Goal: Information Seeking & Learning: Learn about a topic

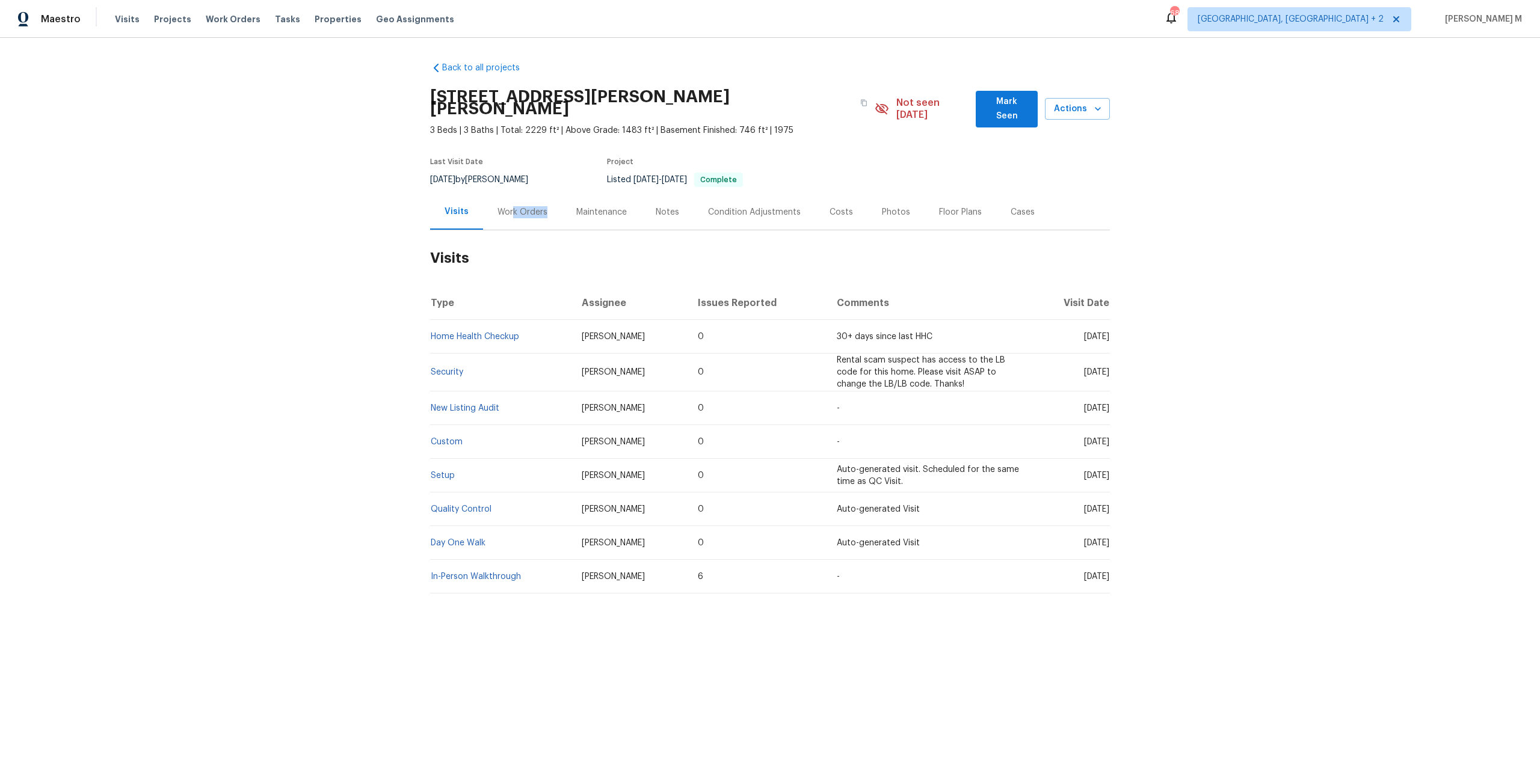
click at [508, 200] on div "Work Orders" at bounding box center [522, 211] width 79 height 35
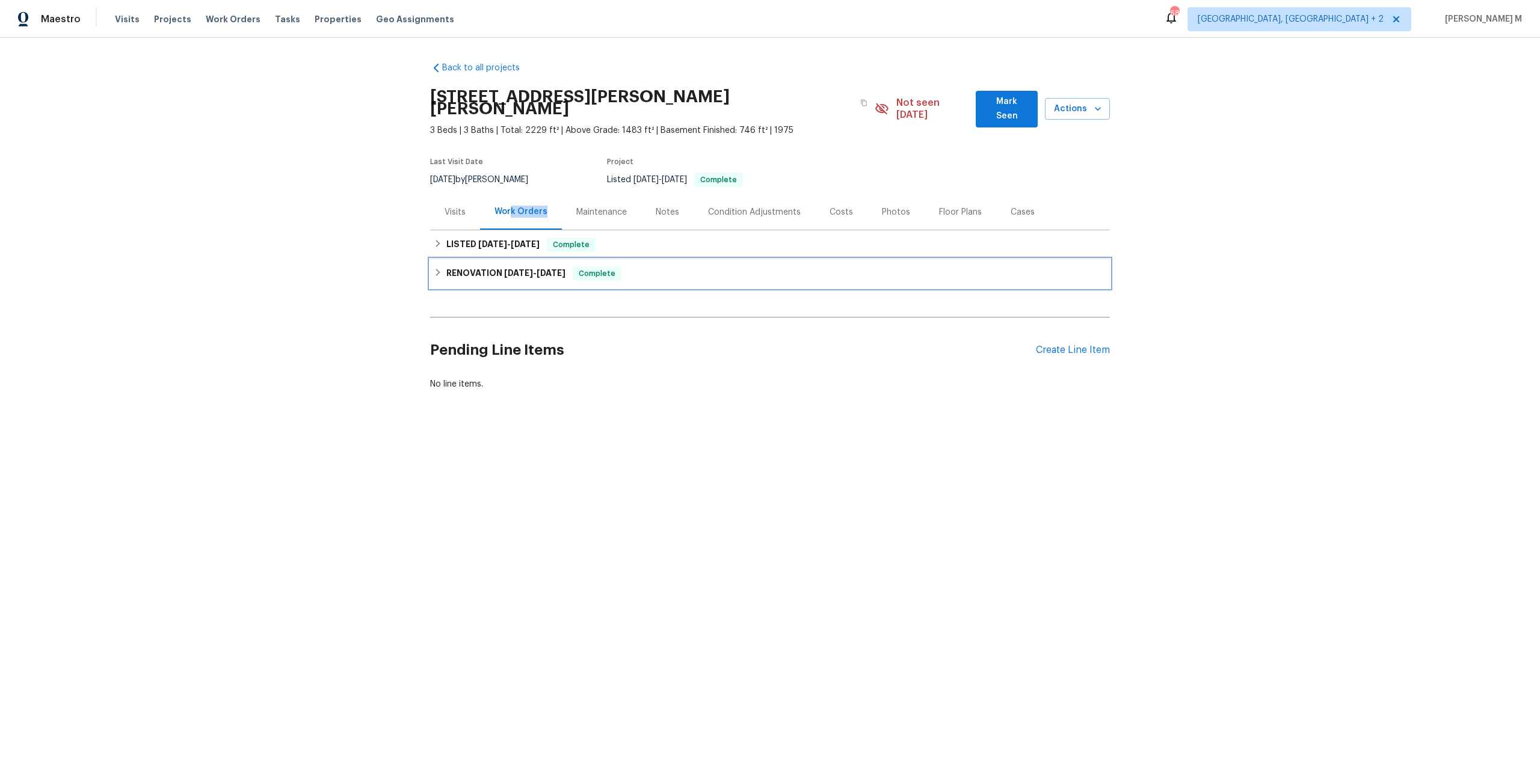
click at [473, 266] on div "RENOVATION 6/17/25 - 6/18/25 Complete" at bounding box center [770, 273] width 680 height 29
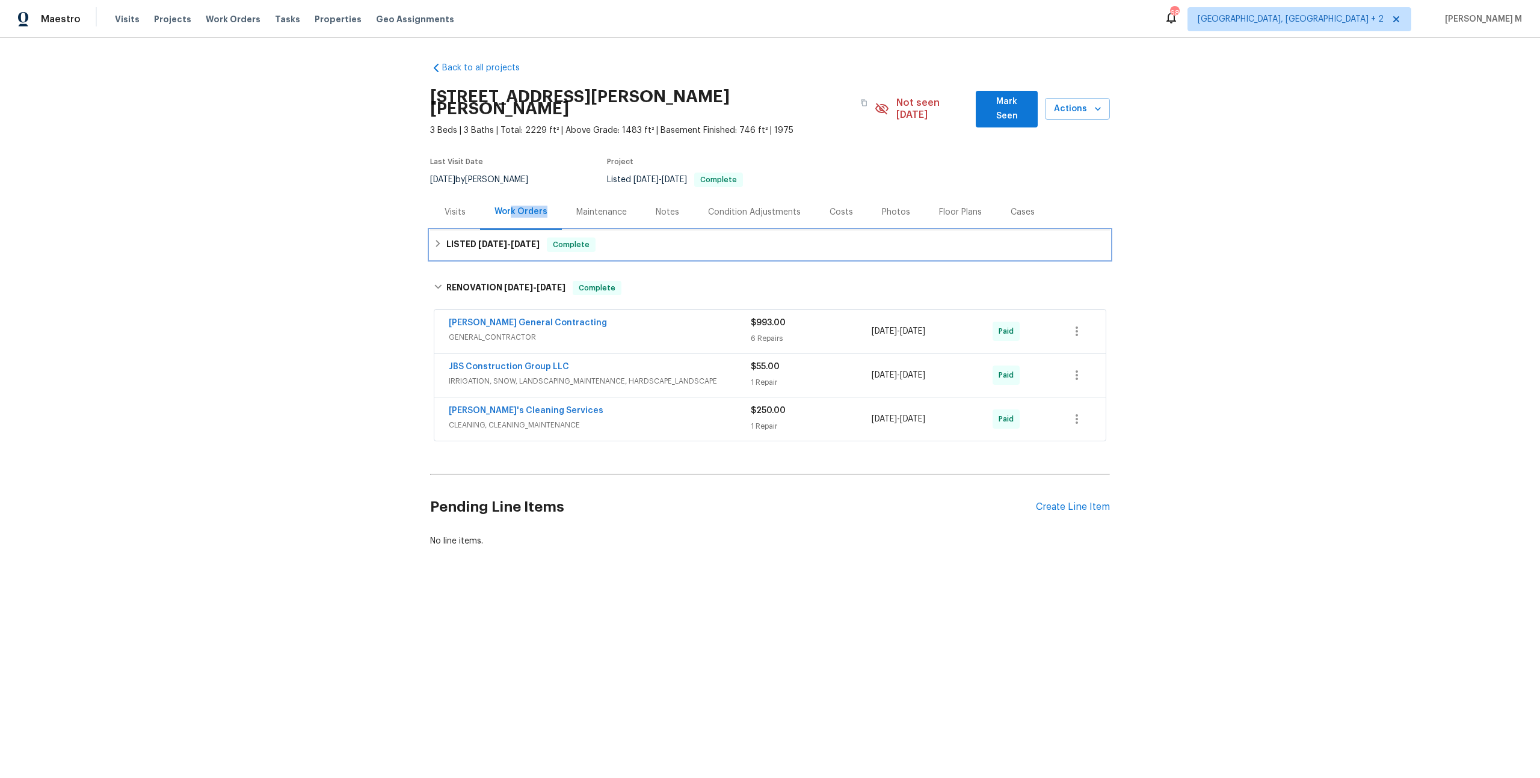
click at [500, 230] on div "LISTED 6/24/25 - 6/25/25 Complete" at bounding box center [770, 244] width 680 height 29
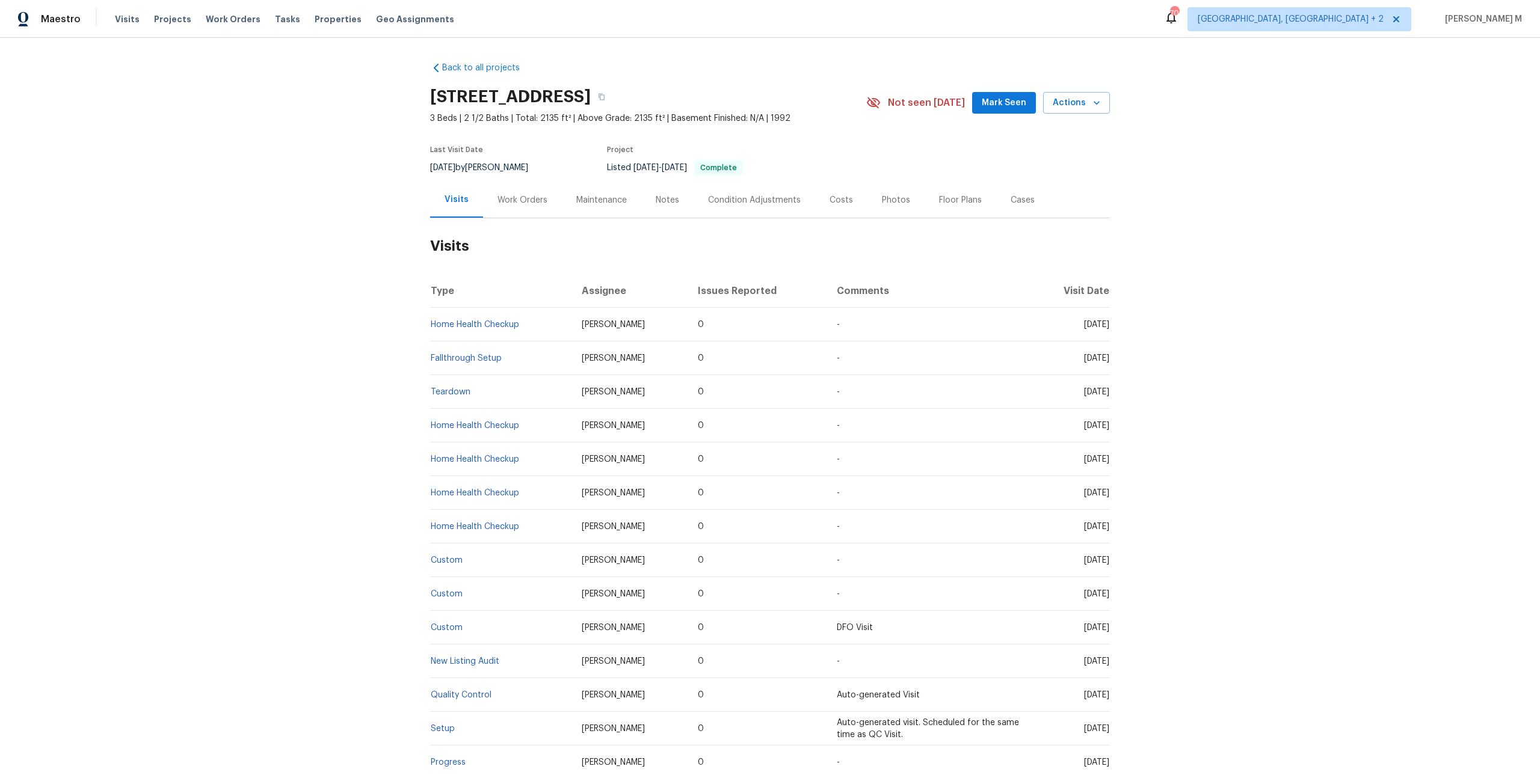
click at [518, 203] on div "Work Orders" at bounding box center [522, 199] width 79 height 35
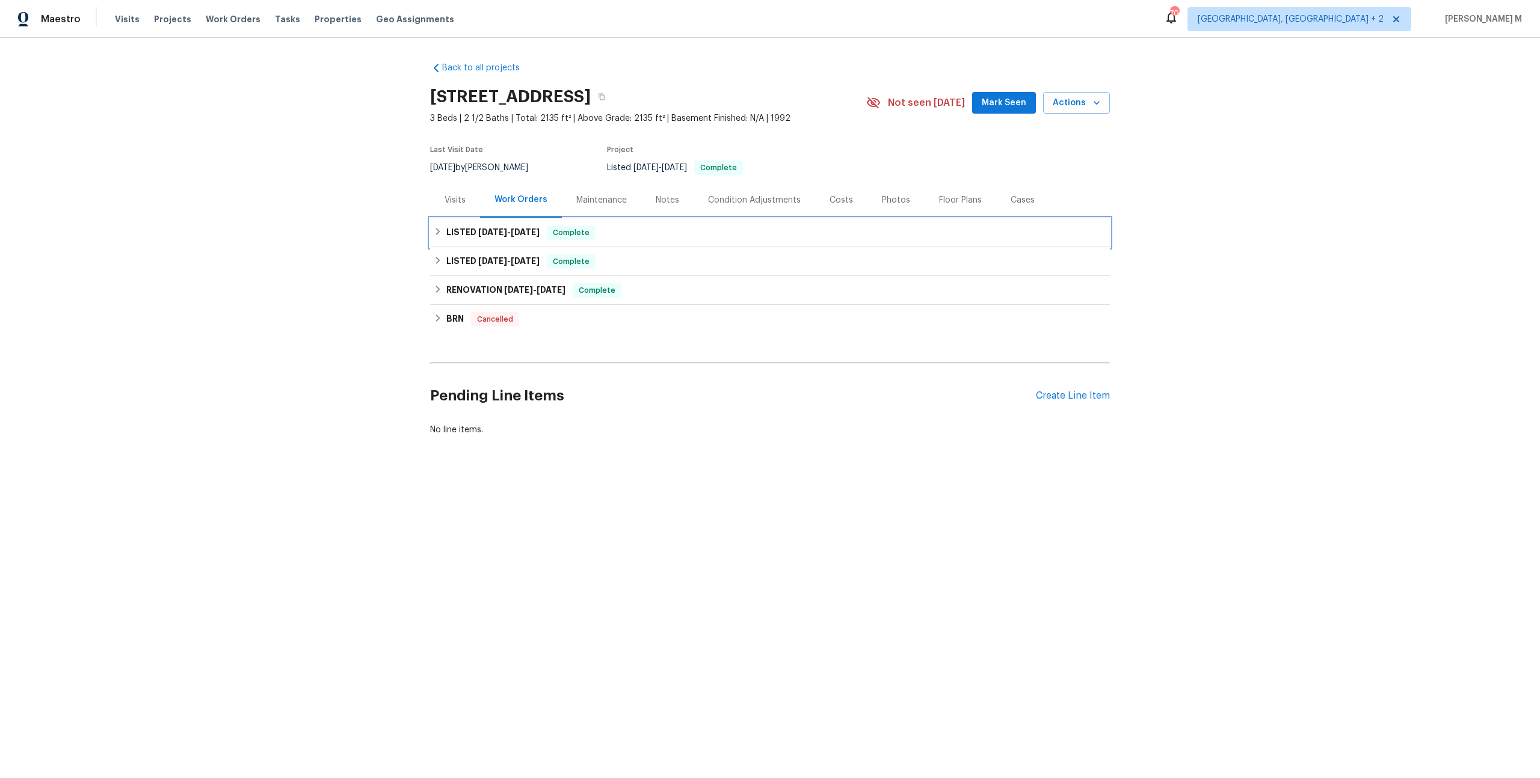
click at [484, 230] on span "5/7/25" at bounding box center [492, 232] width 29 height 8
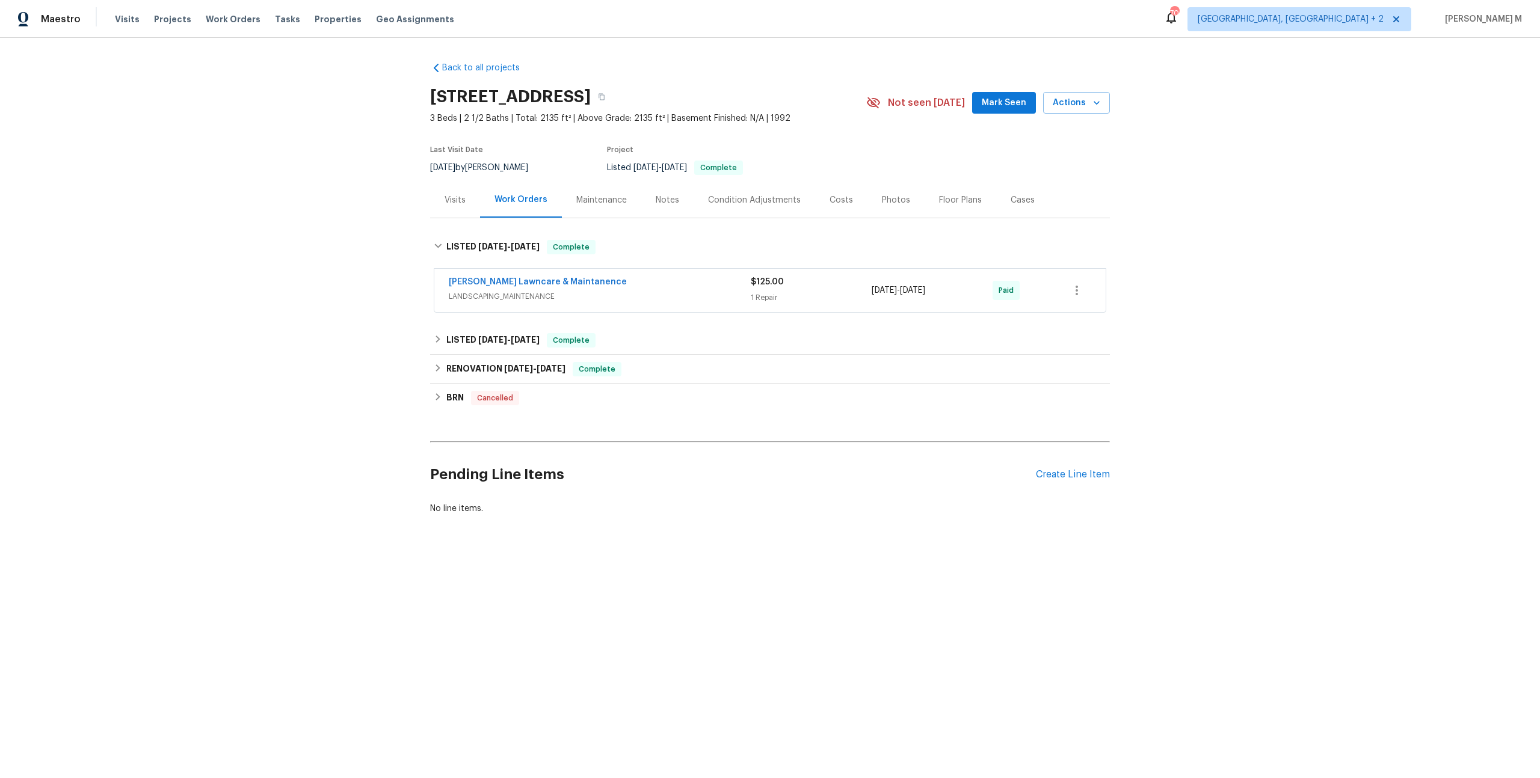
click at [484, 291] on span "LANDSCAPING_MAINTENANCE" at bounding box center [600, 297] width 302 height 12
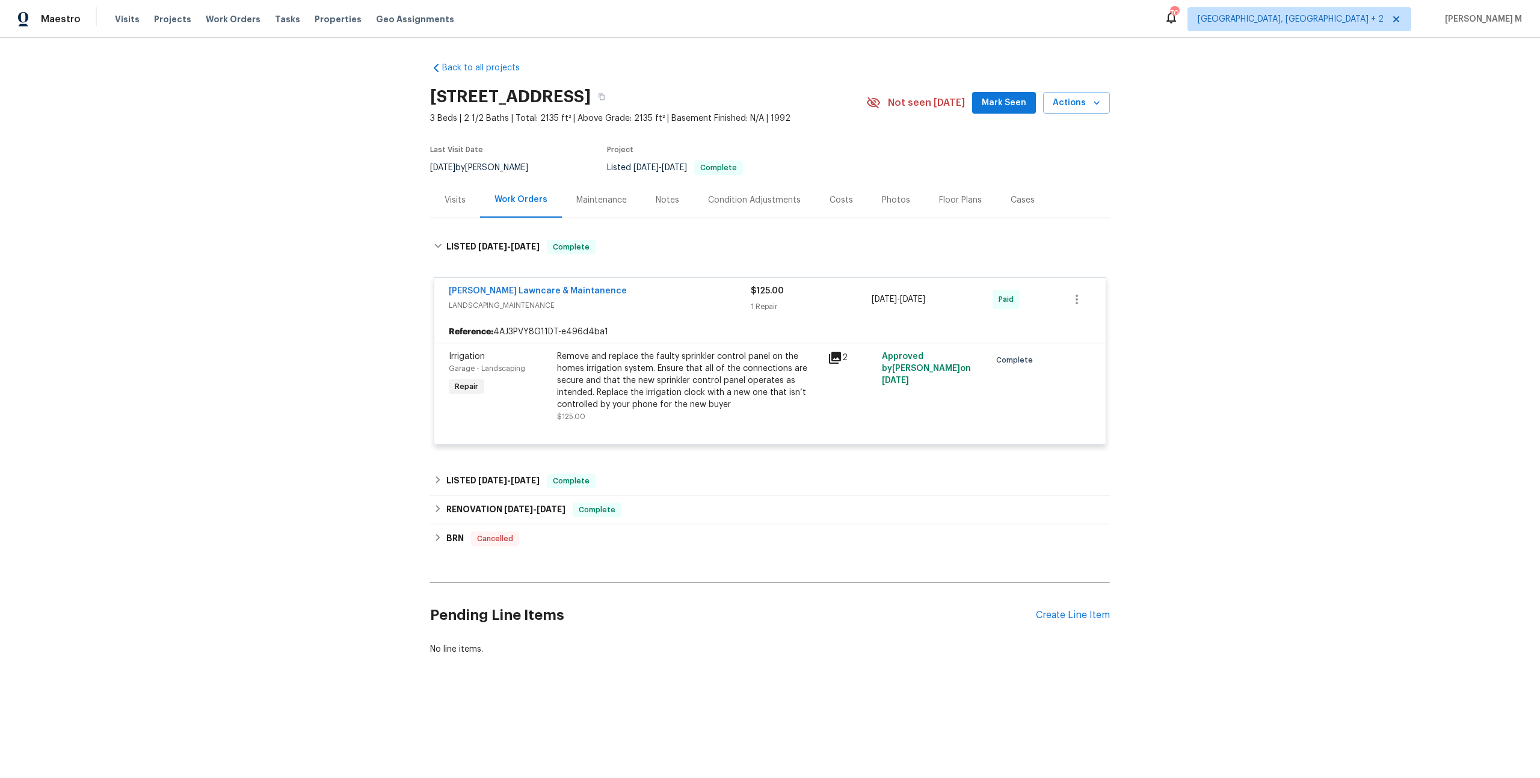
click at [670, 405] on div "Remove and replace the faulty sprinkler control panel on the homes irrigation s…" at bounding box center [688, 387] width 263 height 72
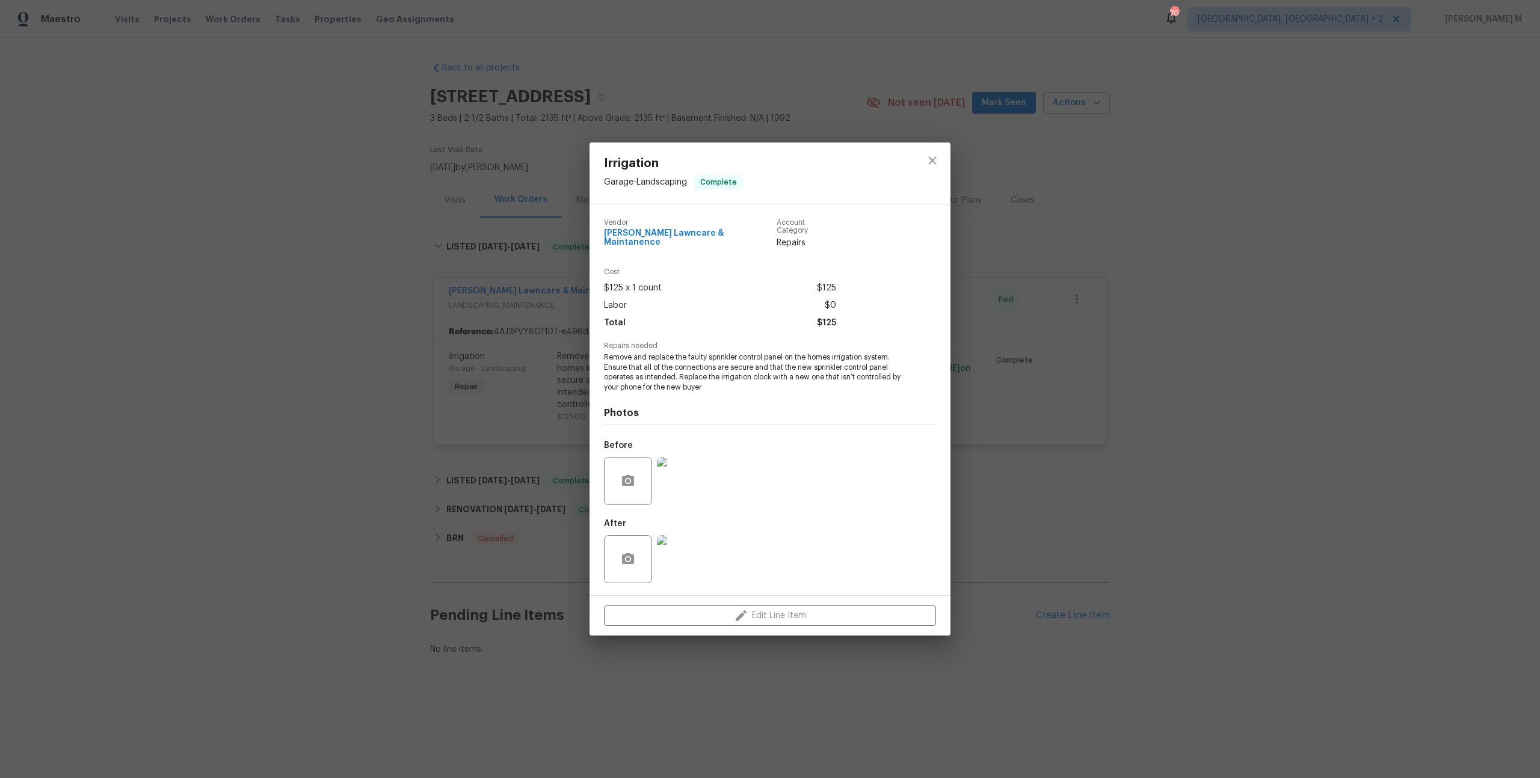
click at [1005, 492] on div "Irrigation Garage - Landscaping Complete Vendor Godinez Lawncare & Maintanence …" at bounding box center [770, 389] width 1540 height 778
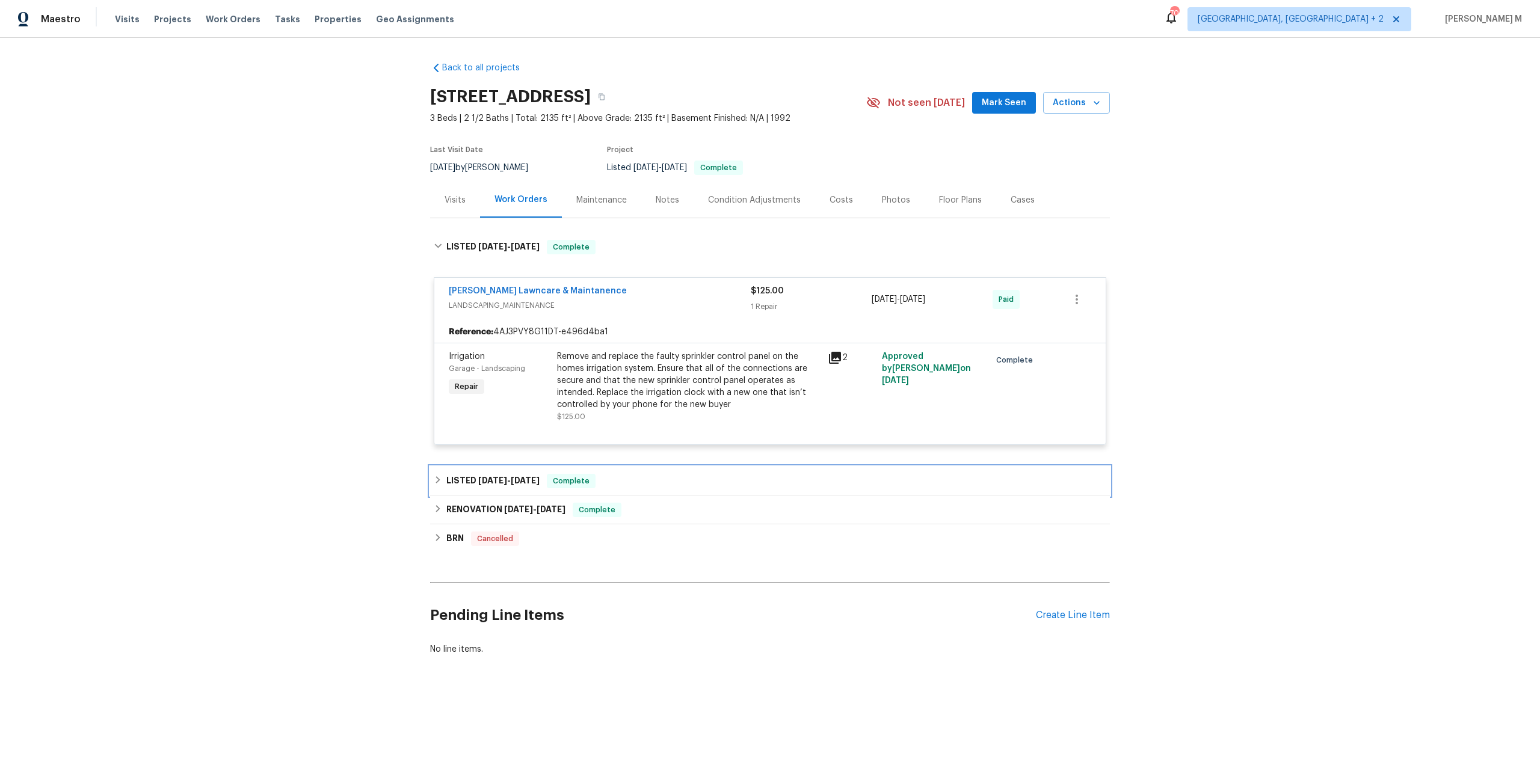
click at [520, 476] on span "4/5/25" at bounding box center [525, 480] width 29 height 8
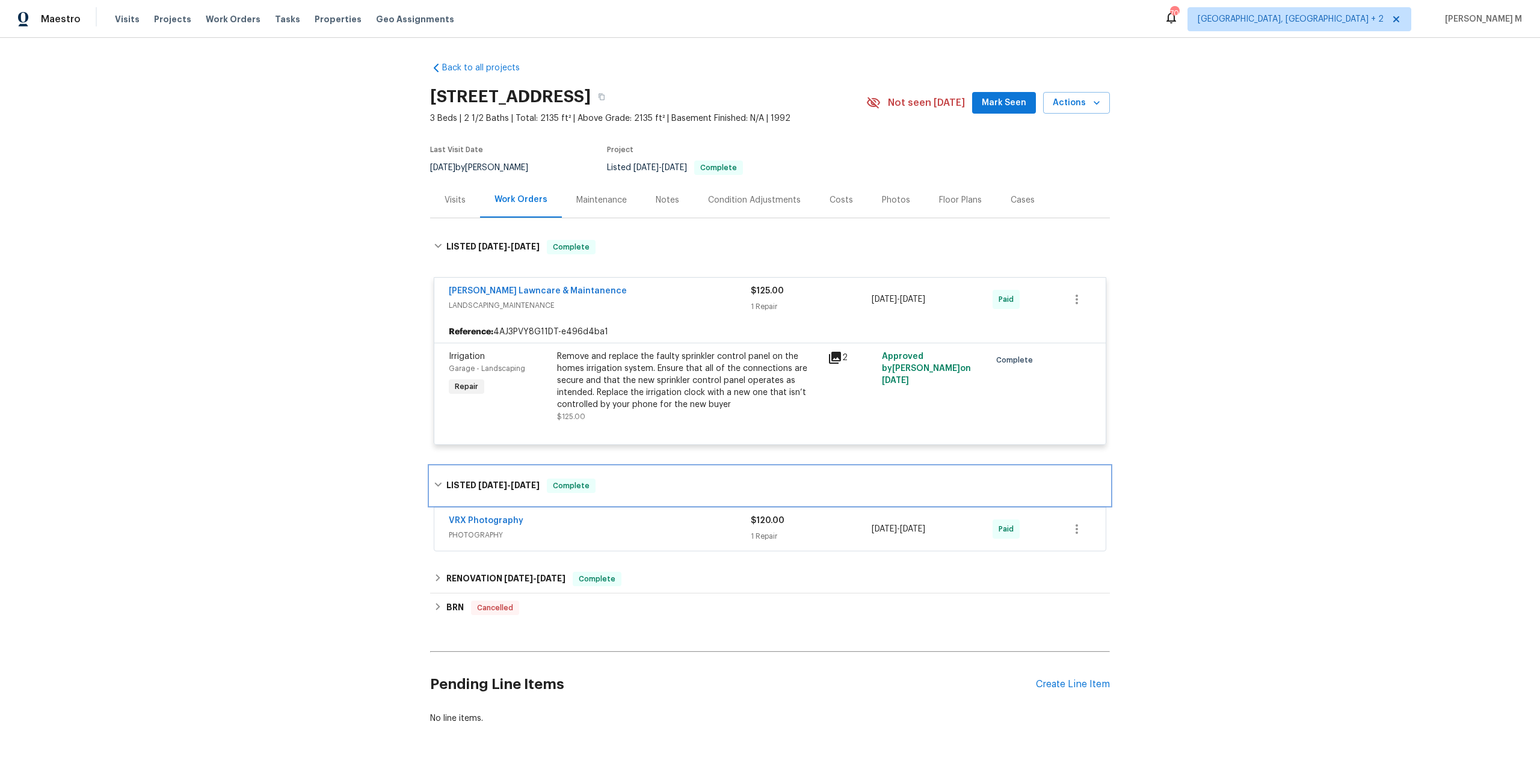
scroll to position [10, 0]
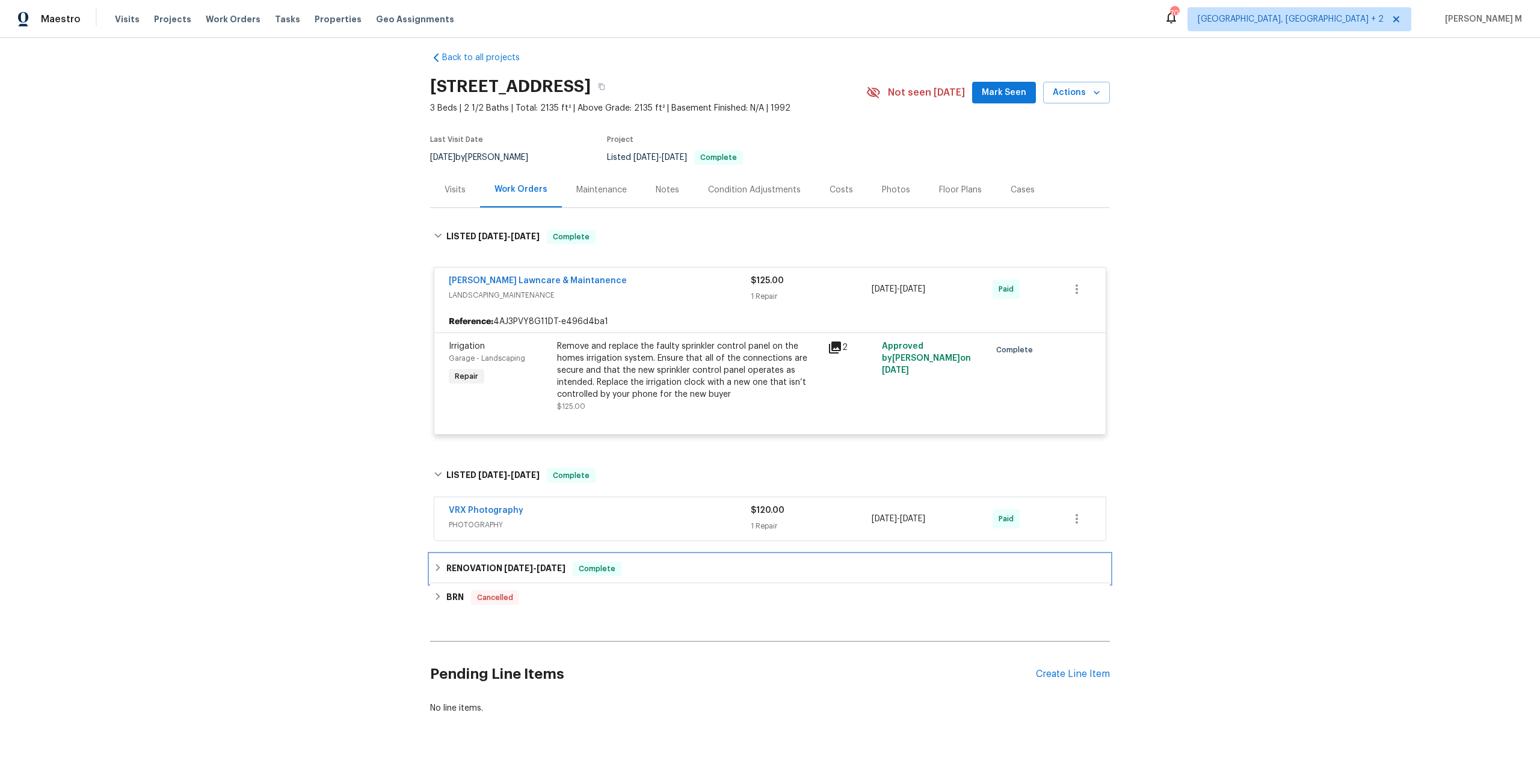
click at [472, 555] on div "RENOVATION 3/24/25 - 4/2/25 Complete" at bounding box center [770, 569] width 680 height 29
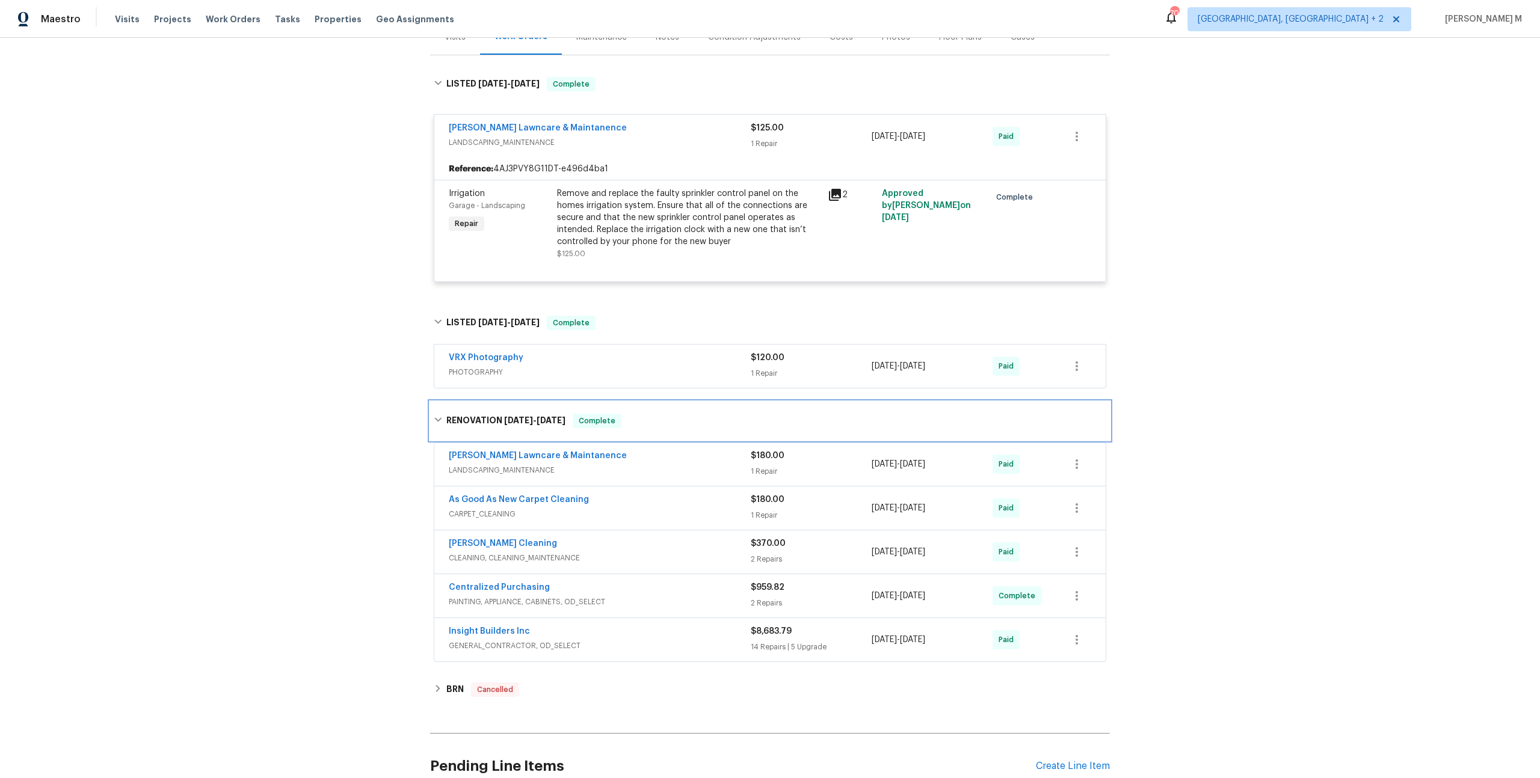
scroll to position [0, 0]
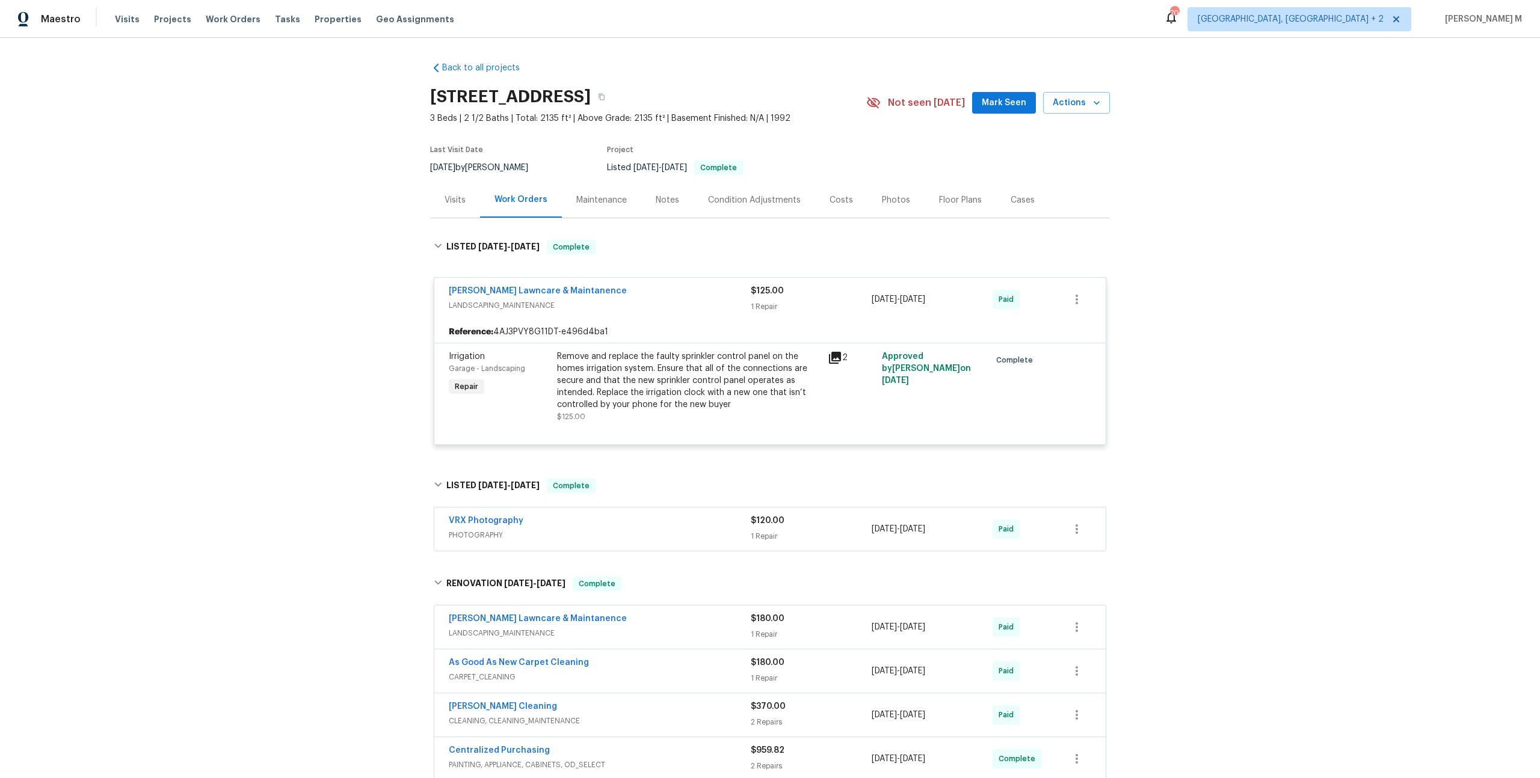
click at [610, 194] on div "Maintenance" at bounding box center [601, 200] width 51 height 12
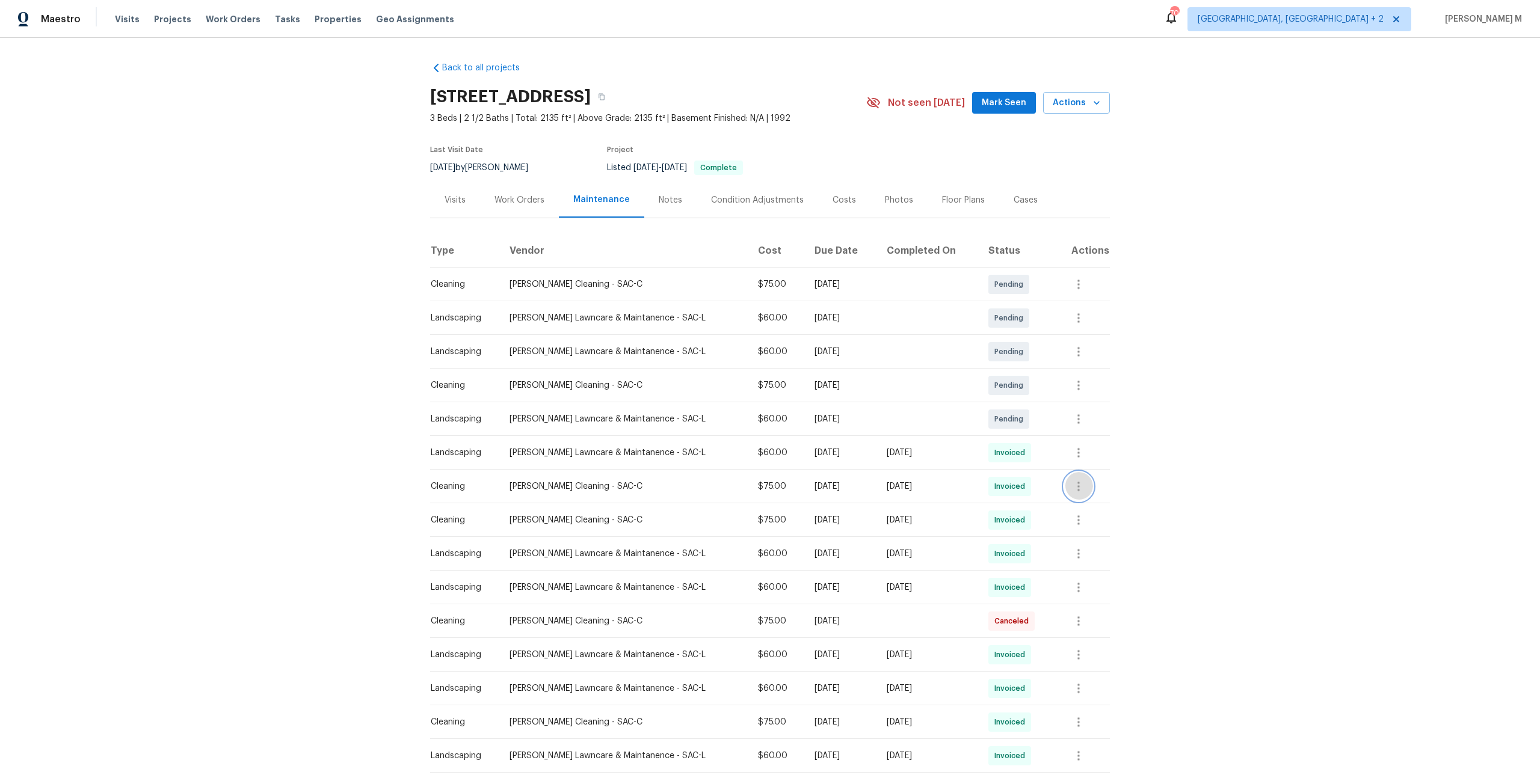
click at [1085, 481] on icon "button" at bounding box center [1078, 486] width 14 height 14
click at [1083, 497] on li "View details" at bounding box center [1110, 501] width 84 height 20
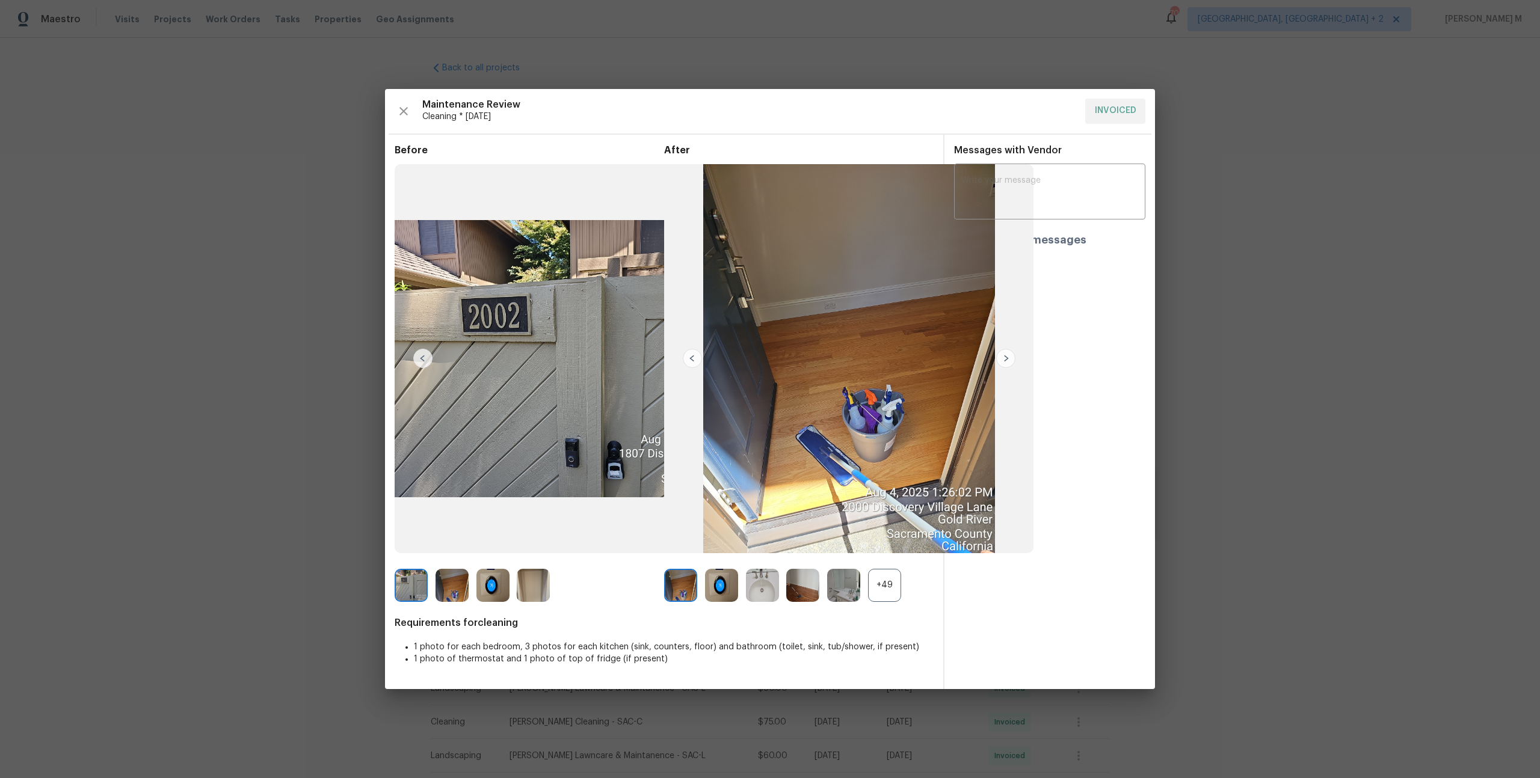
click at [875, 595] on div "+49" at bounding box center [884, 585] width 33 height 33
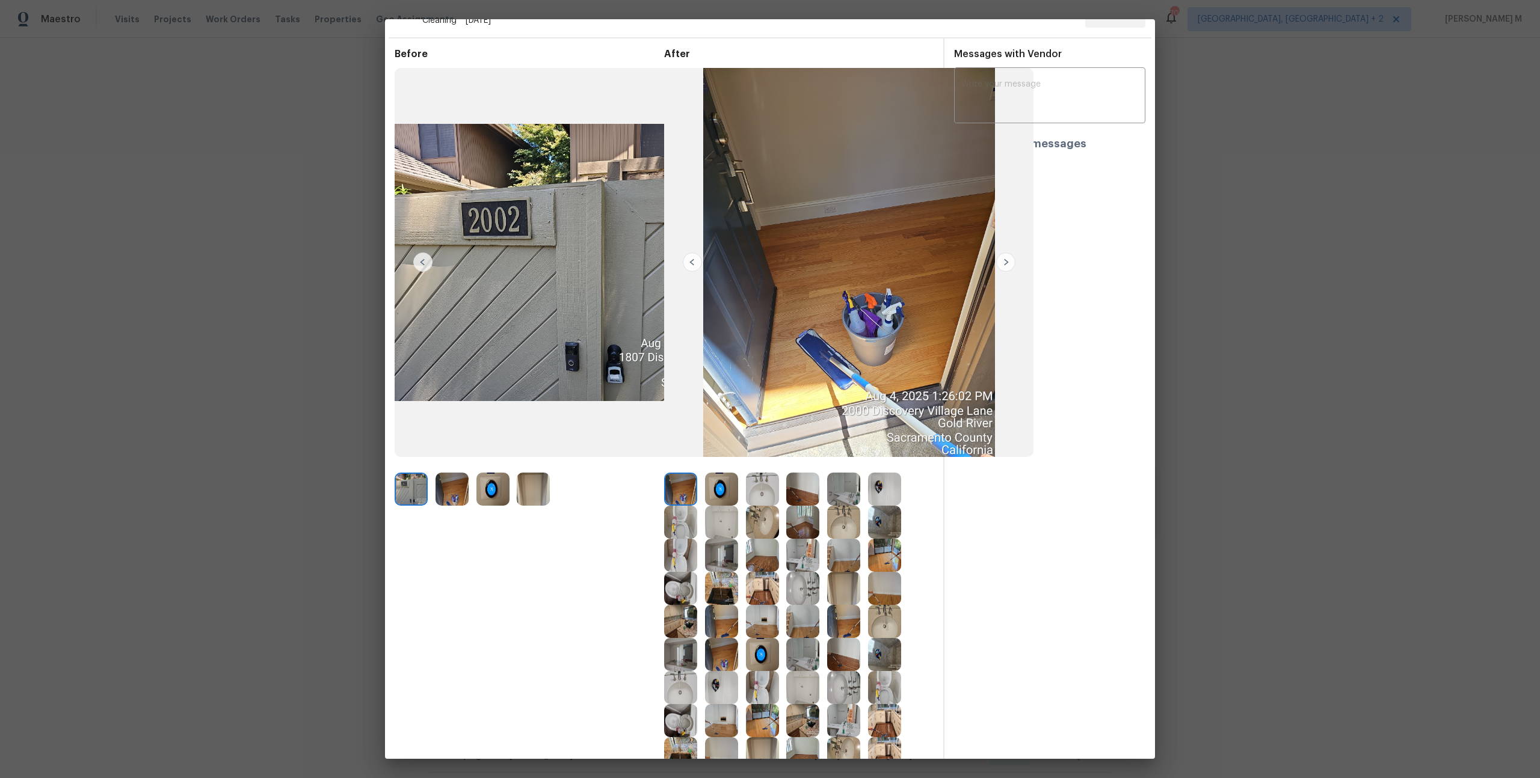
scroll to position [29, 0]
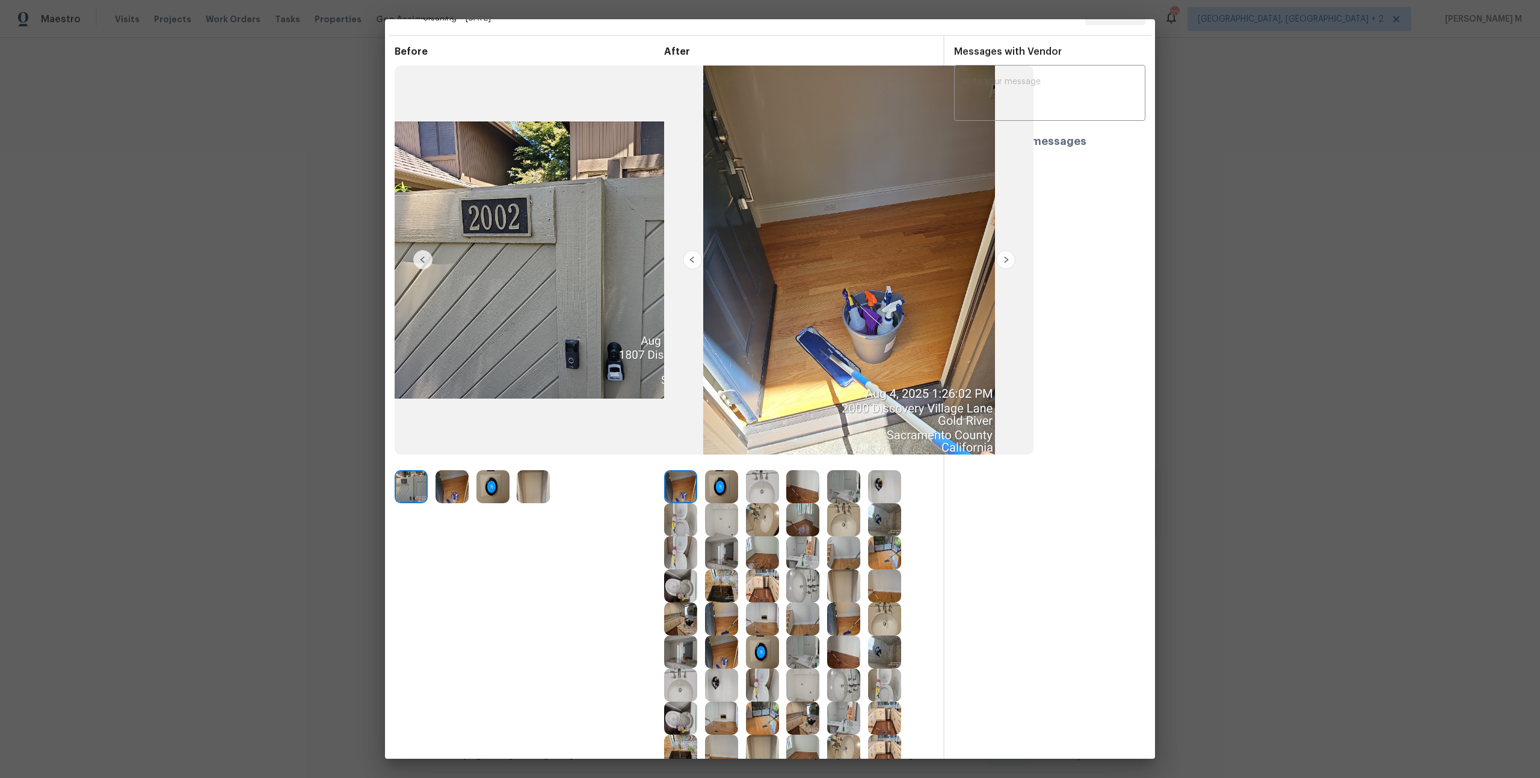
click at [724, 580] on img at bounding box center [721, 586] width 33 height 33
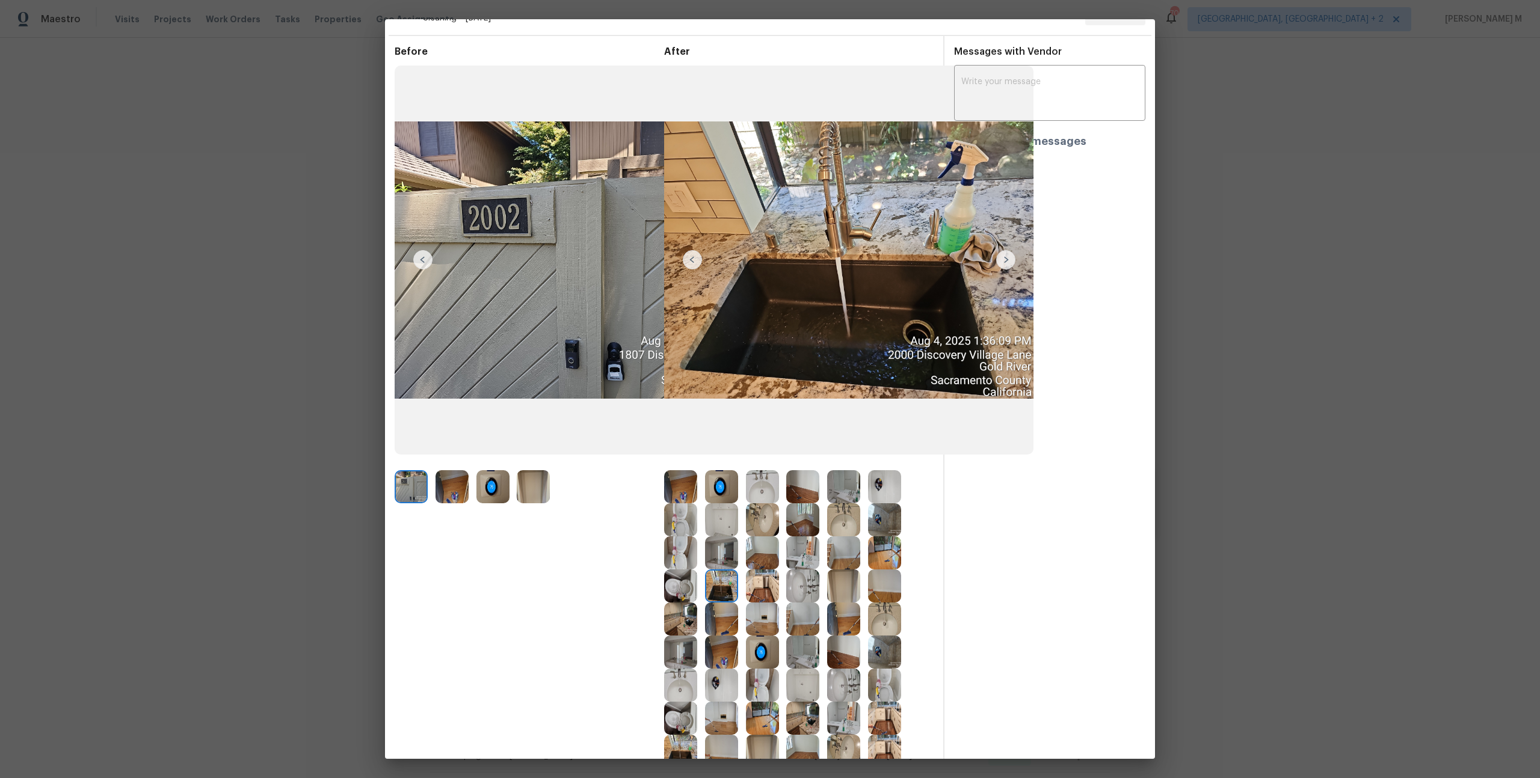
scroll to position [70, 0]
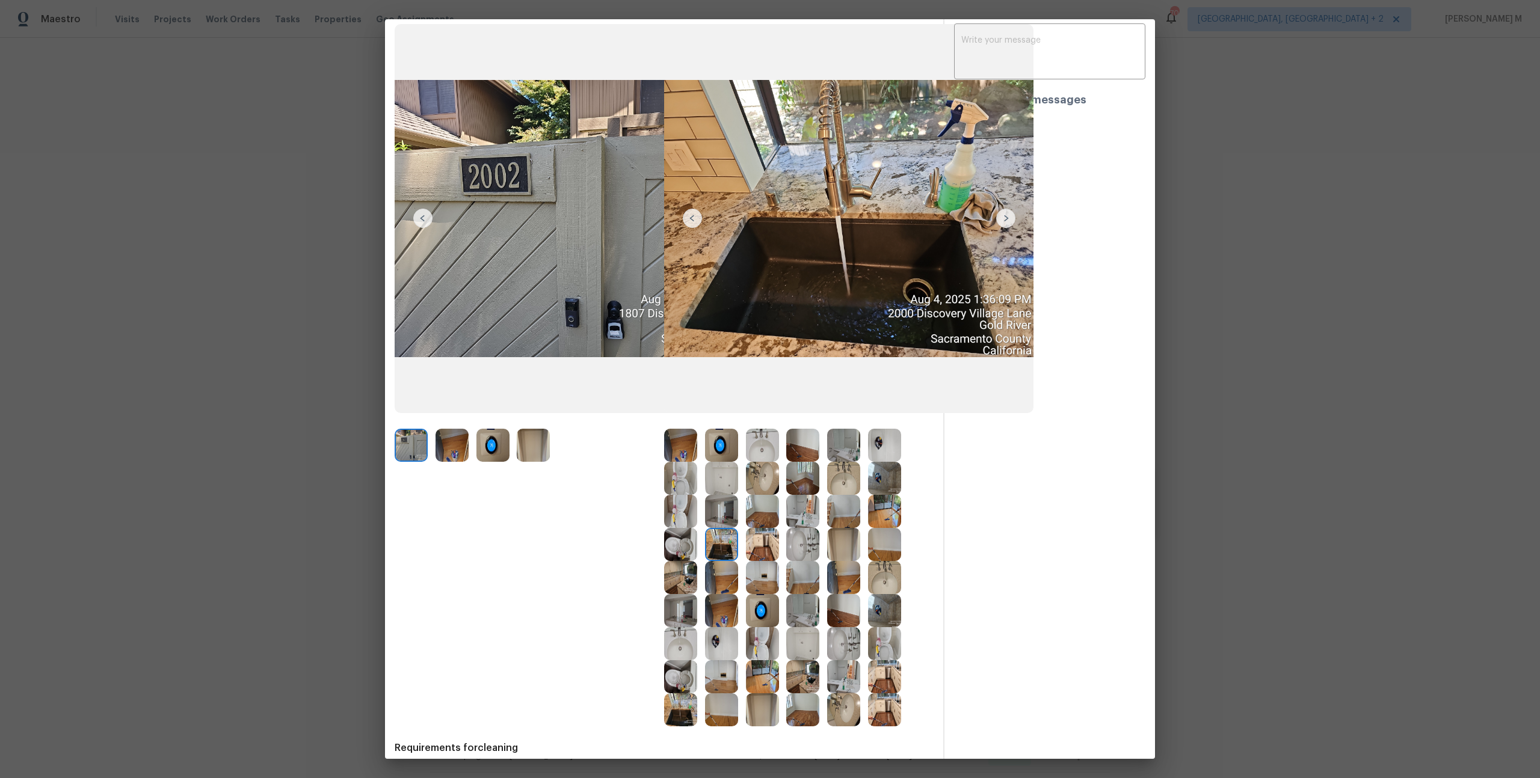
click at [768, 679] on img at bounding box center [762, 677] width 33 height 33
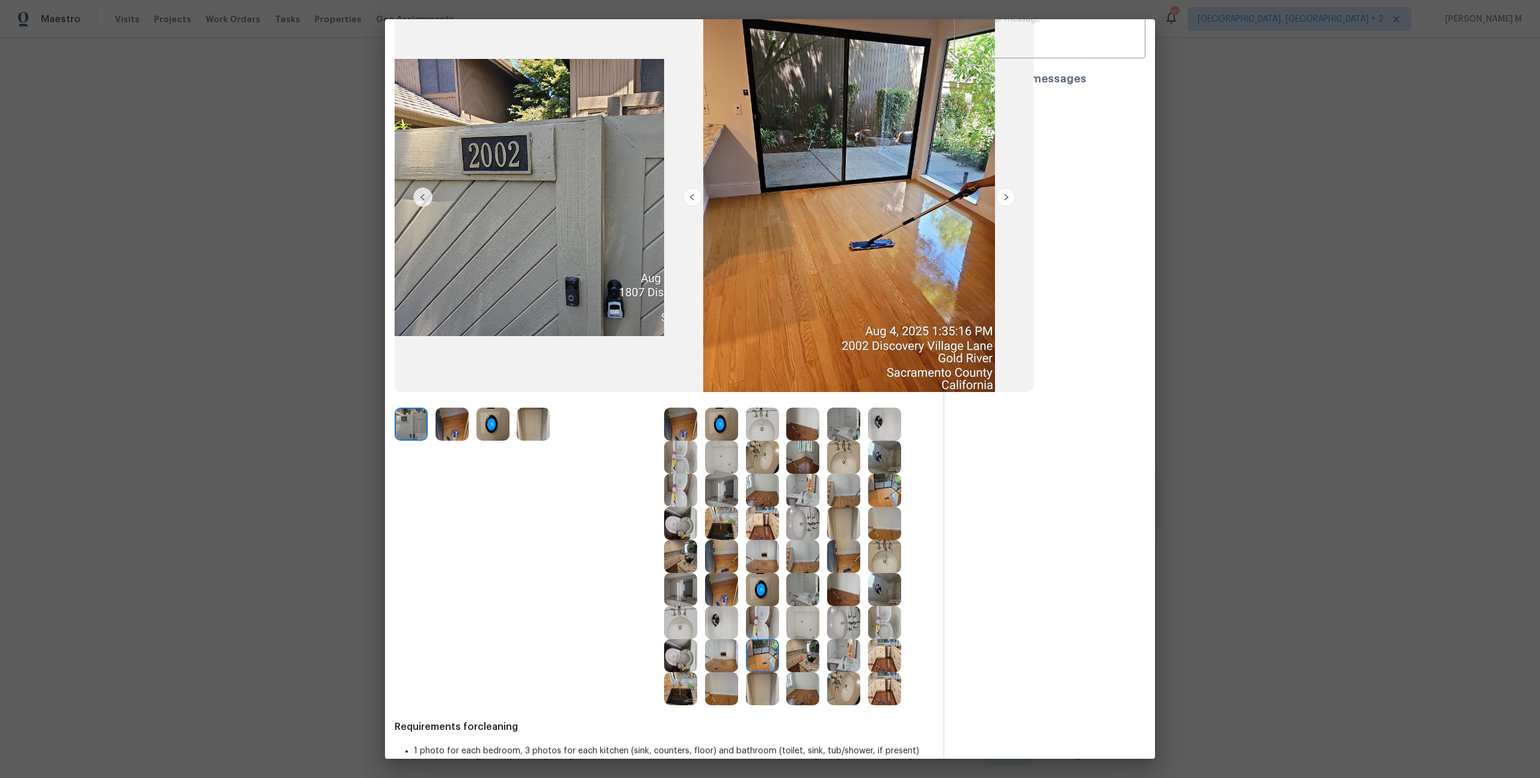
scroll to position [96, 0]
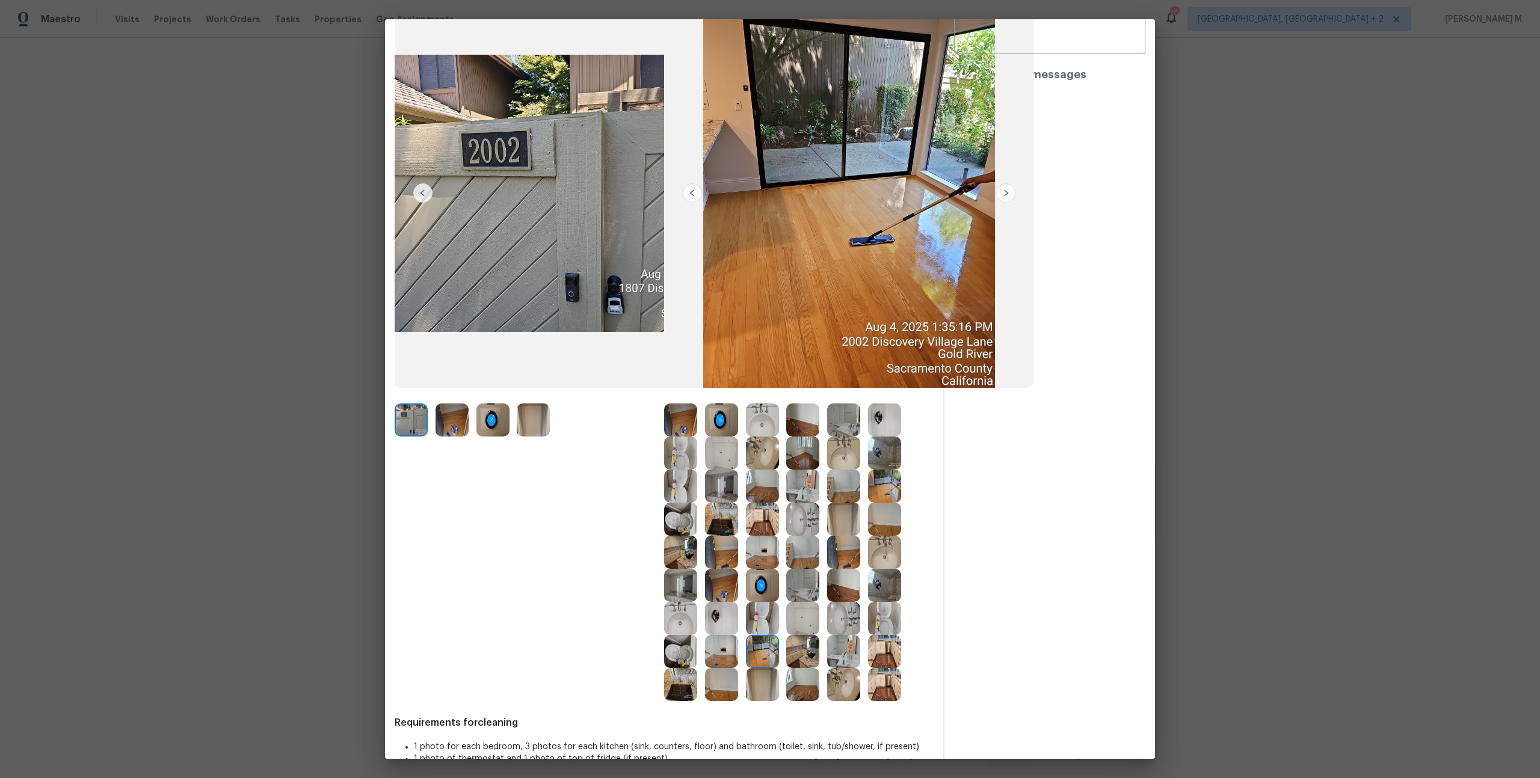
click at [885, 687] on img at bounding box center [884, 684] width 33 height 33
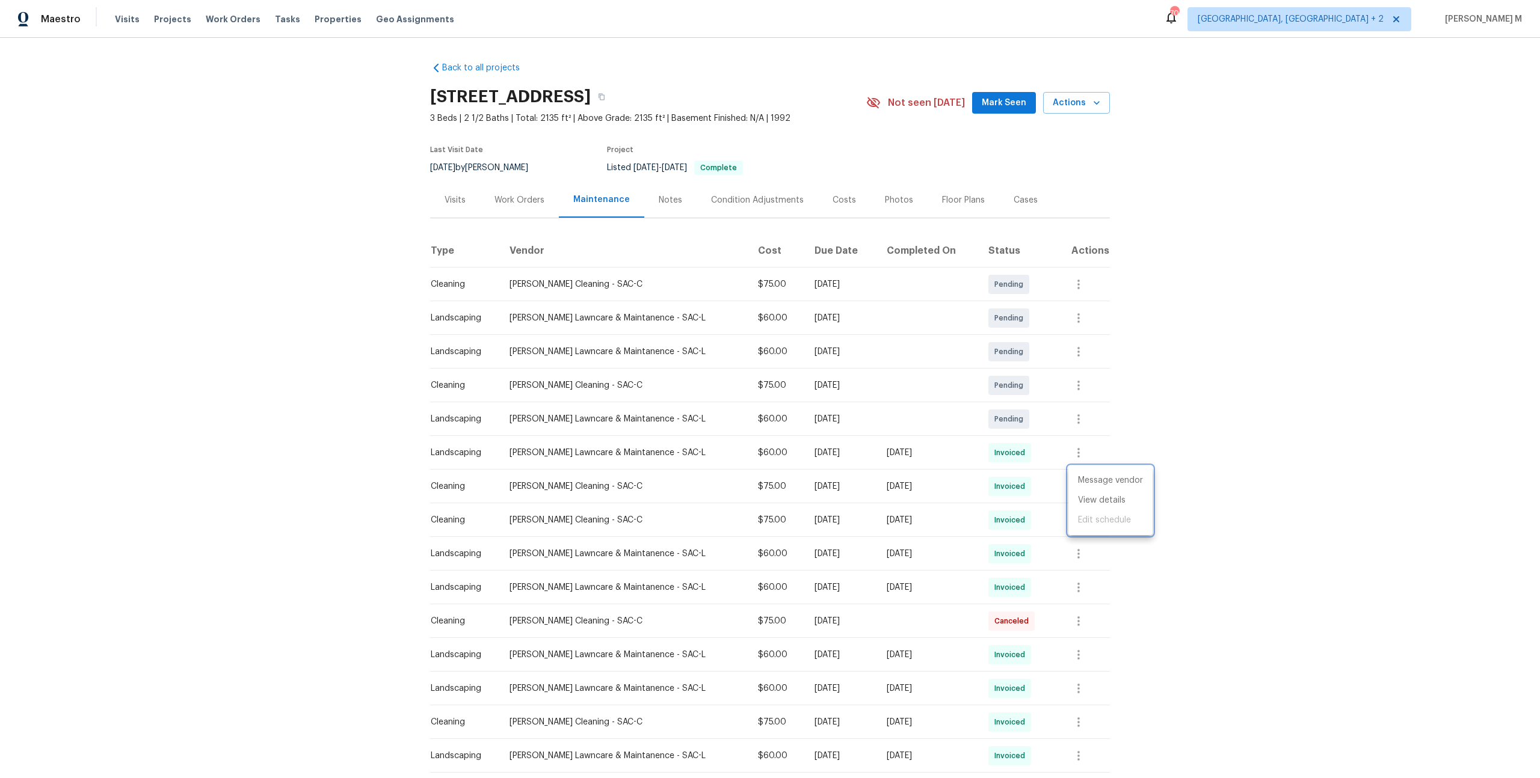
click at [546, 200] on div at bounding box center [770, 389] width 1540 height 778
click at [889, 200] on div "Photos" at bounding box center [899, 200] width 28 height 12
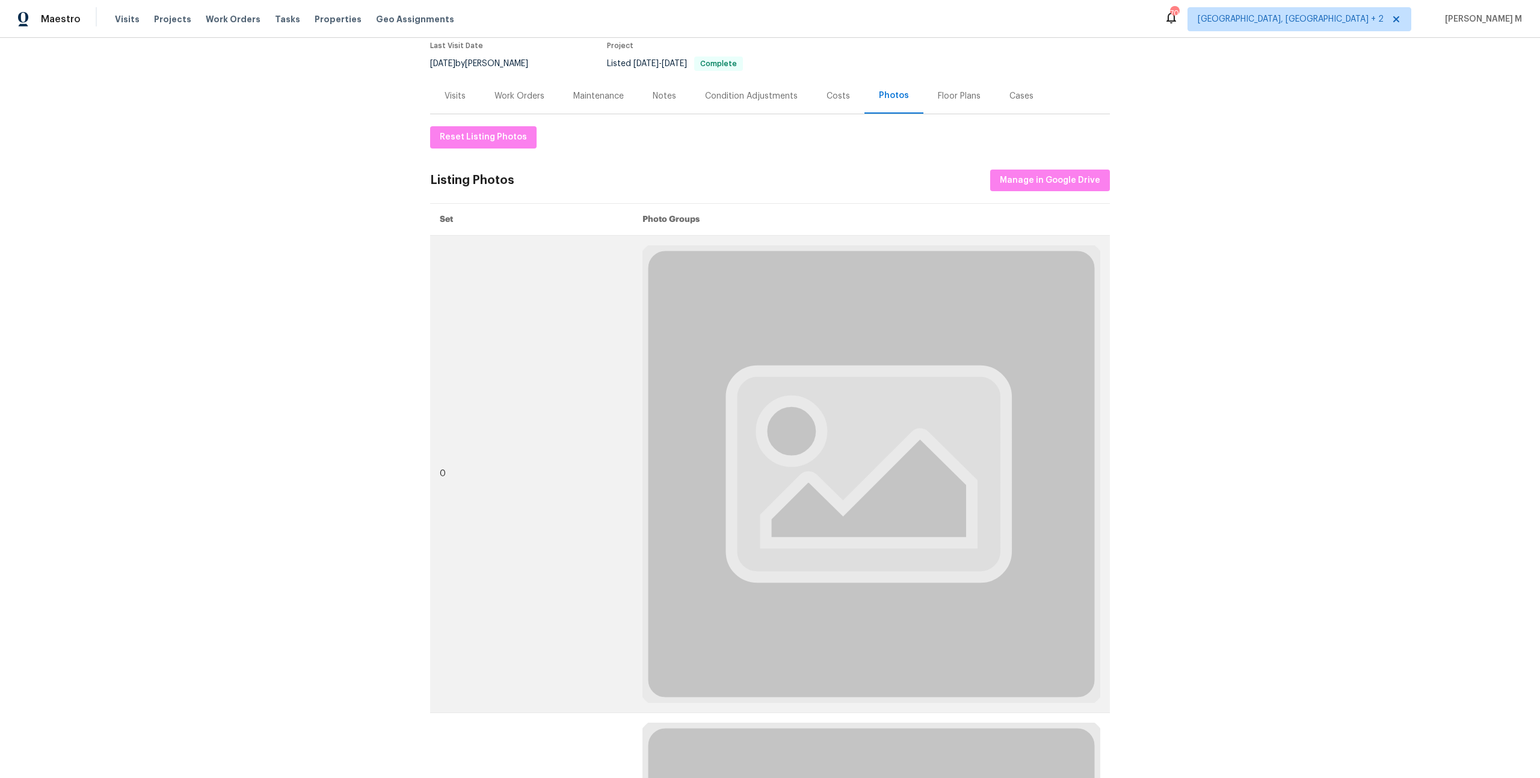
scroll to position [105, 0]
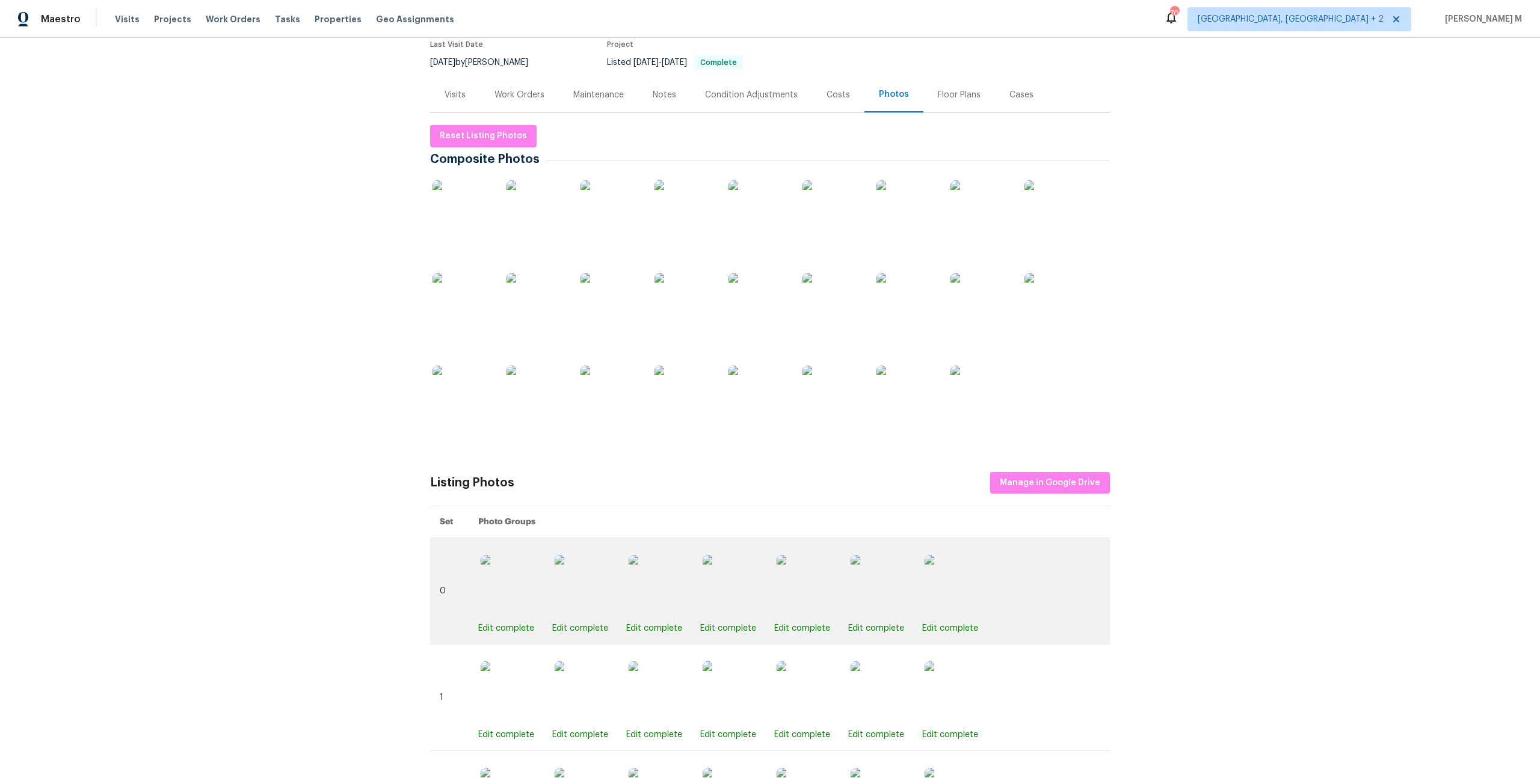
click at [820, 307] on img at bounding box center [832, 303] width 60 height 60
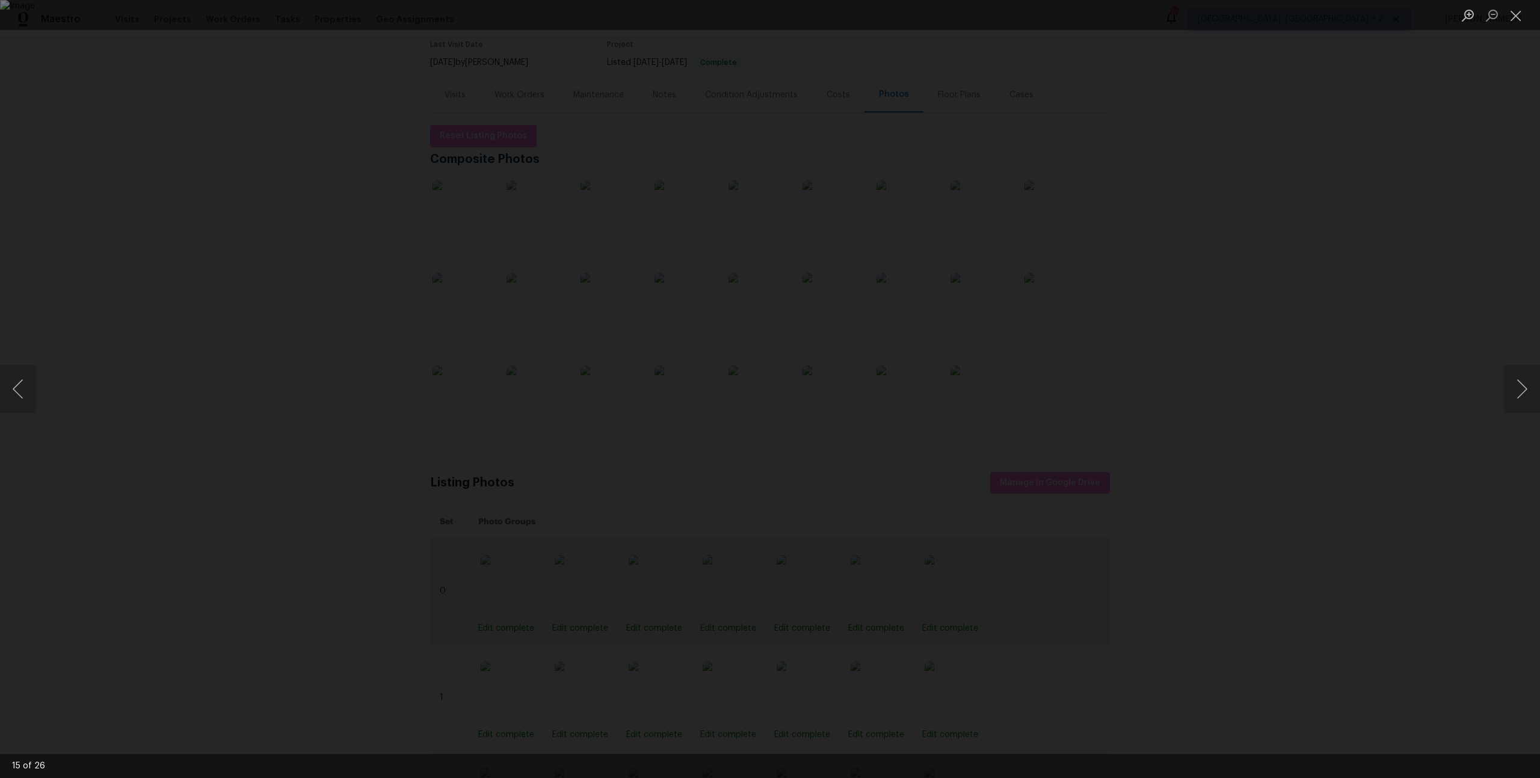
click at [192, 292] on div "Lightbox" at bounding box center [770, 389] width 1540 height 778
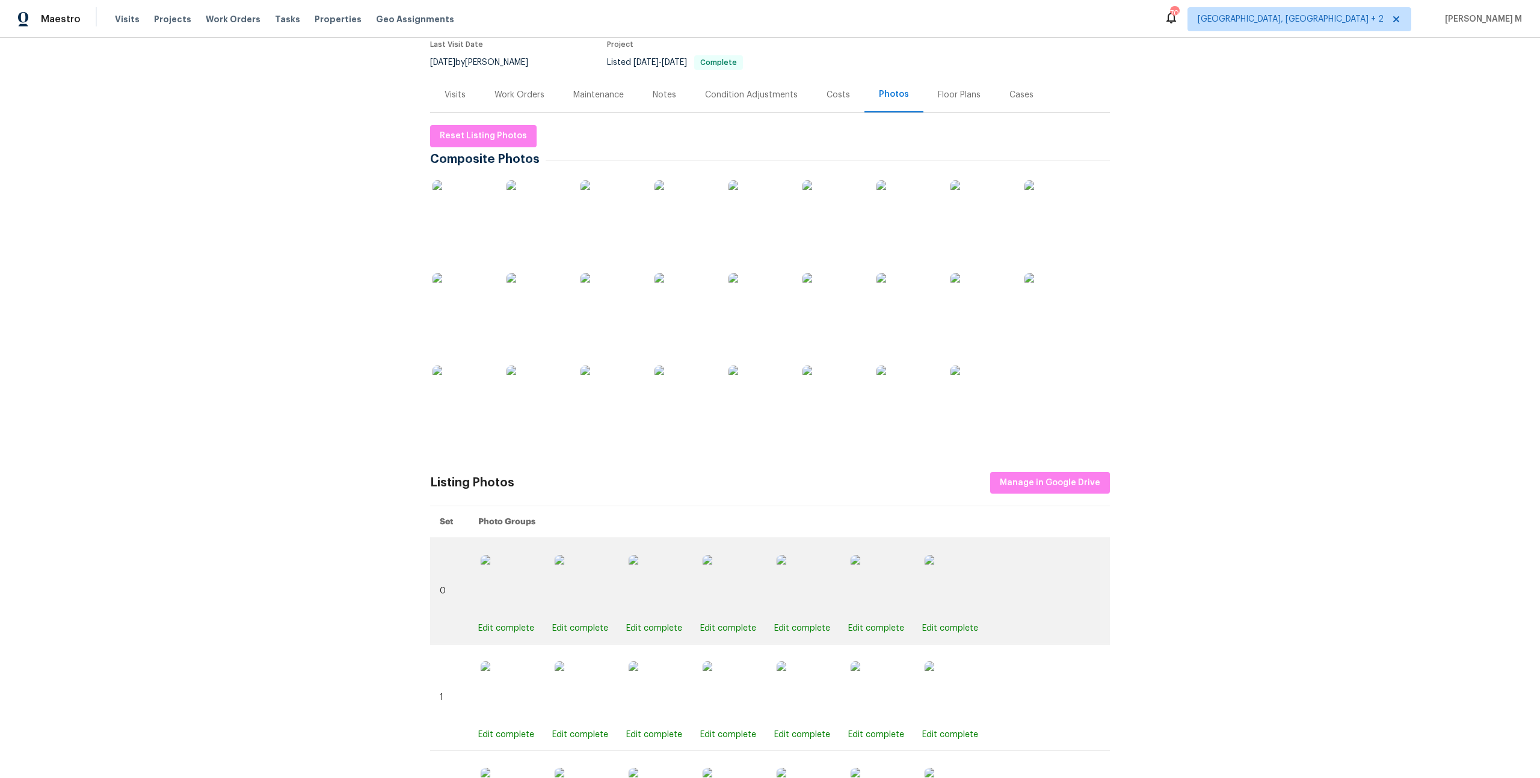
click at [192, 292] on div "Lightbox" at bounding box center [770, 389] width 1540 height 778
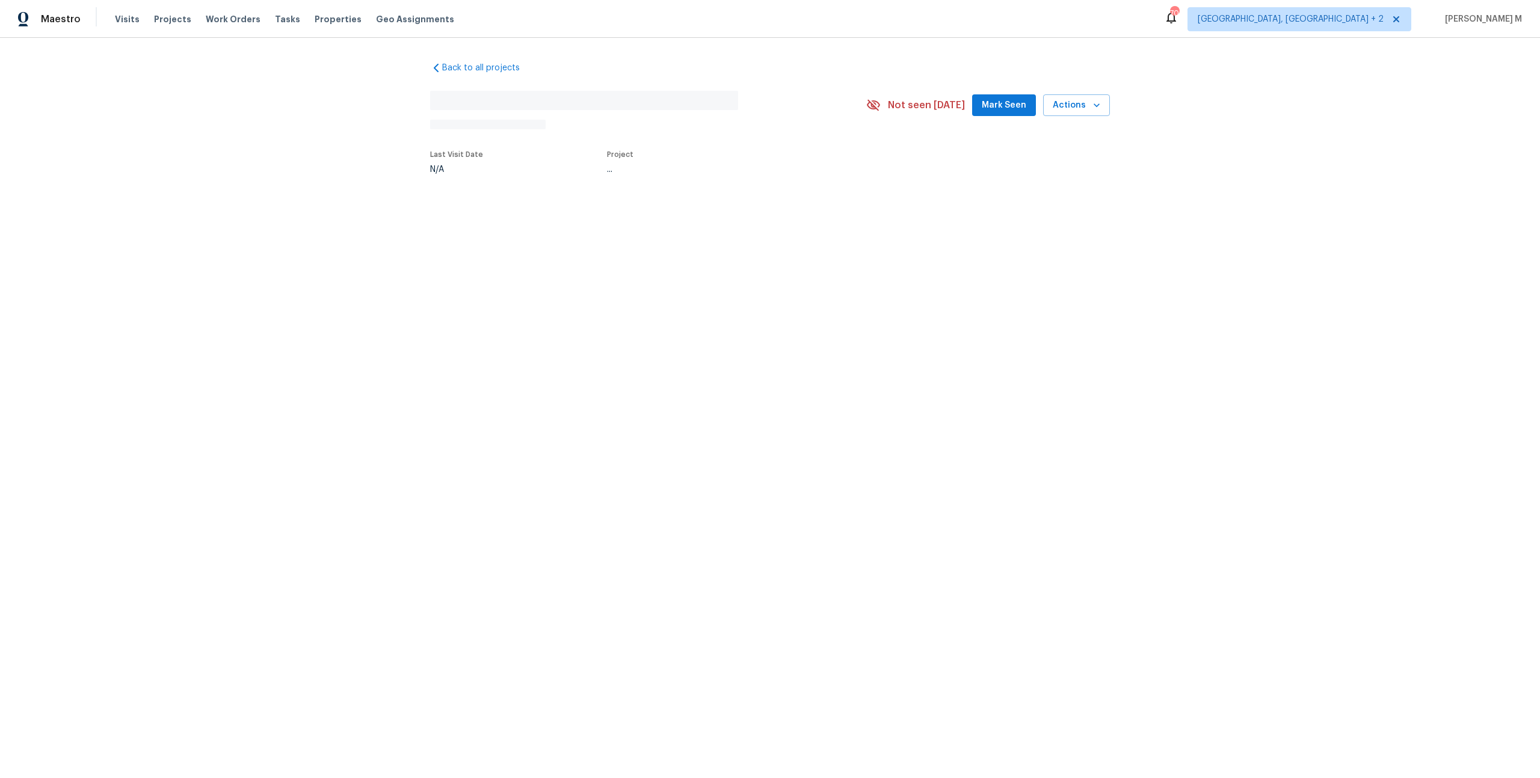
click at [346, 253] on html "Maestro Visits Projects Work Orders Tasks Properties Geo Assignments [GEOGRAPHI…" at bounding box center [770, 126] width 1540 height 253
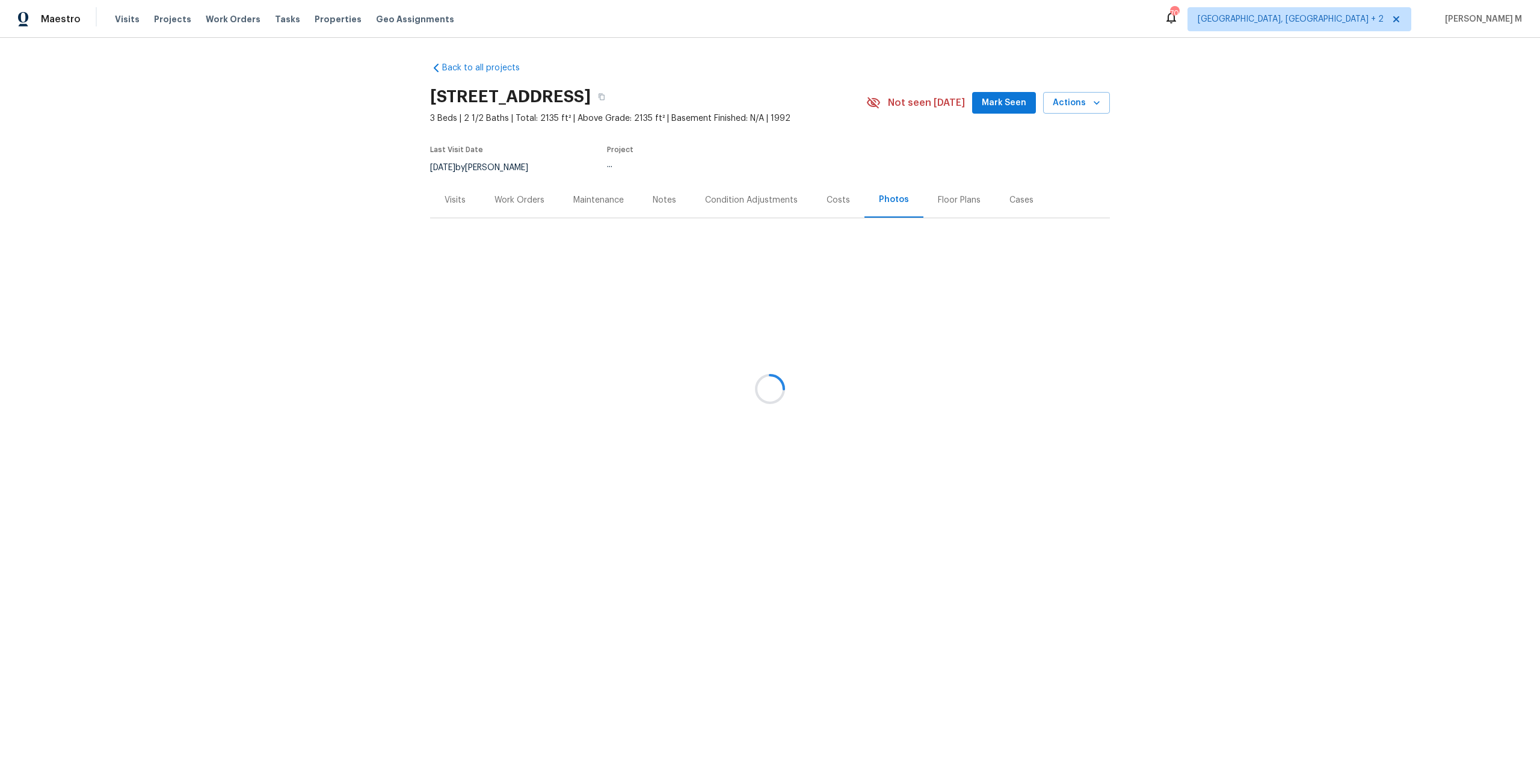
drag, startPoint x: 168, startPoint y: 119, endPoint x: 164, endPoint y: 65, distance: 54.3
click at [168, 109] on div at bounding box center [770, 389] width 1540 height 778
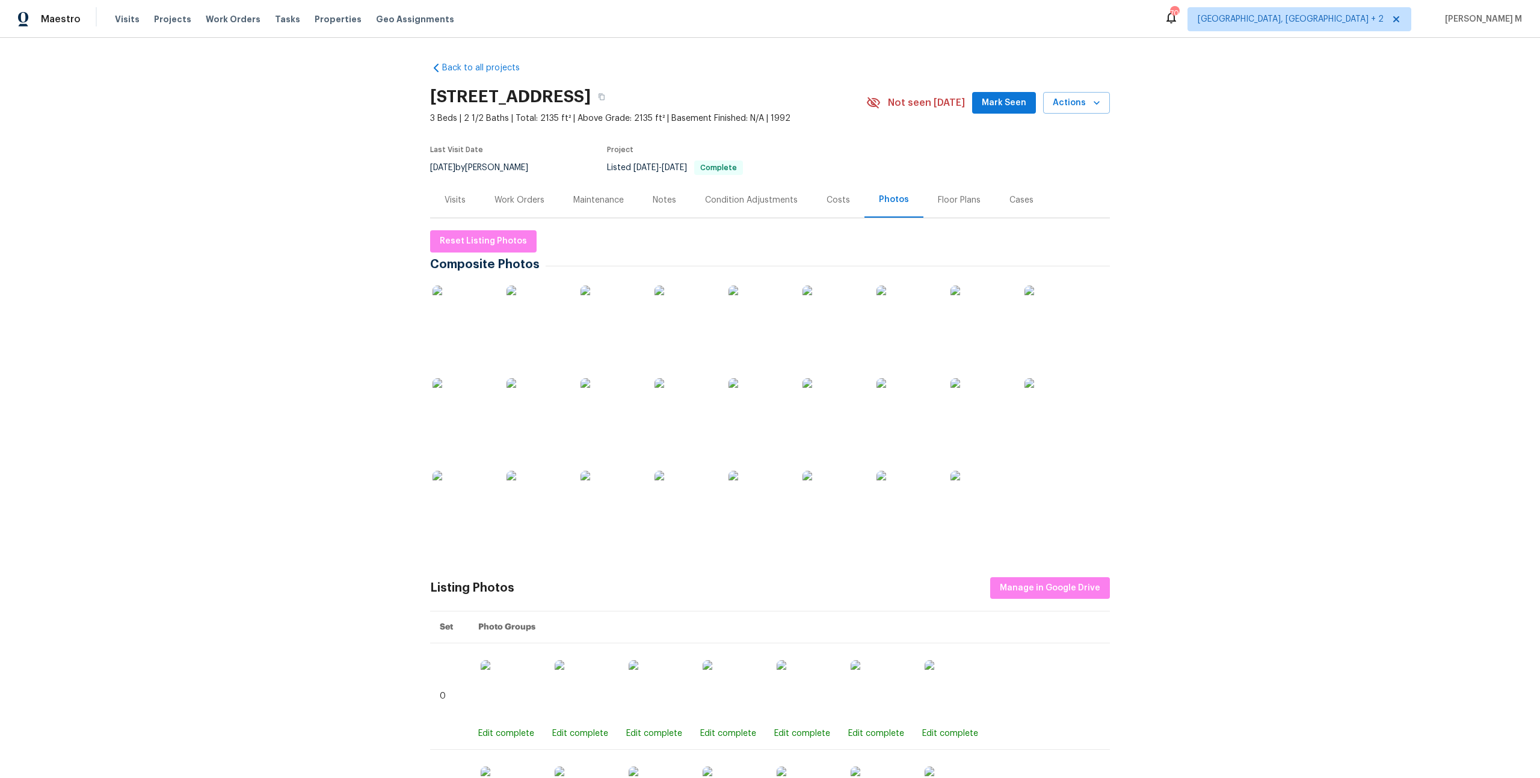
click at [508, 186] on div "Work Orders" at bounding box center [519, 199] width 79 height 35
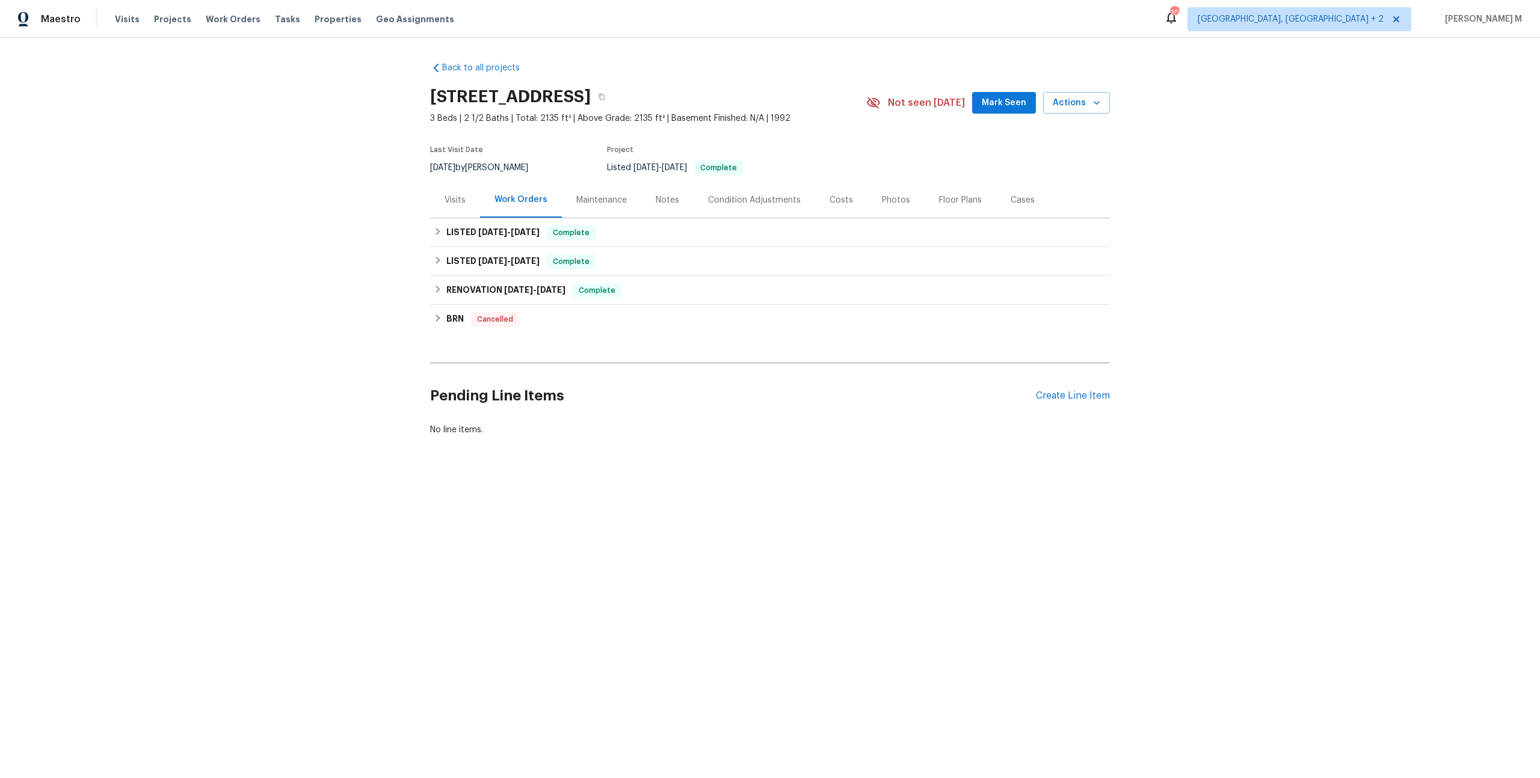
click at [590, 194] on div "Maintenance" at bounding box center [601, 200] width 51 height 12
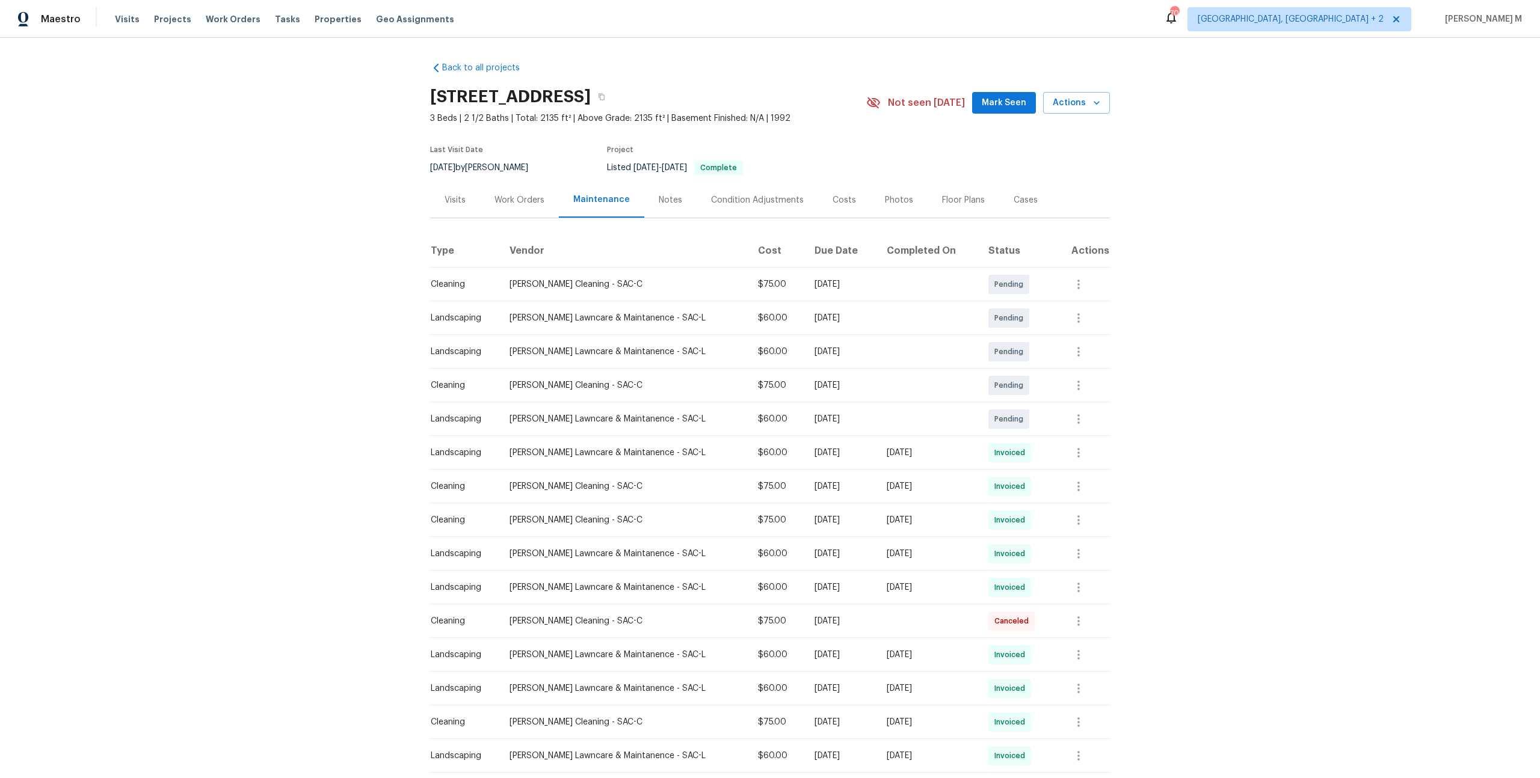
click at [591, 98] on h2 "[STREET_ADDRESS]" at bounding box center [510, 97] width 161 height 12
click at [605, 96] on icon "button" at bounding box center [601, 96] width 7 height 7
click at [833, 196] on div "Costs" at bounding box center [844, 200] width 23 height 12
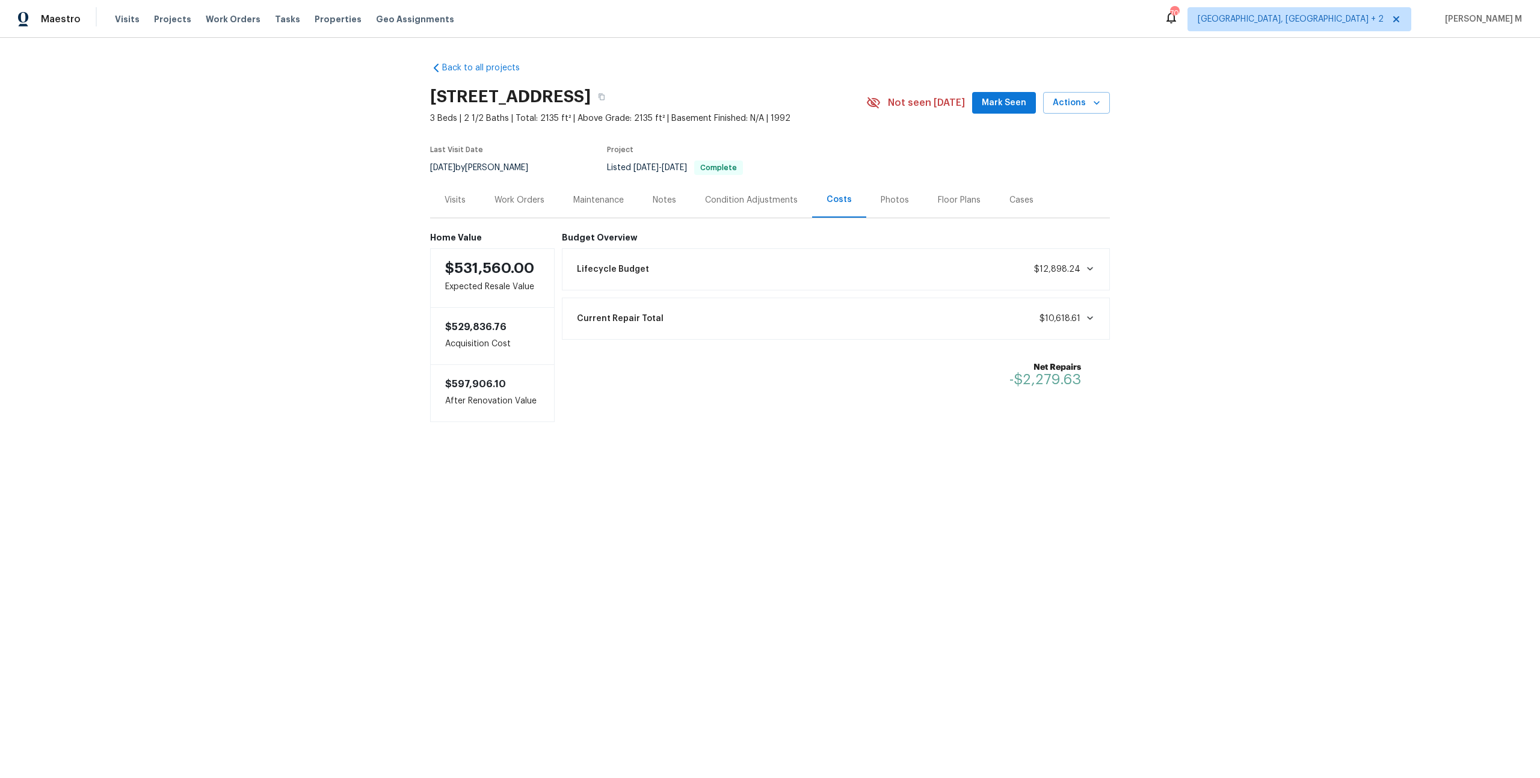
click at [481, 269] on div "$531,560.00 Expected Resale Value" at bounding box center [492, 278] width 125 height 60
click at [481, 261] on span "$531,560.00" at bounding box center [489, 268] width 89 height 14
copy span "$531,560.00"
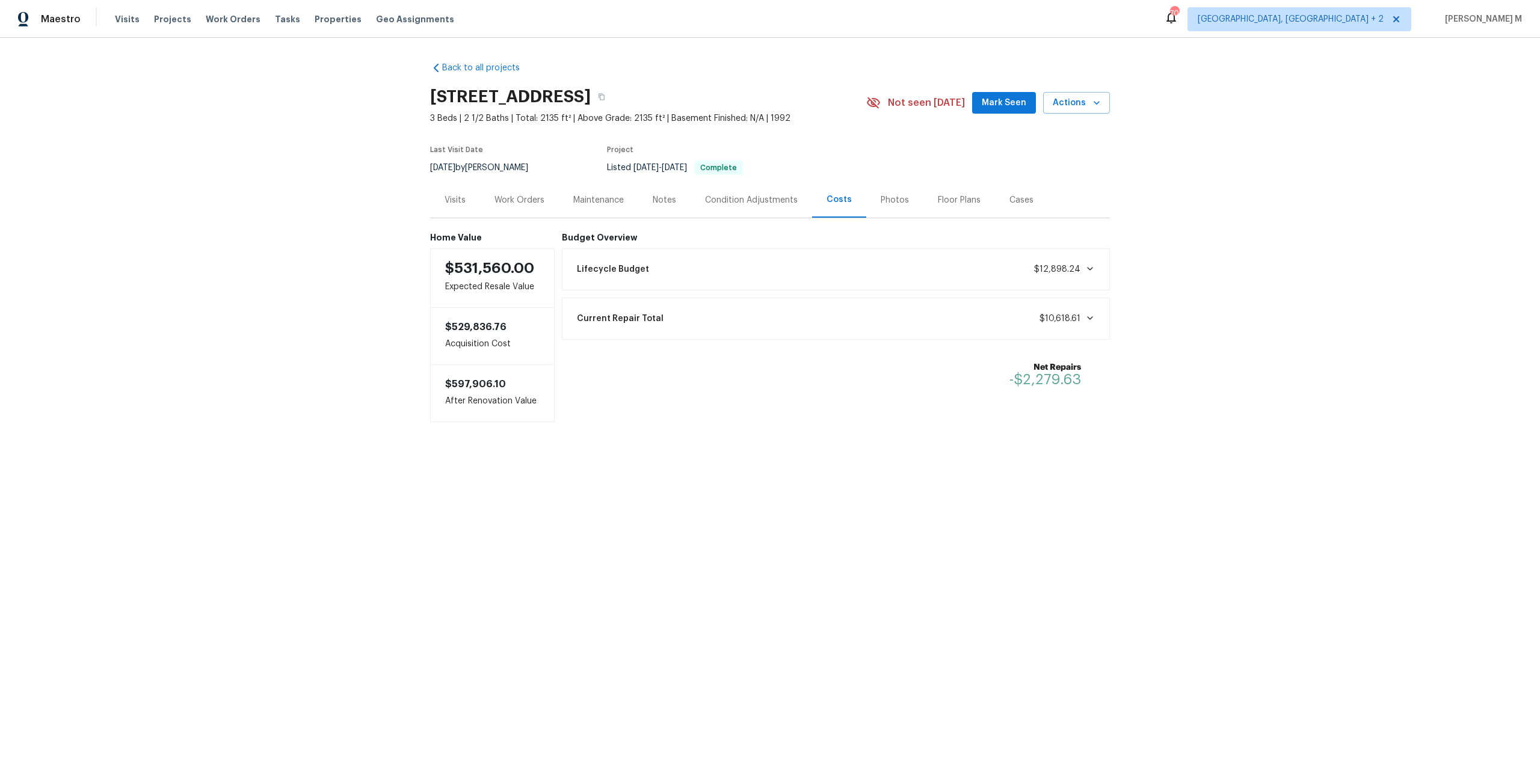
click at [532, 182] on div "Work Orders" at bounding box center [519, 199] width 79 height 35
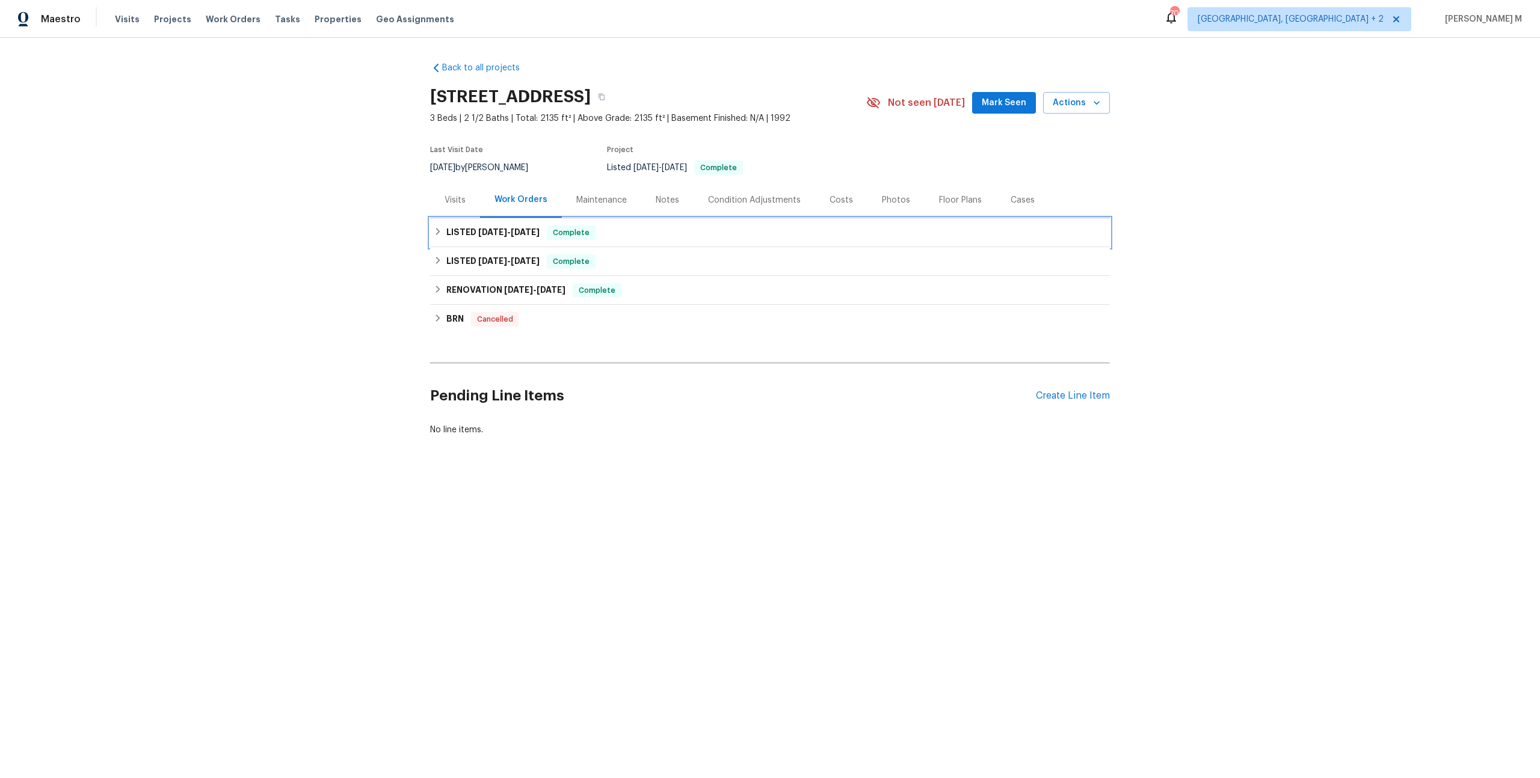
click at [502, 219] on div "LISTED 5/7/25 - 5/7/25 Complete" at bounding box center [770, 232] width 680 height 29
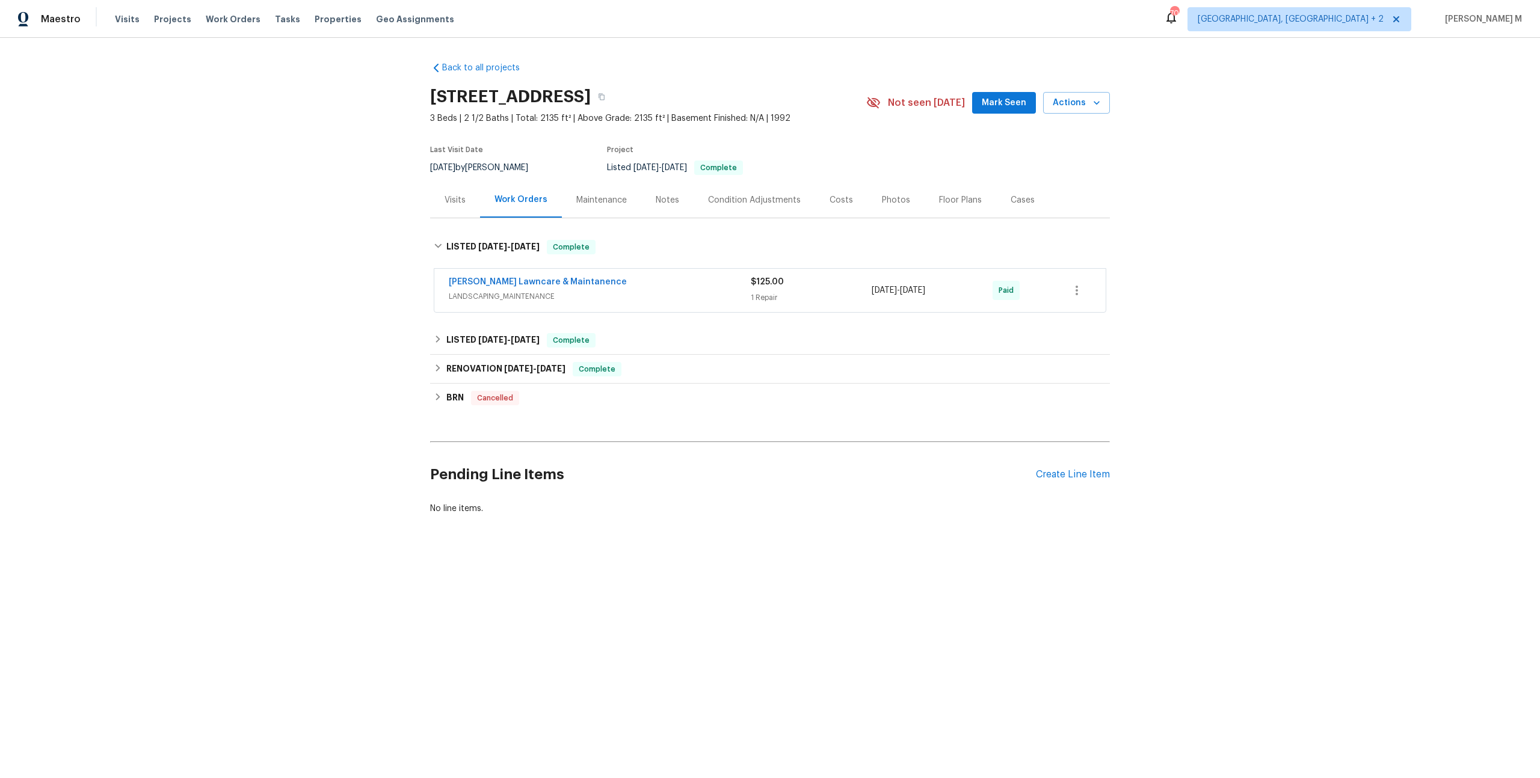
click at [486, 291] on span "LANDSCAPING_MAINTENANCE" at bounding box center [600, 297] width 302 height 12
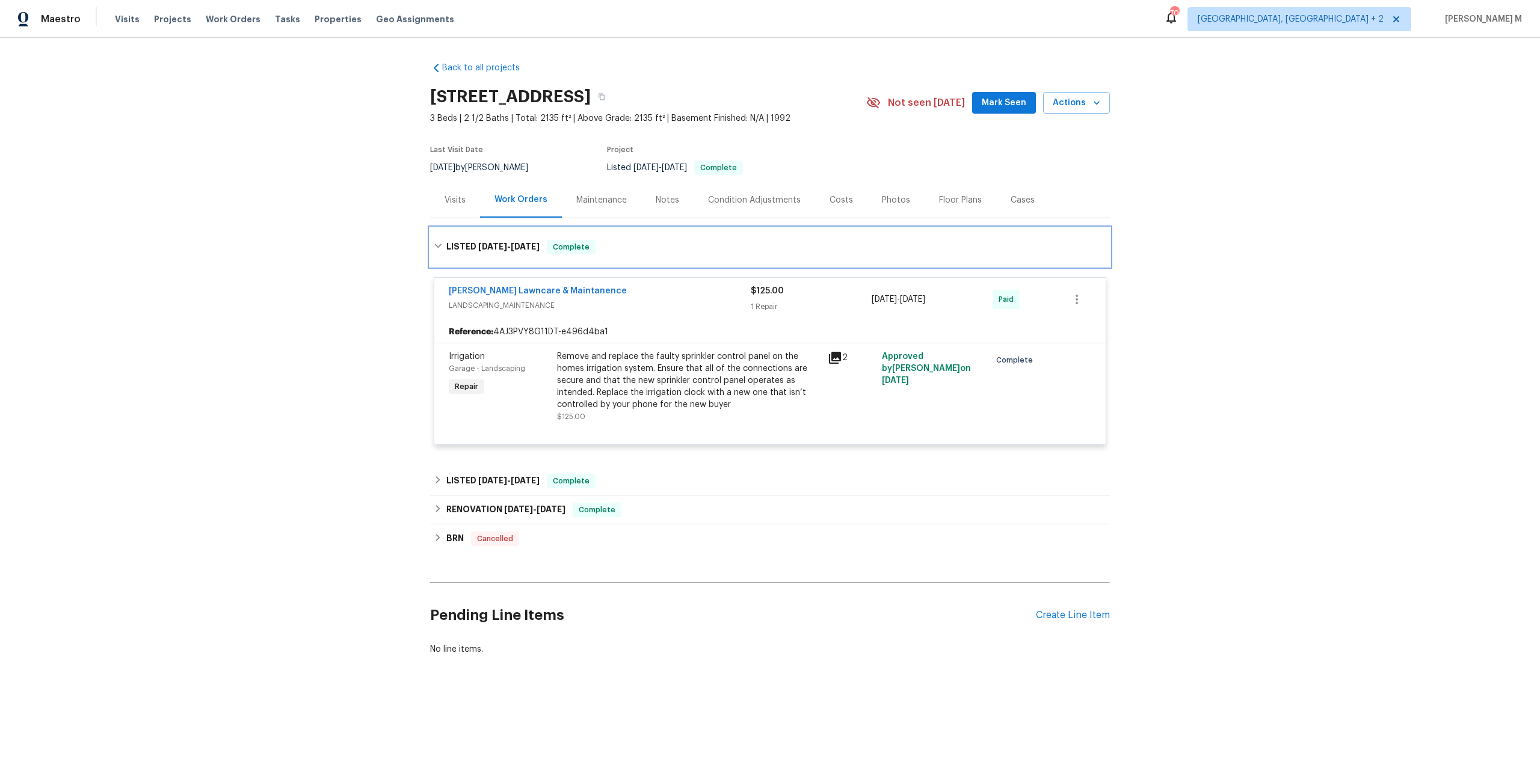
click at [479, 242] on span "5/7/25" at bounding box center [492, 246] width 29 height 8
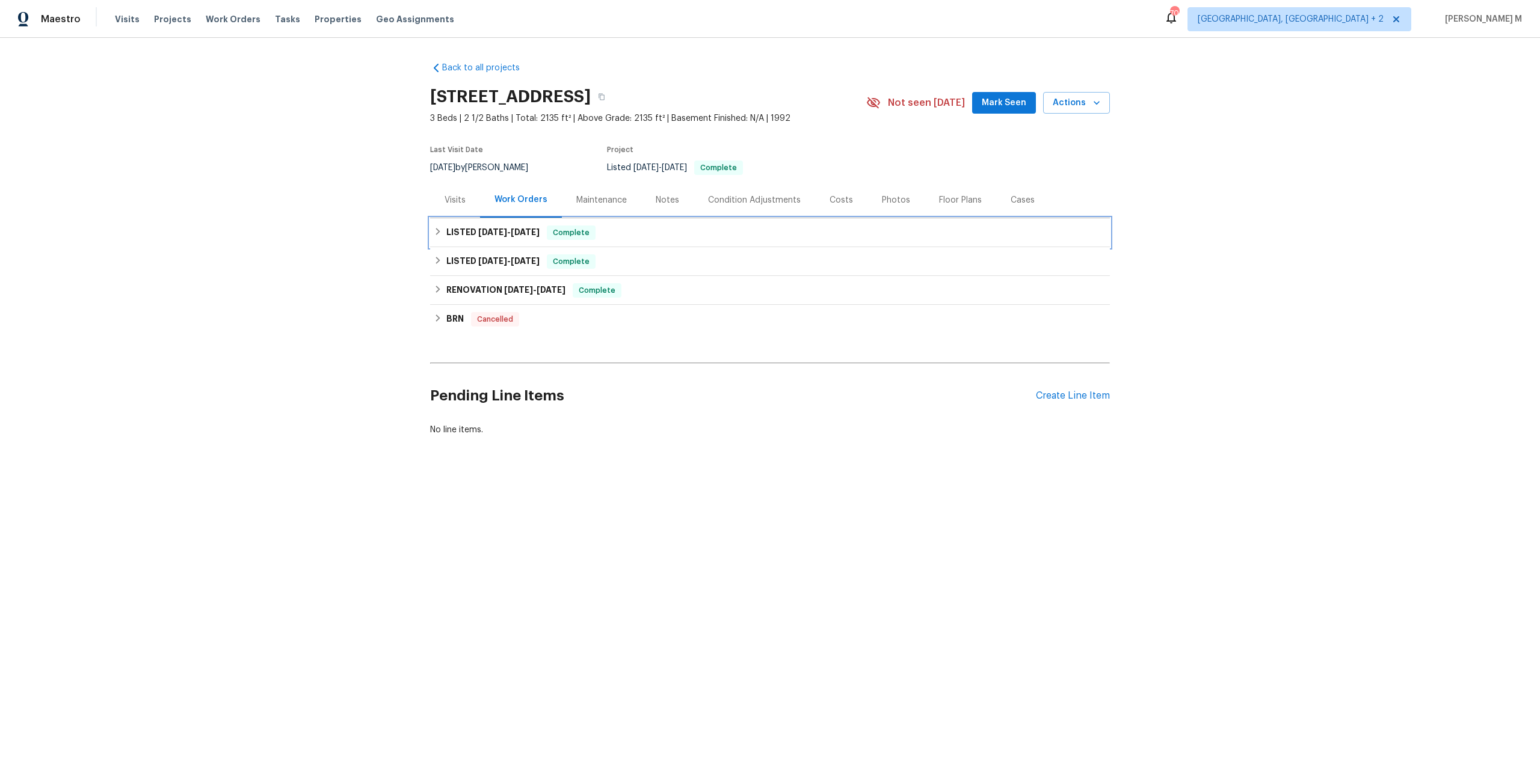
click at [447, 218] on div "LISTED 5/7/25 - 5/7/25 Complete" at bounding box center [770, 232] width 680 height 29
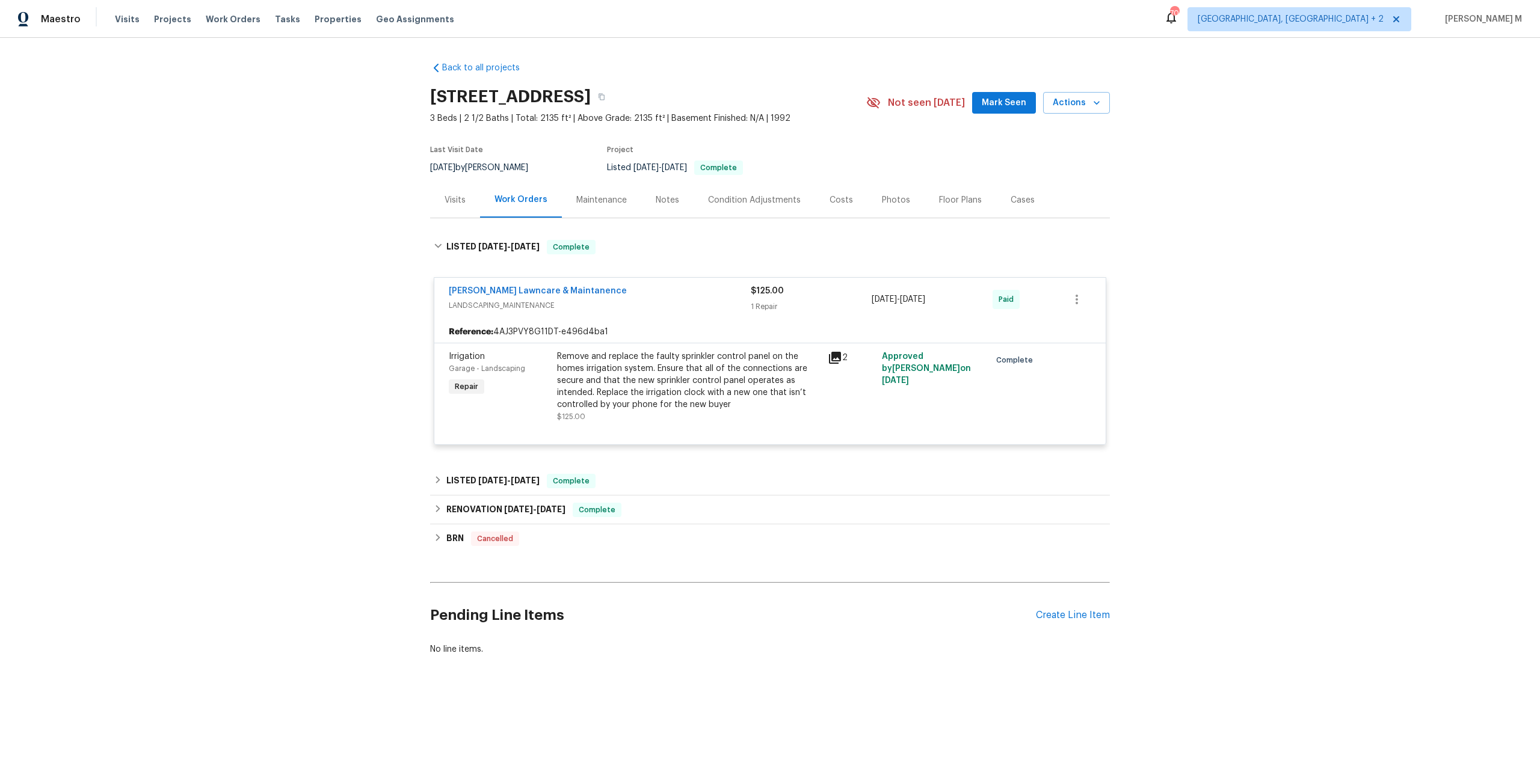
click at [472, 269] on div "Godinez Lawncare & Maintanence LANDSCAPING_MAINTENANCE $125.00 1 Repair 5/7/202…" at bounding box center [770, 361] width 673 height 185
click at [477, 249] on div "LISTED 5/7/25 - 5/7/25 Complete" at bounding box center [770, 247] width 680 height 38
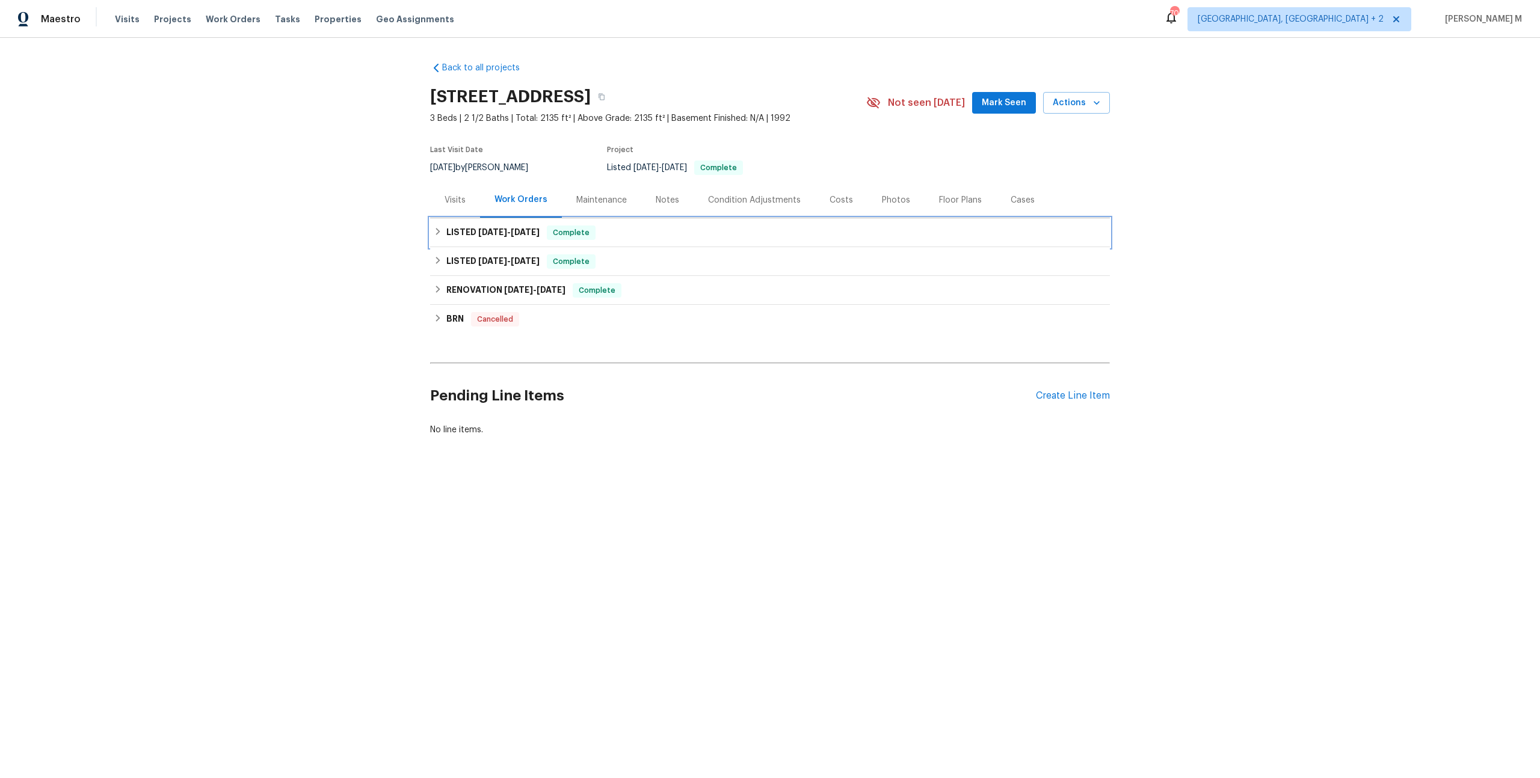
click at [487, 236] on div "LISTED 5/7/25 - 5/7/25 Complete" at bounding box center [770, 232] width 680 height 29
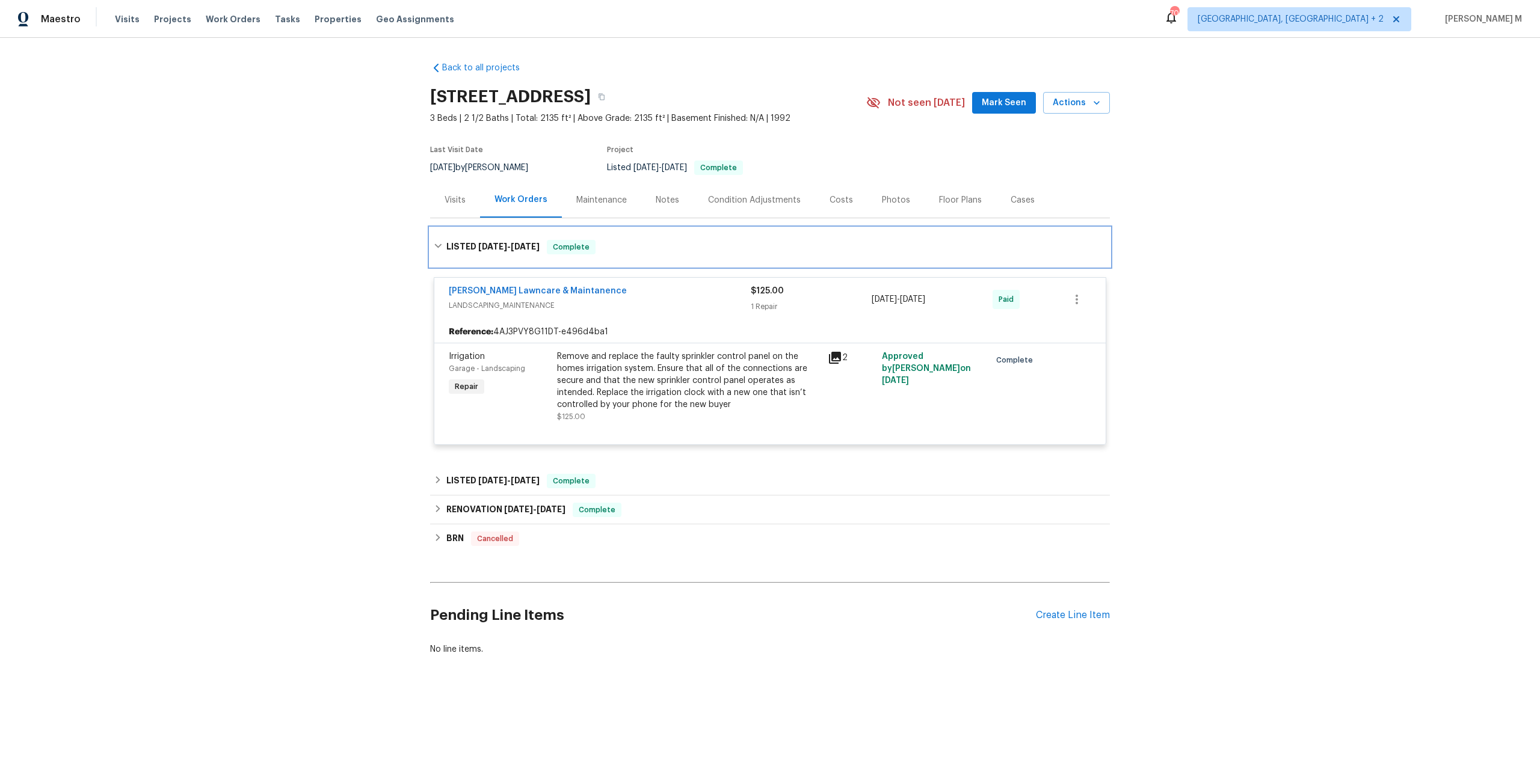
click at [487, 242] on span "5/7/25" at bounding box center [492, 246] width 29 height 8
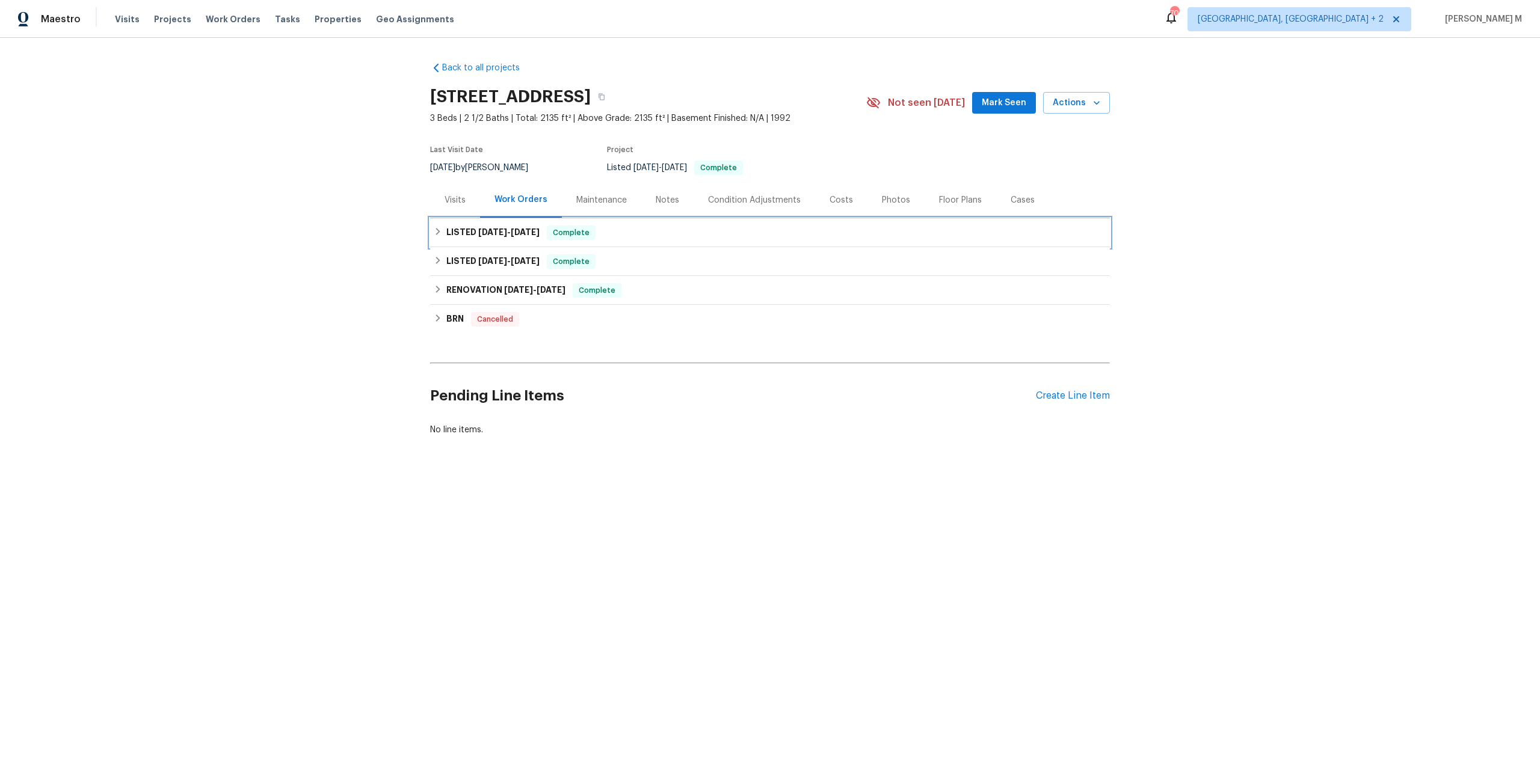
click at [487, 231] on h6 "LISTED 5/7/25 - 5/7/25" at bounding box center [492, 233] width 93 height 14
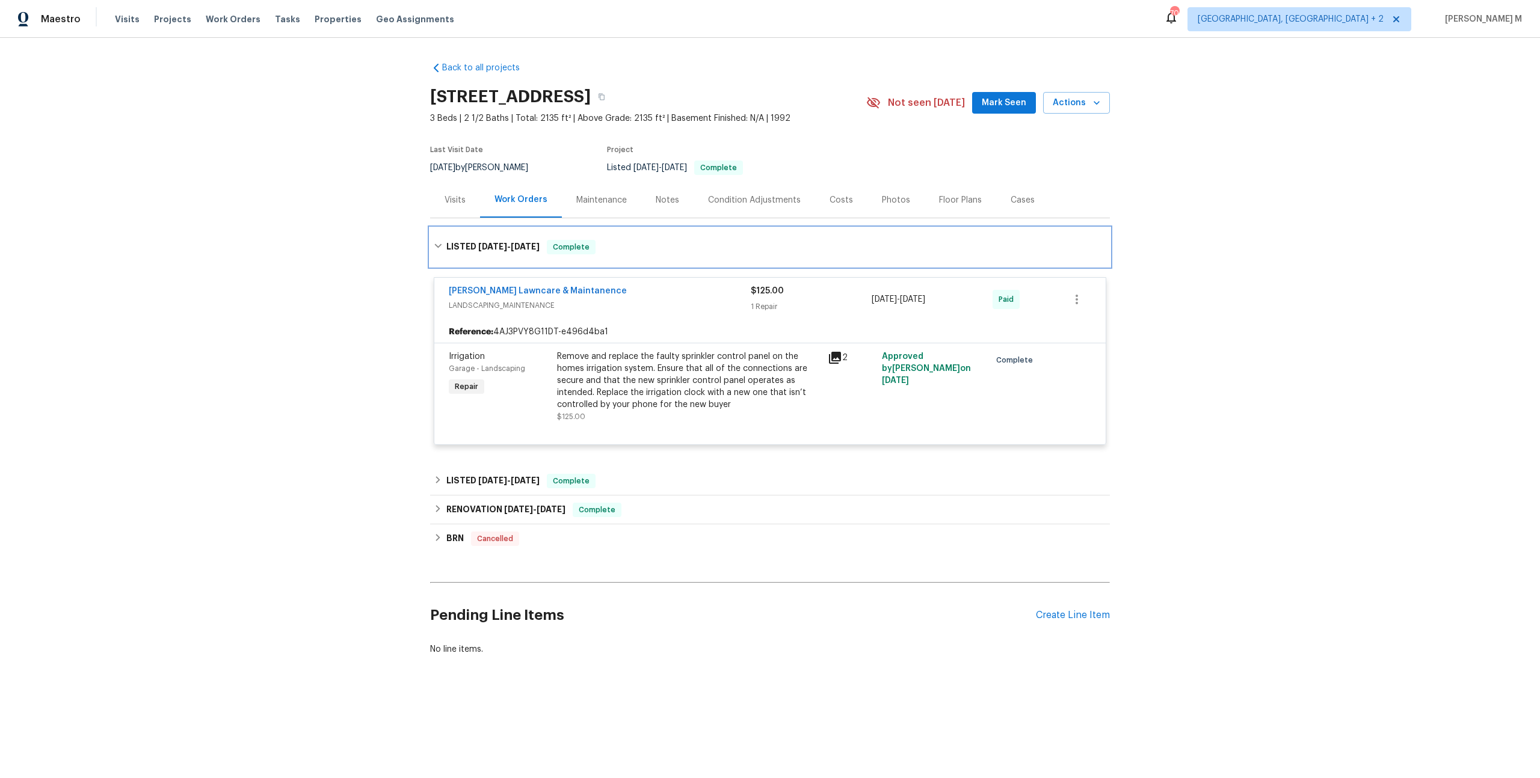
click at [487, 231] on div "LISTED 5/7/25 - 5/7/25 Complete" at bounding box center [770, 247] width 680 height 38
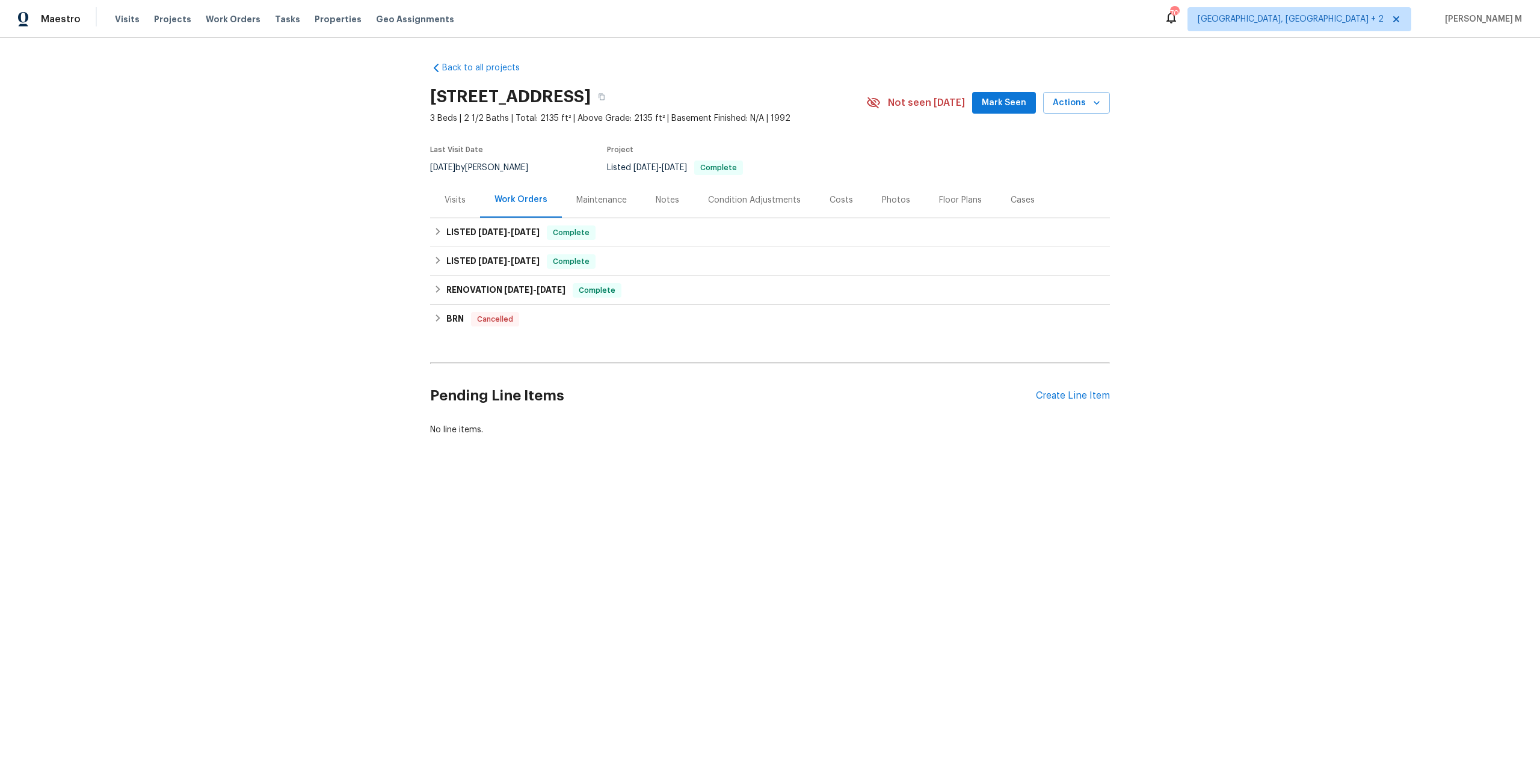
click at [670, 53] on div "Back to all projects 2002 Discovery Village Ln, Gold River, CA 95670 3 Beds | 2…" at bounding box center [770, 248] width 680 height 393
click at [832, 78] on div "Back to all projects 2002 Discovery Village Ln, Gold River, CA 95670 3 Beds | 2…" at bounding box center [770, 248] width 680 height 393
click at [654, 60] on div "Back to all projects 2002 Discovery Village Ln, Gold River, CA 95670 3 Beds | 2…" at bounding box center [770, 248] width 680 height 393
click at [471, 227] on h6 "LISTED 5/7/25 - 5/7/25" at bounding box center [492, 233] width 93 height 14
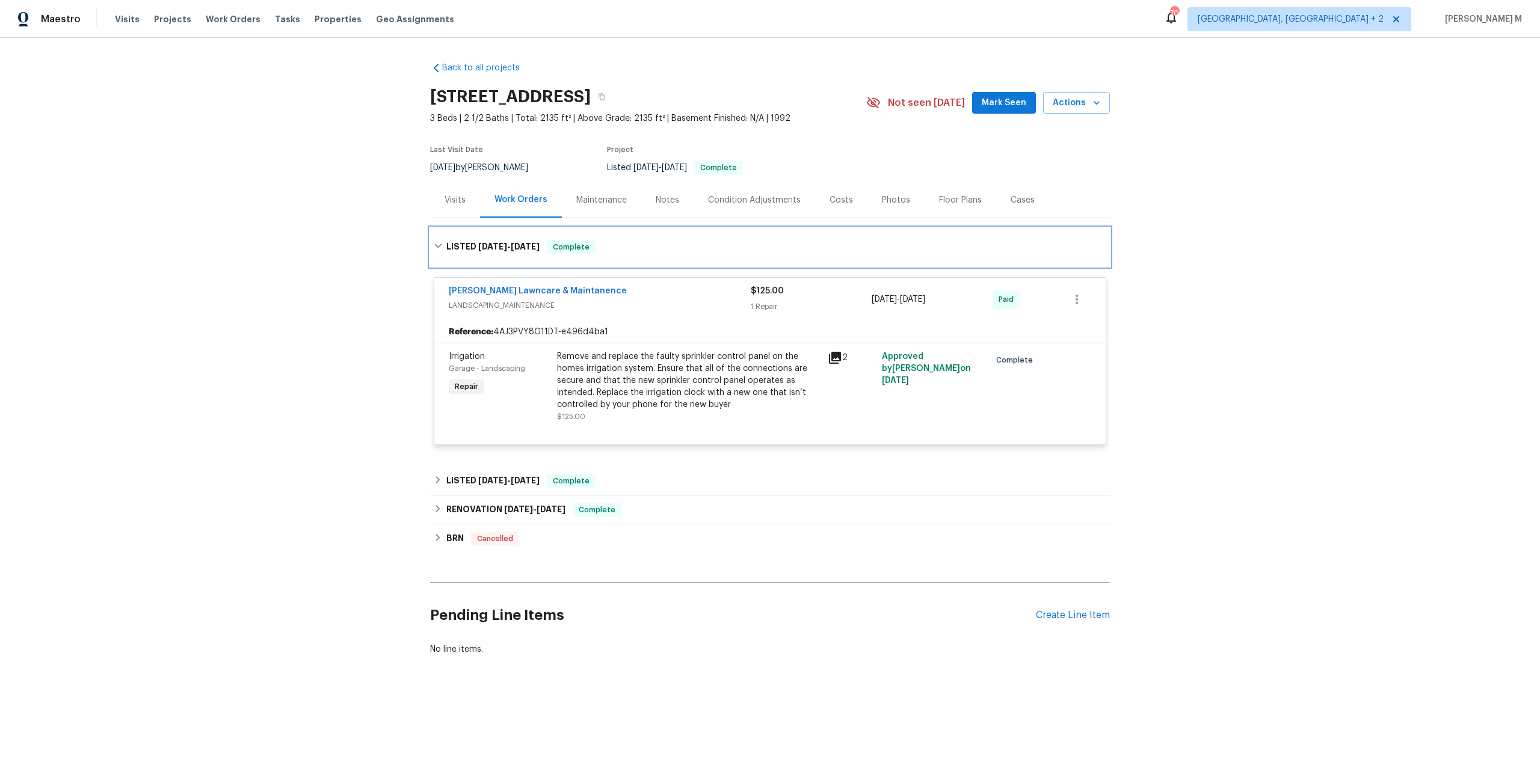
click at [471, 228] on div "LISTED 5/7/25 - 5/7/25 Complete" at bounding box center [770, 247] width 680 height 38
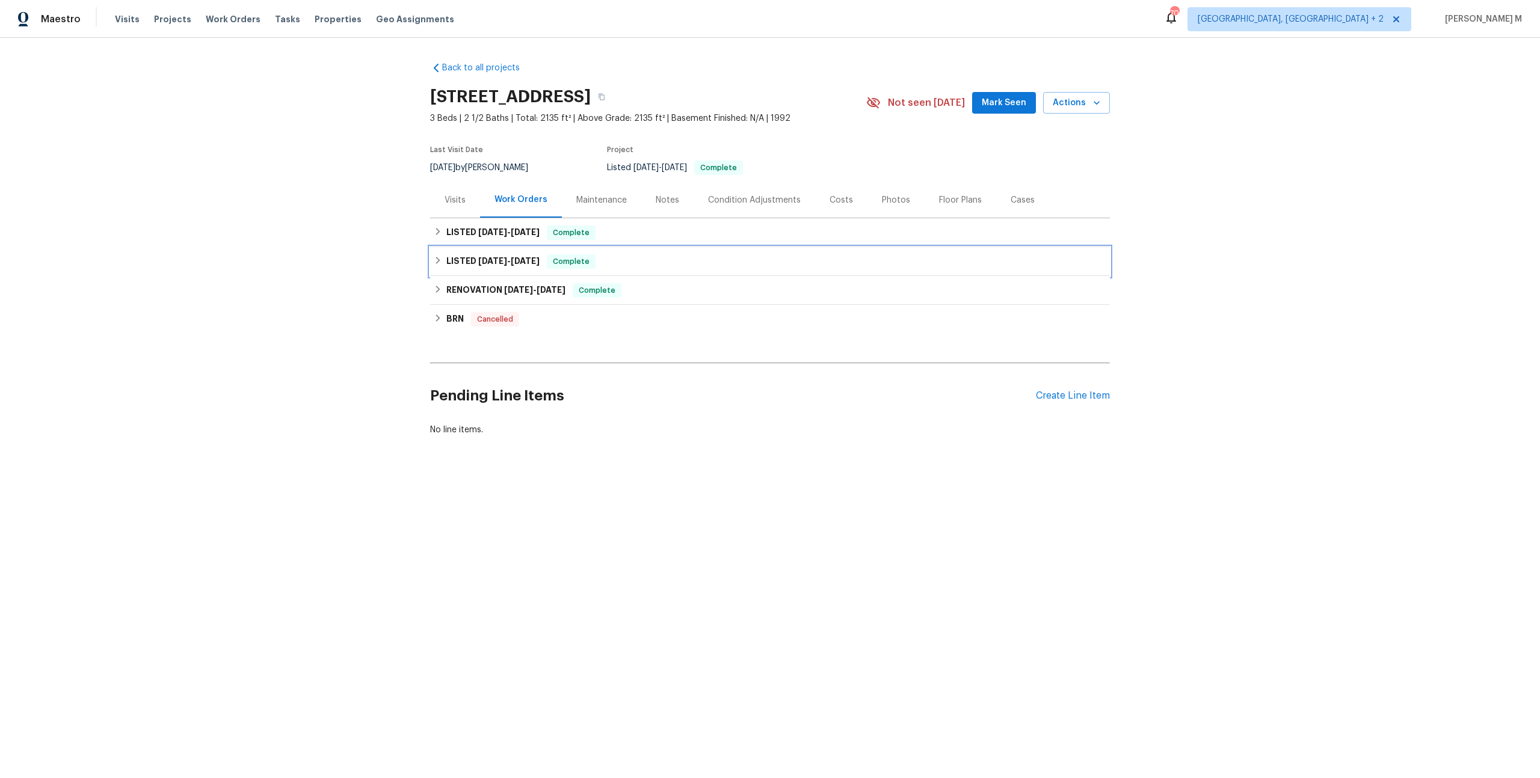
click at [511, 257] on span "4/5/25" at bounding box center [525, 261] width 29 height 8
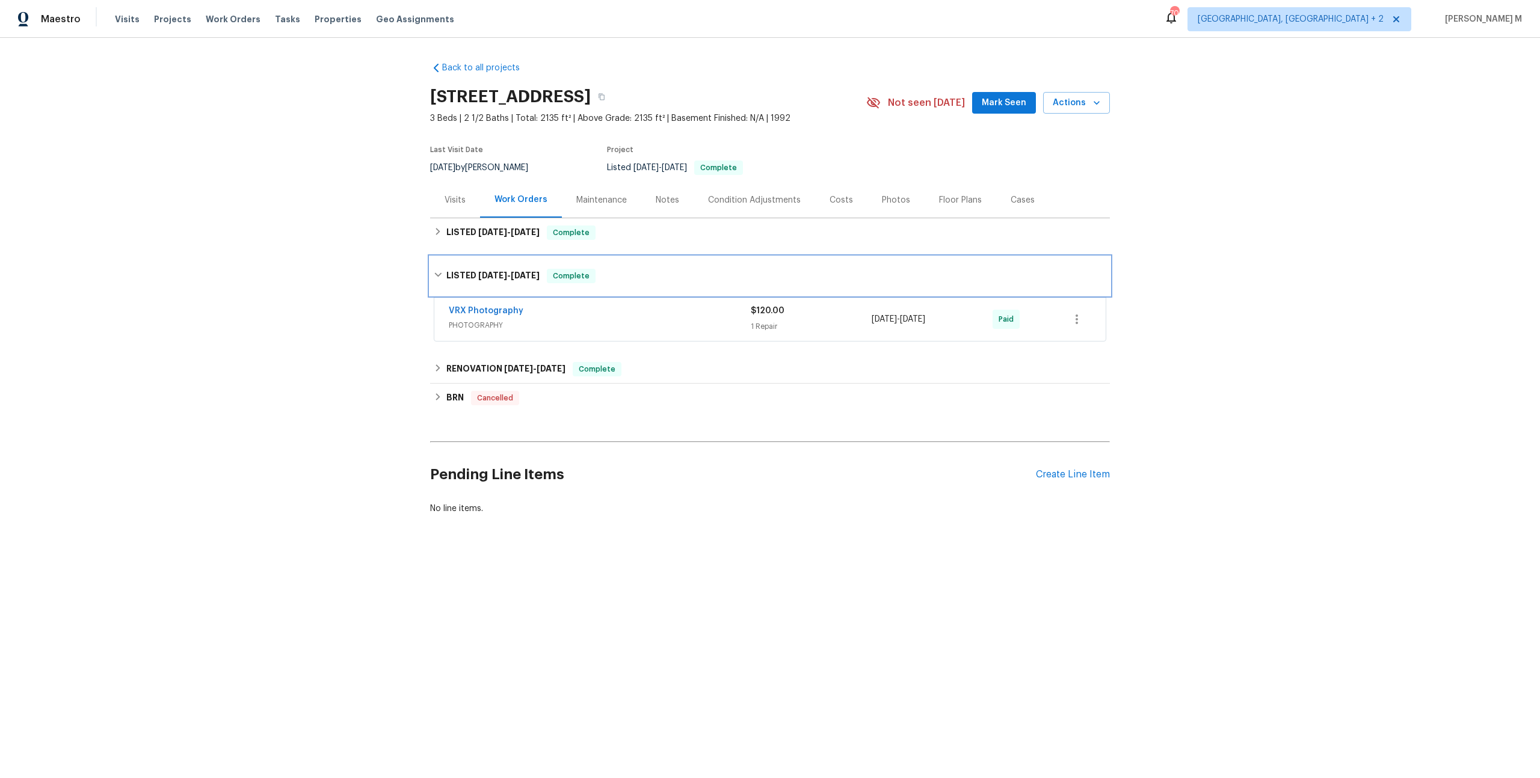
click at [510, 257] on div "LISTED 4/4/25 - 4/5/25 Complete" at bounding box center [770, 276] width 680 height 38
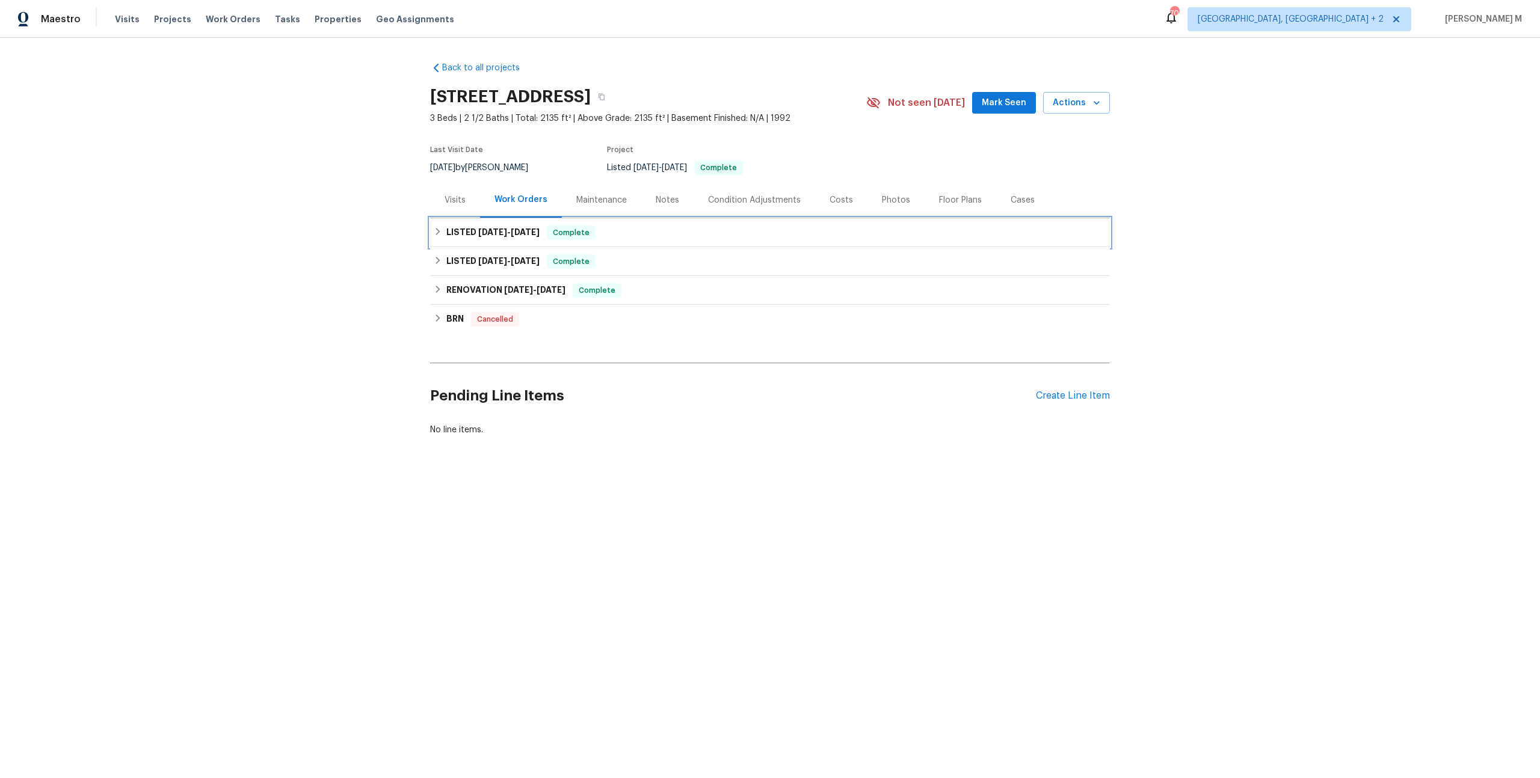
click at [480, 228] on span "5/7/25" at bounding box center [492, 232] width 29 height 8
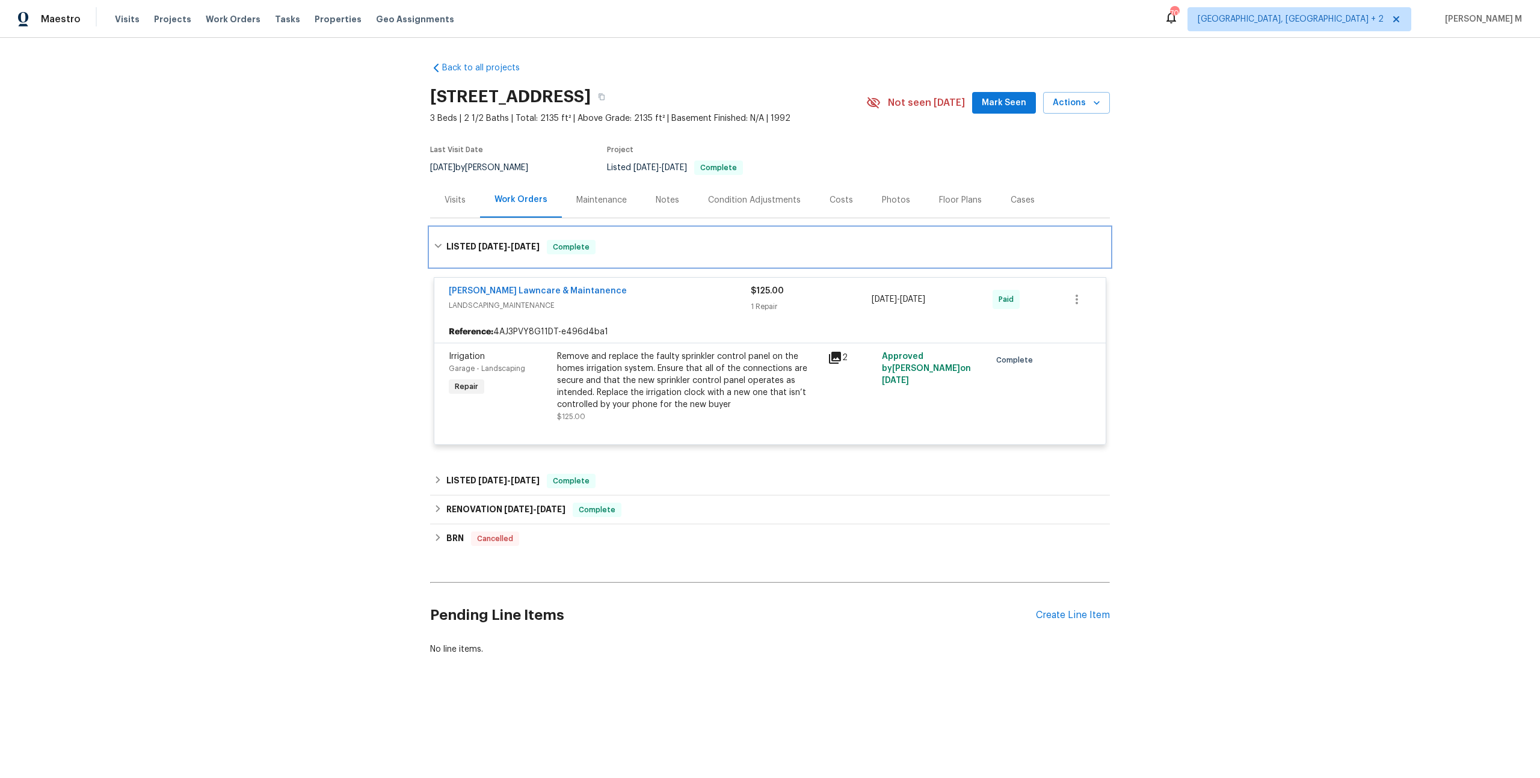
click at [480, 228] on div "LISTED 5/7/25 - 5/7/25 Complete" at bounding box center [770, 247] width 680 height 38
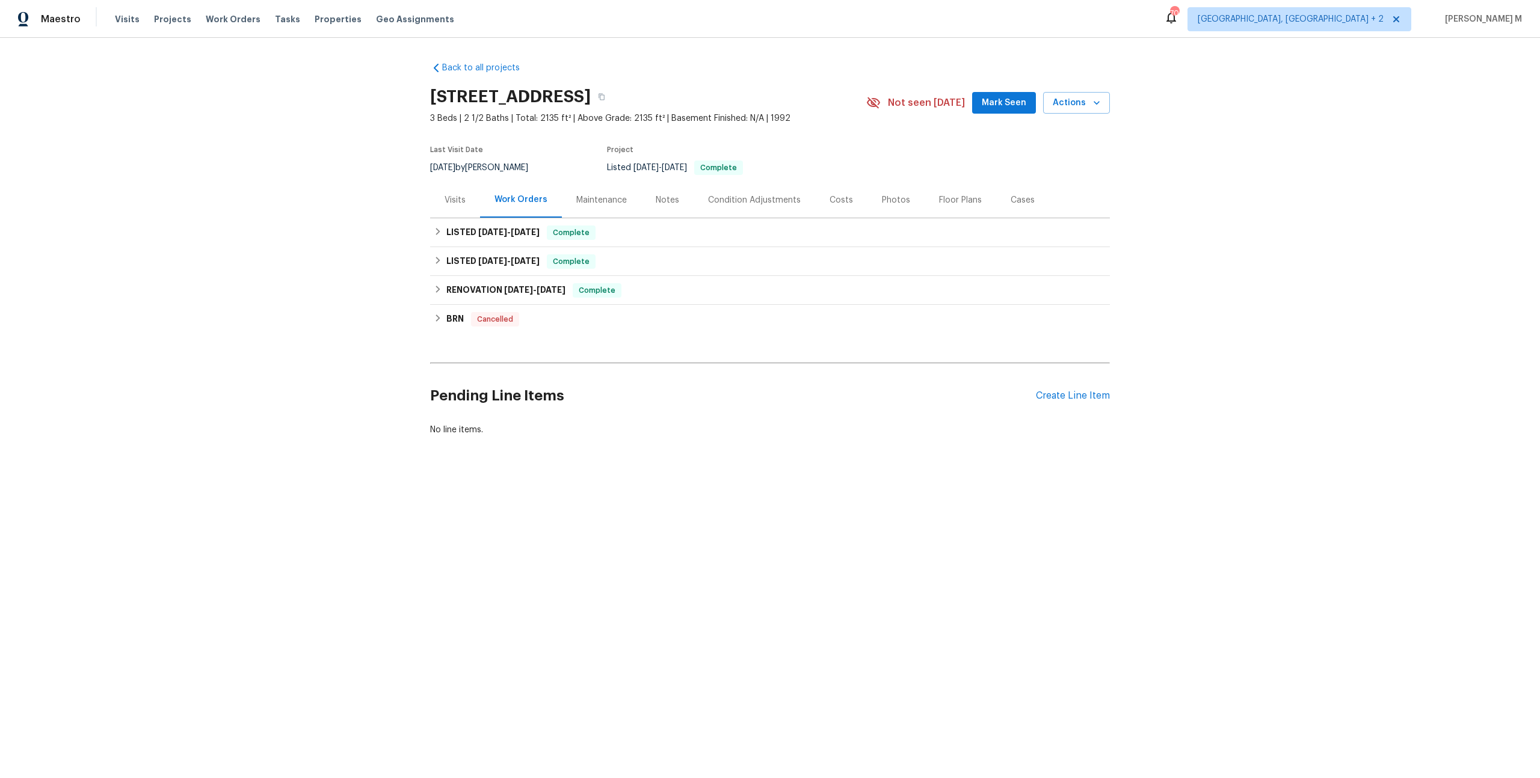
click at [585, 195] on div "Maintenance" at bounding box center [601, 200] width 51 height 12
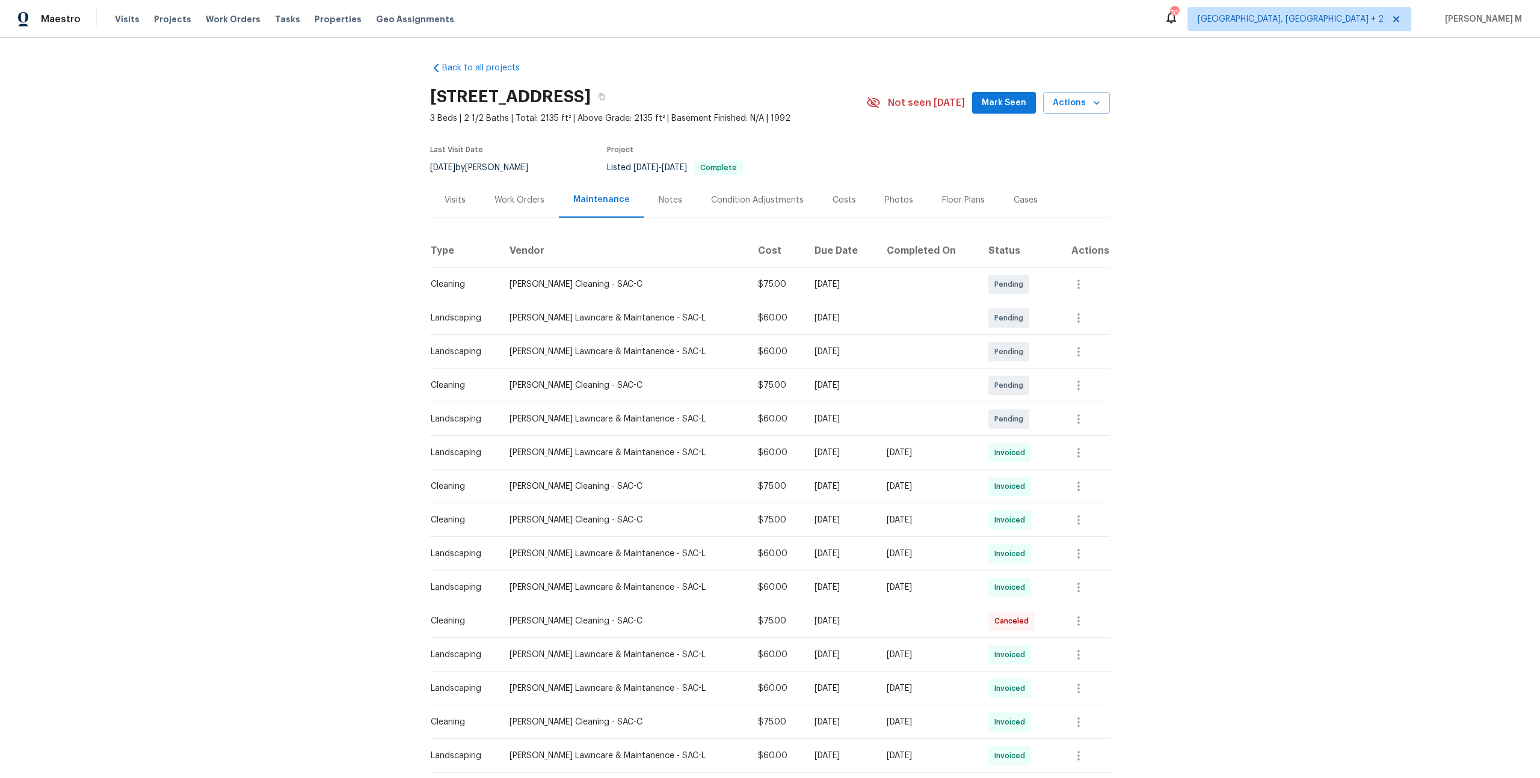
click at [540, 203] on div "Work Orders" at bounding box center [519, 199] width 79 height 35
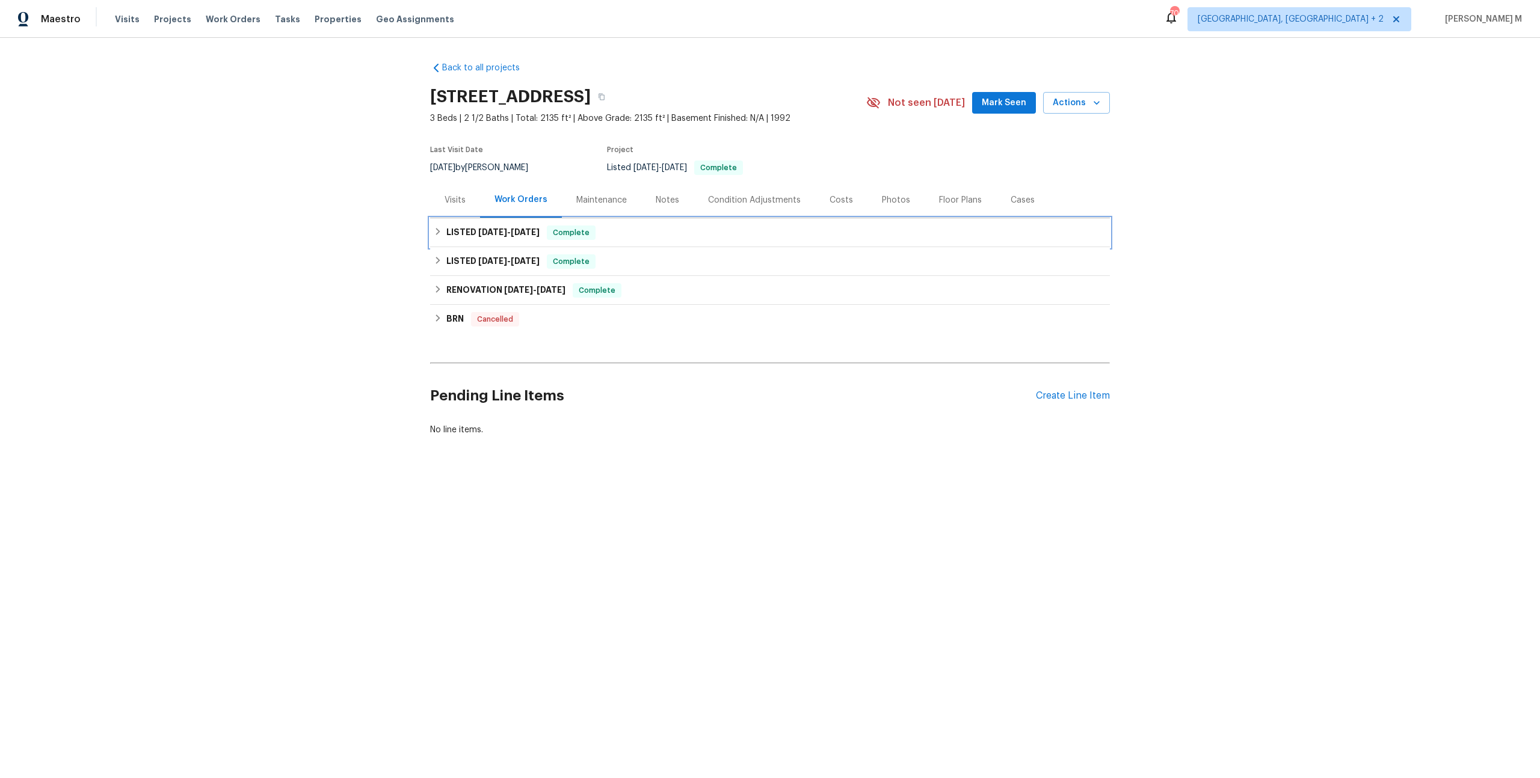
click at [482, 218] on div "LISTED 5/7/25 - 5/7/25 Complete" at bounding box center [770, 232] width 680 height 29
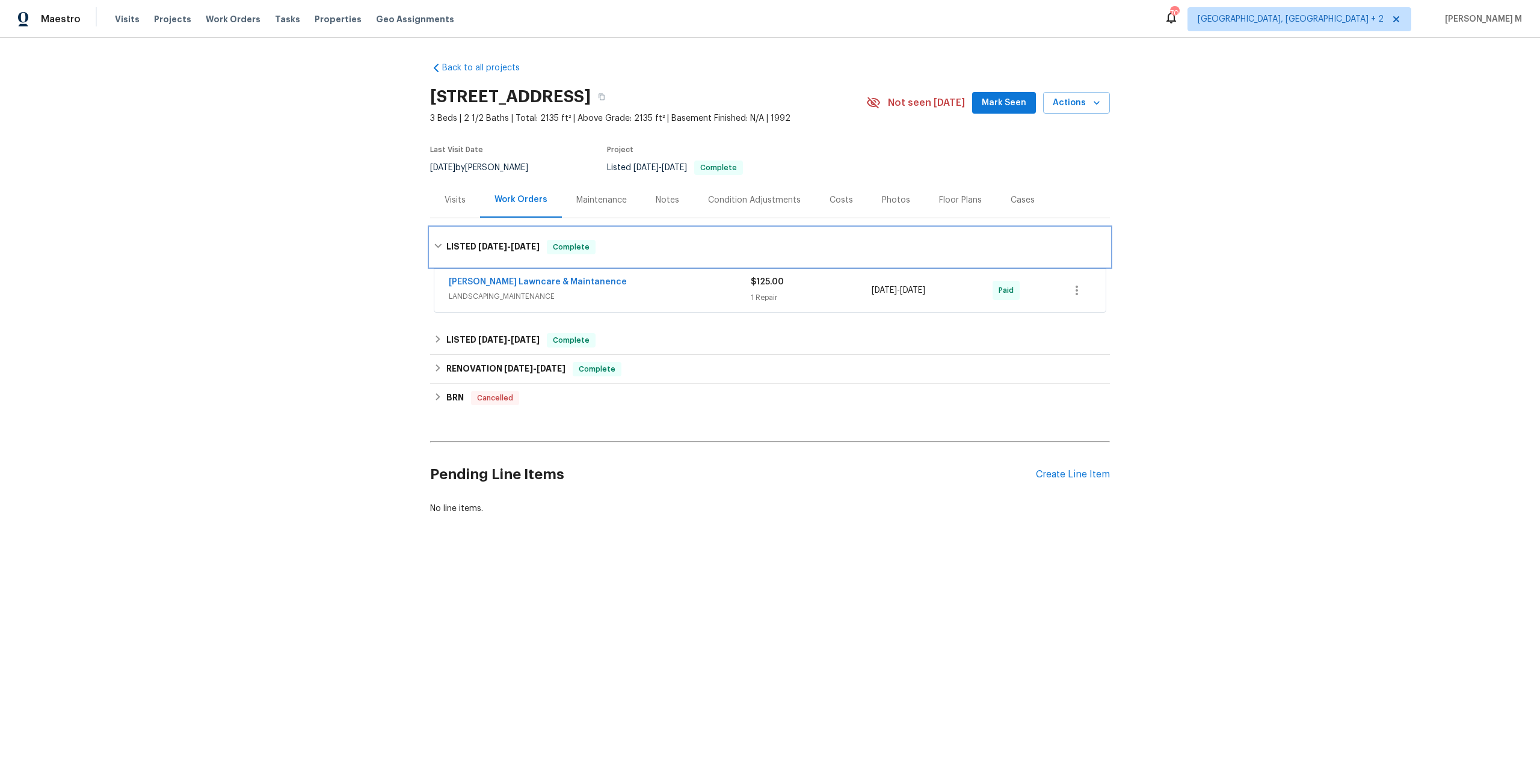
click at [481, 242] on span "5/7/25" at bounding box center [492, 246] width 29 height 8
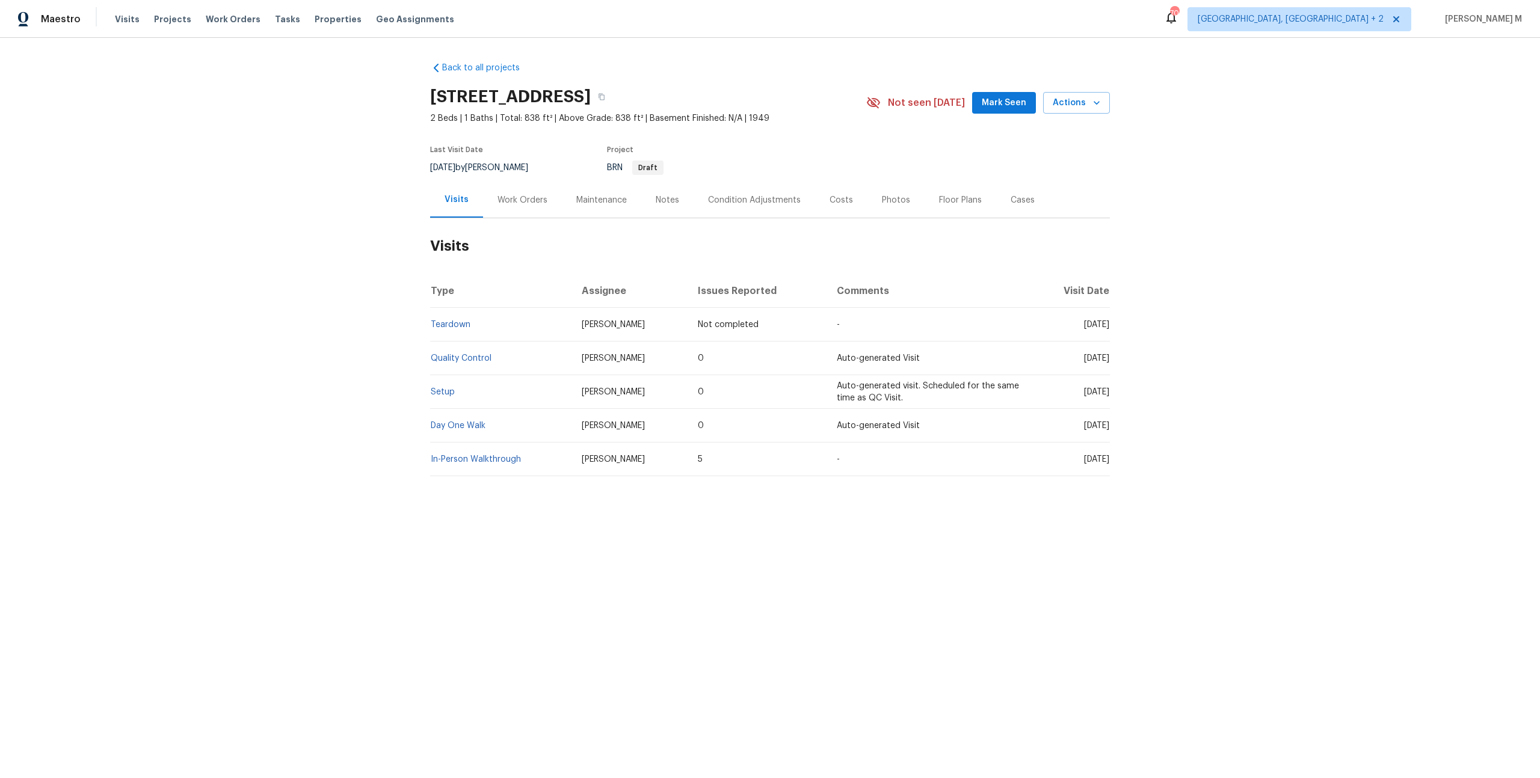
click at [516, 198] on div "Work Orders" at bounding box center [522, 200] width 50 height 12
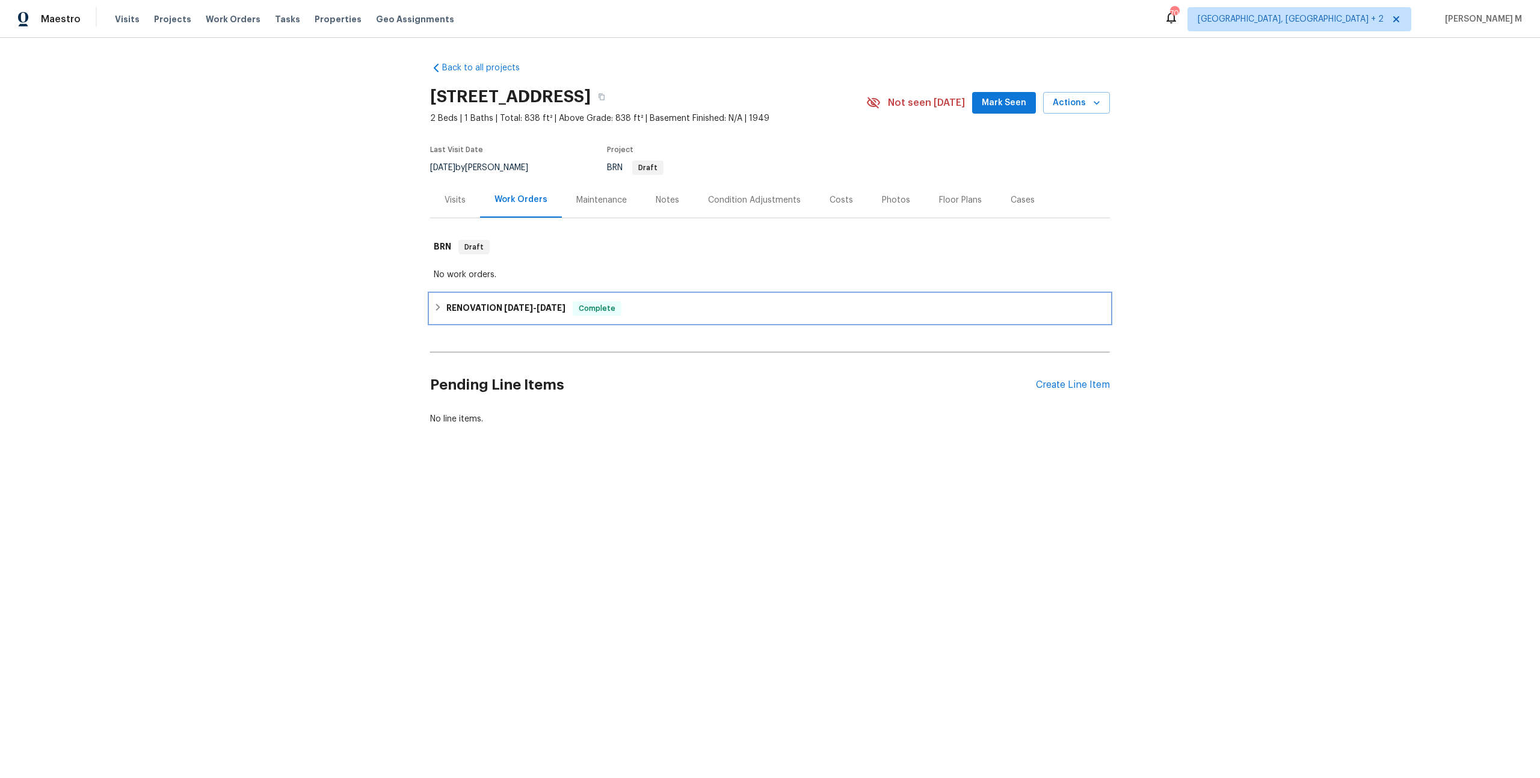
click at [466, 303] on h6 "RENOVATION 6/12/25 - 6/25/25" at bounding box center [505, 308] width 119 height 14
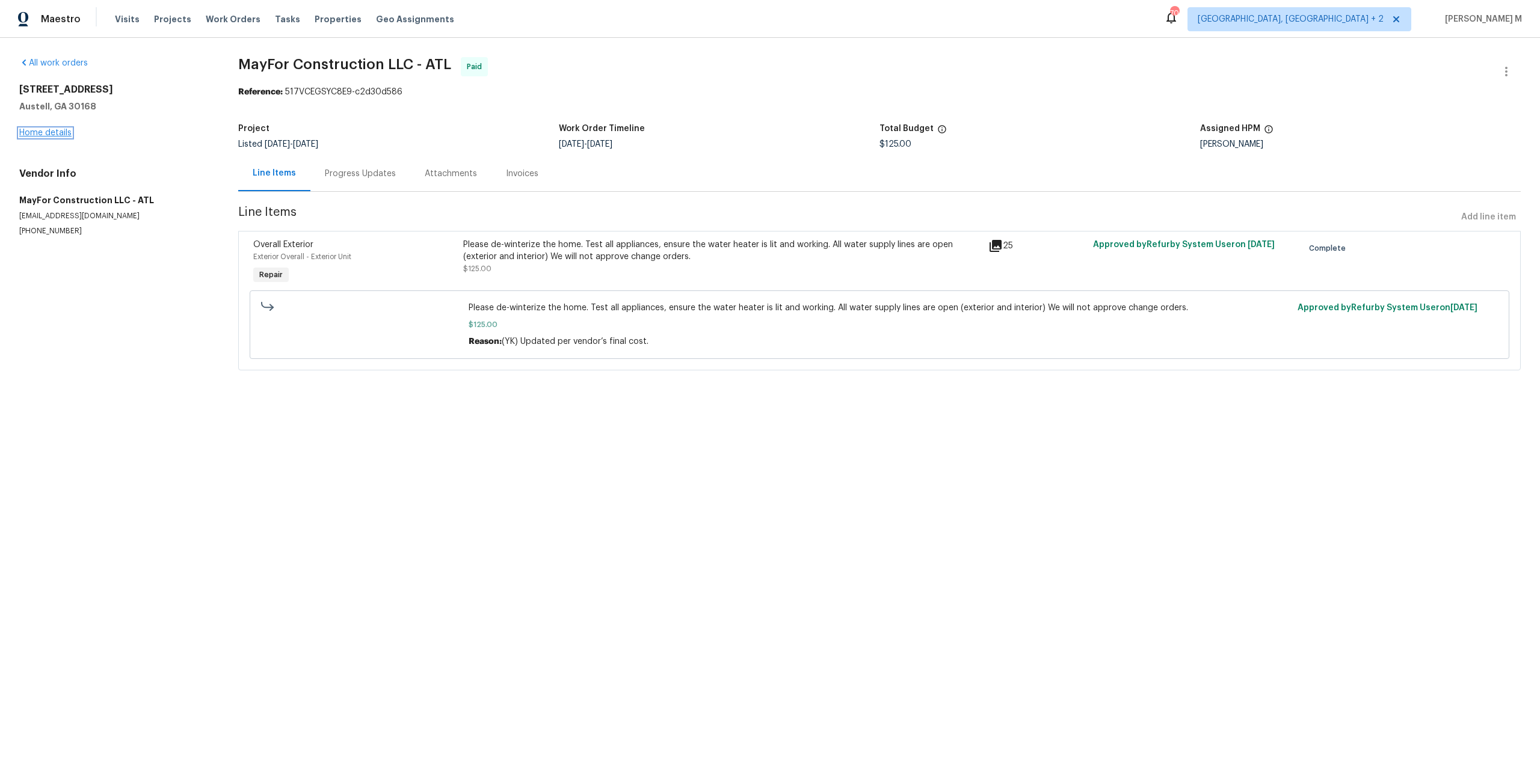
click at [60, 129] on link "Home details" at bounding box center [45, 133] width 52 height 8
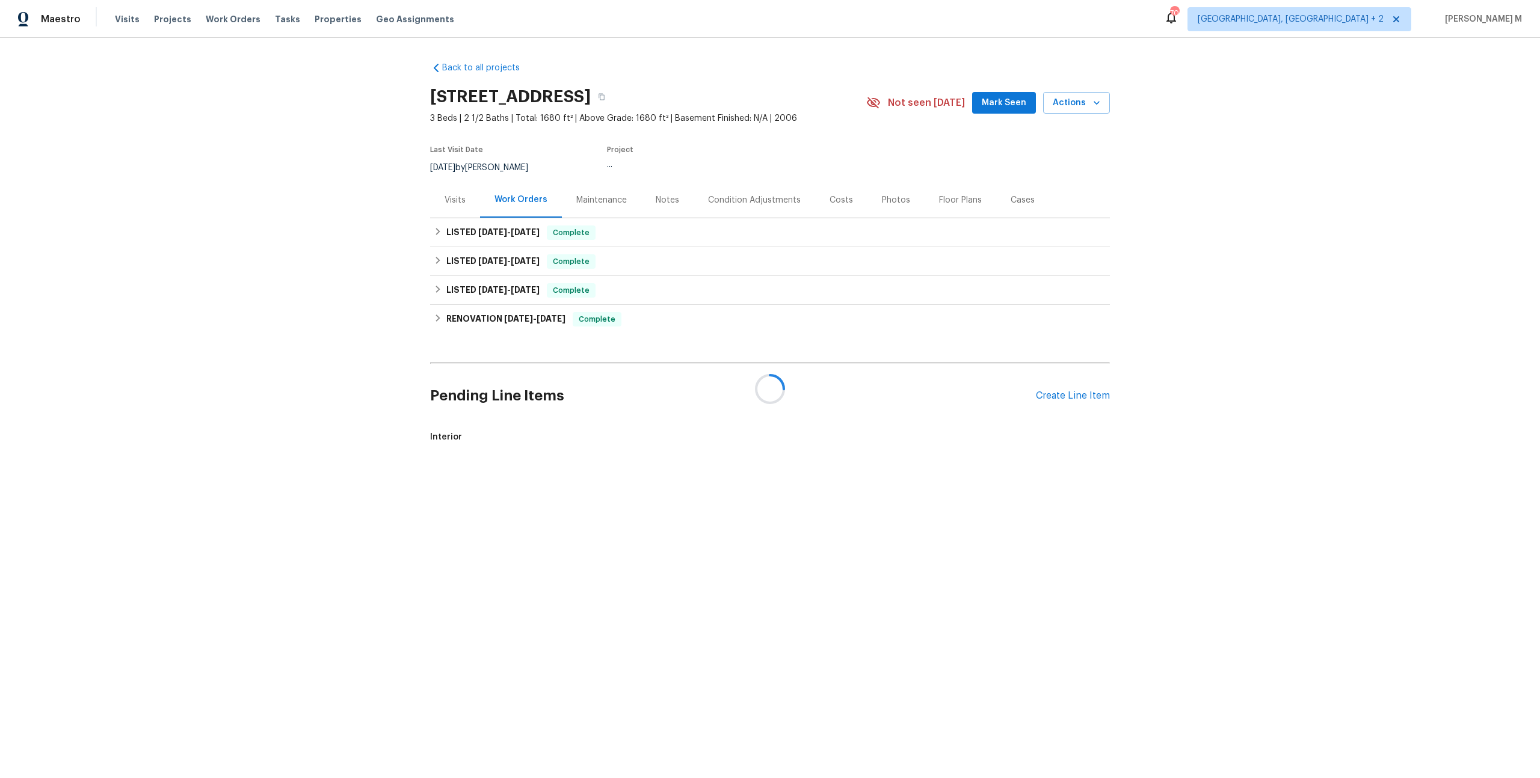
click at [588, 198] on div at bounding box center [770, 389] width 1540 height 778
click at [588, 198] on div "Maintenance" at bounding box center [601, 200] width 51 height 12
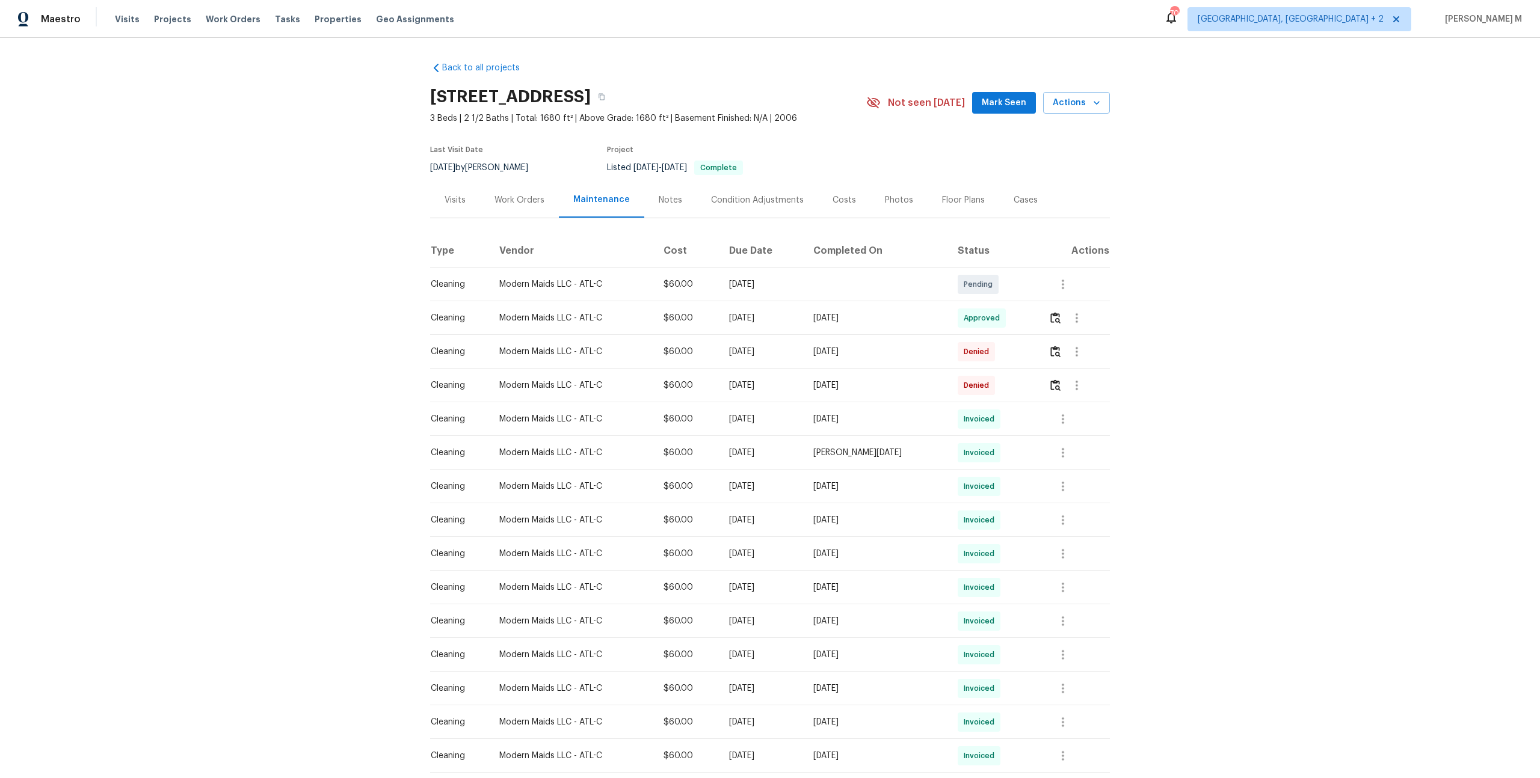
click at [1050, 304] on div at bounding box center [1079, 318] width 61 height 29
click at [1055, 312] on img "button" at bounding box center [1055, 317] width 10 height 11
click at [1079, 304] on button "button" at bounding box center [1076, 318] width 29 height 29
click at [1092, 315] on li "Message vendor" at bounding box center [1106, 313] width 84 height 20
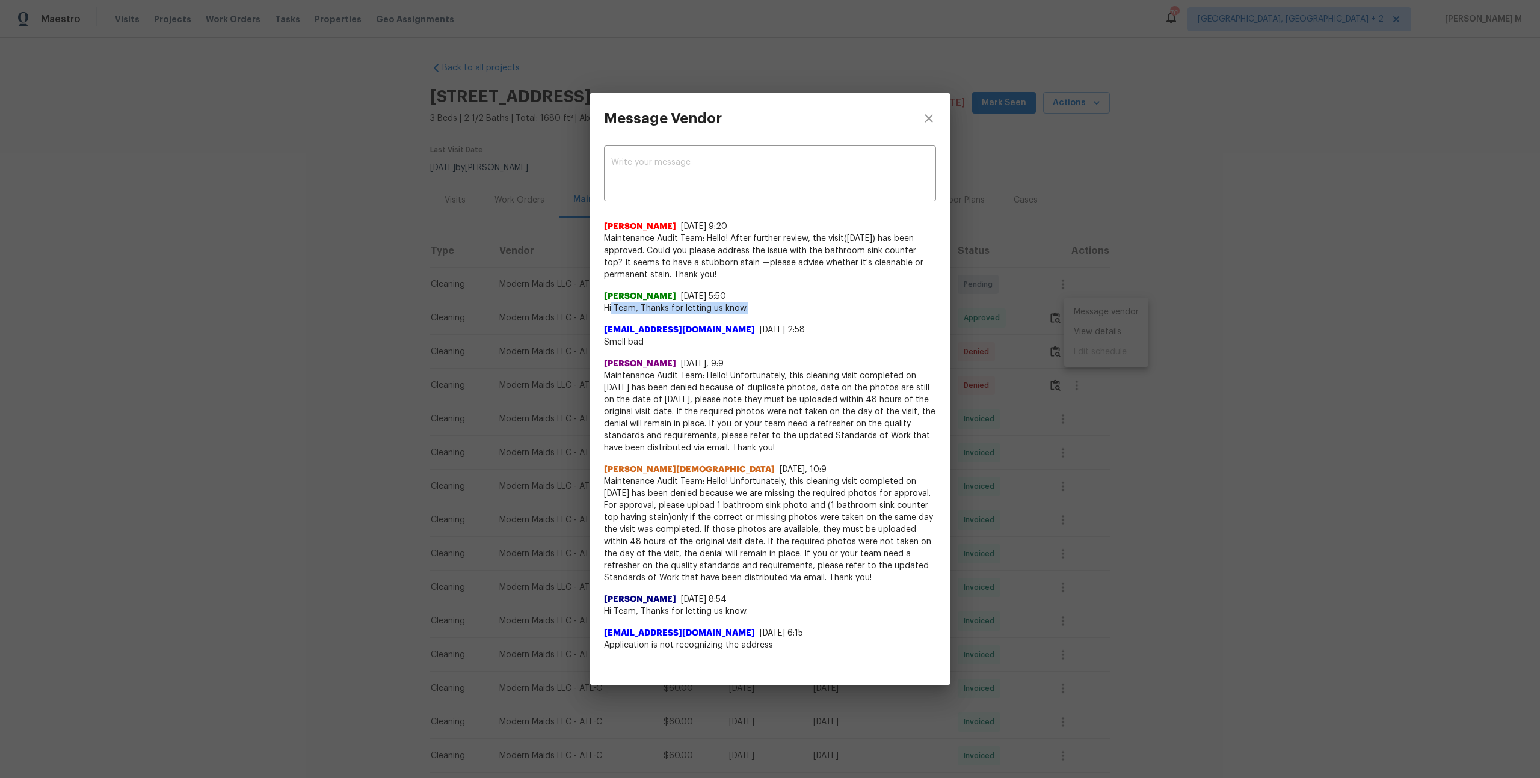
drag, startPoint x: 623, startPoint y: 300, endPoint x: 761, endPoint y: 298, distance: 138.4
click at [761, 303] on span "Hi Team, Thanks for letting us know." at bounding box center [770, 309] width 332 height 12
drag, startPoint x: 721, startPoint y: 411, endPoint x: 793, endPoint y: 411, distance: 72.2
click at [793, 411] on span "Maintenance Audit Team: Hello! Unfortunately, this cleaning visit completed on …" at bounding box center [770, 412] width 332 height 84
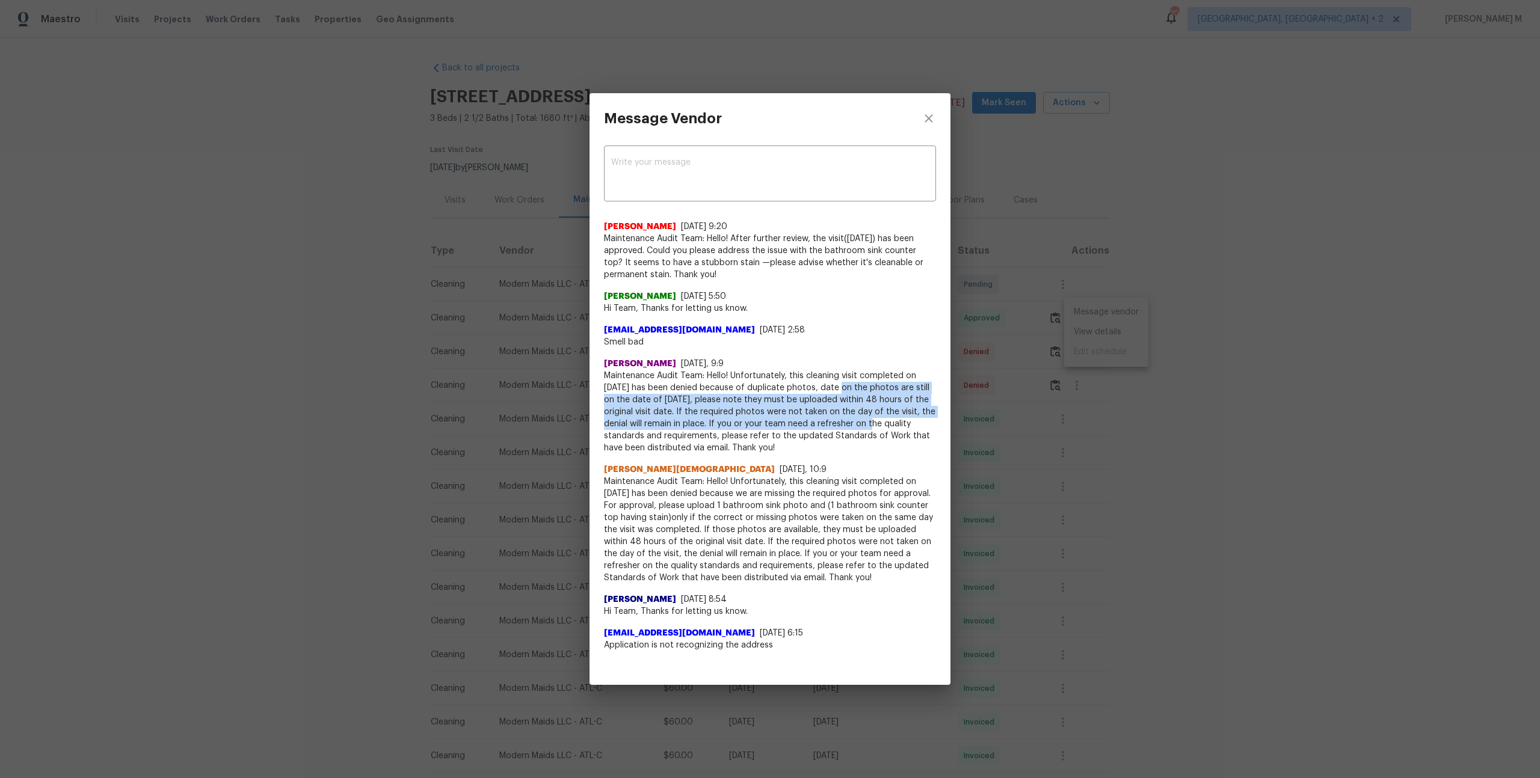
drag, startPoint x: 842, startPoint y: 384, endPoint x: 861, endPoint y: 427, distance: 47.4
click at [861, 427] on span "Maintenance Audit Team: Hello! Unfortunately, this cleaning visit completed on …" at bounding box center [770, 412] width 332 height 84
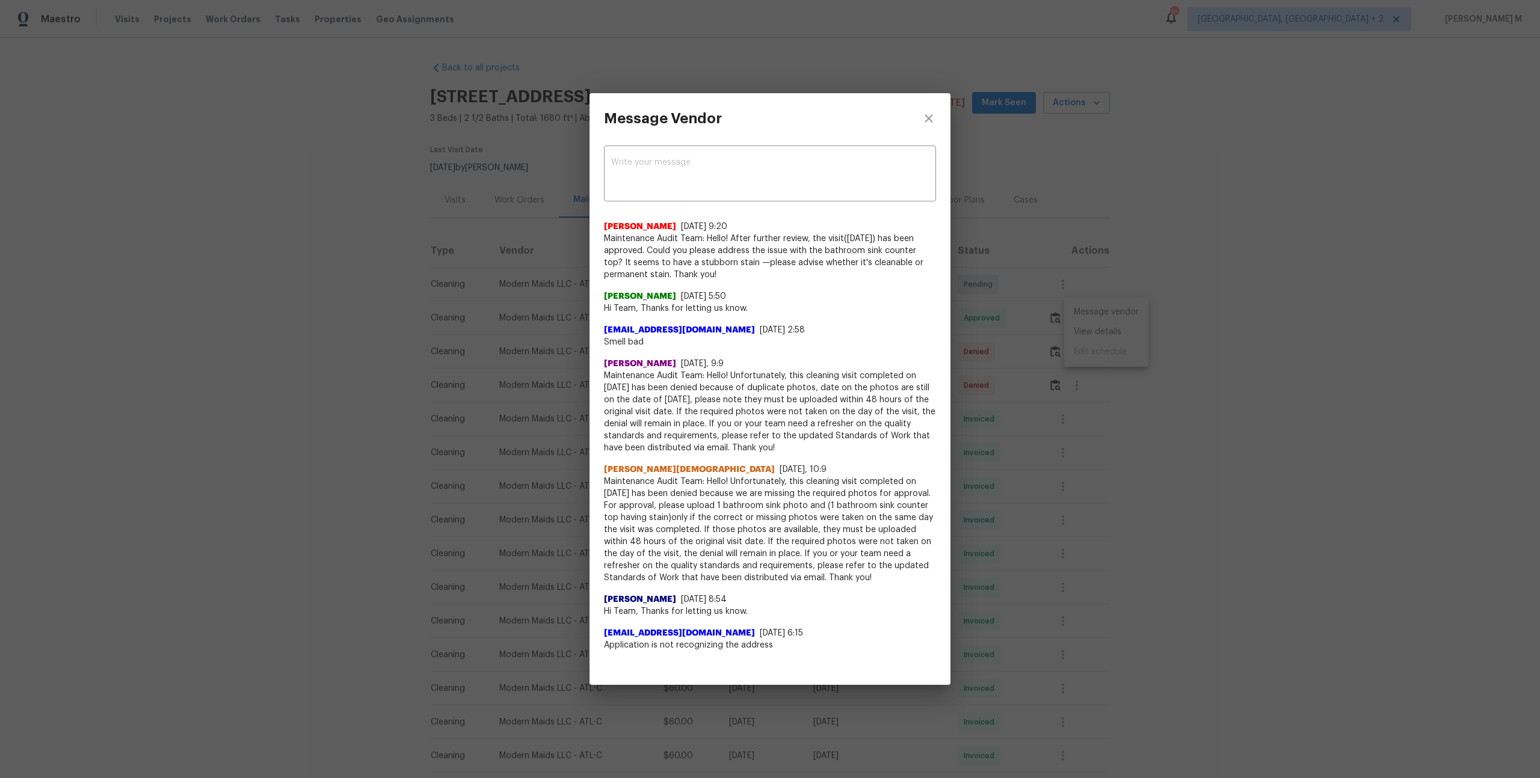
click at [824, 419] on span "Maintenance Audit Team: Hello! Unfortunately, this cleaning visit completed on …" at bounding box center [770, 412] width 332 height 84
drag, startPoint x: 609, startPoint y: 436, endPoint x: 799, endPoint y: 436, distance: 190.1
click at [799, 436] on span "Maintenance Audit Team: Hello! Unfortunately, this cleaning visit completed on …" at bounding box center [770, 412] width 332 height 84
drag, startPoint x: 667, startPoint y: 420, endPoint x: 805, endPoint y: 425, distance: 139.0
click at [811, 431] on span "Maintenance Audit Team: Hello! Unfortunately, this cleaning visit completed on …" at bounding box center [770, 412] width 332 height 84
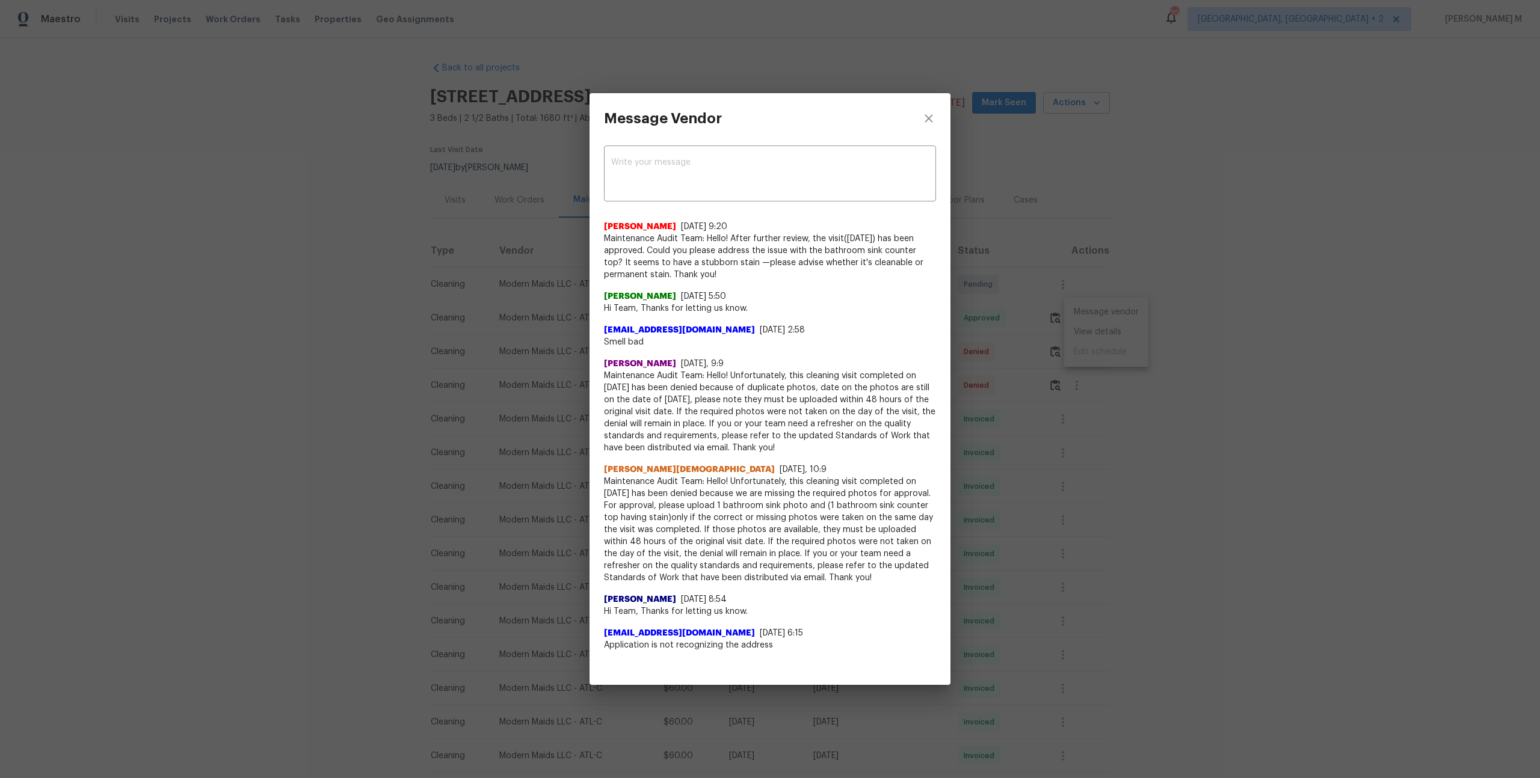
click at [690, 374] on span "Maintenance Audit Team: Hello! Unfortunately, this cleaning visit completed on …" at bounding box center [770, 412] width 332 height 84
drag, startPoint x: 719, startPoint y: 379, endPoint x: 855, endPoint y: 393, distance: 136.7
click at [856, 393] on span "Maintenance Audit Team: Hello! Unfortunately, this cleaning visit completed on …" at bounding box center [770, 412] width 332 height 84
click at [855, 393] on span "Maintenance Audit Team: Hello! Unfortunately, this cleaning visit completed on …" at bounding box center [770, 412] width 332 height 84
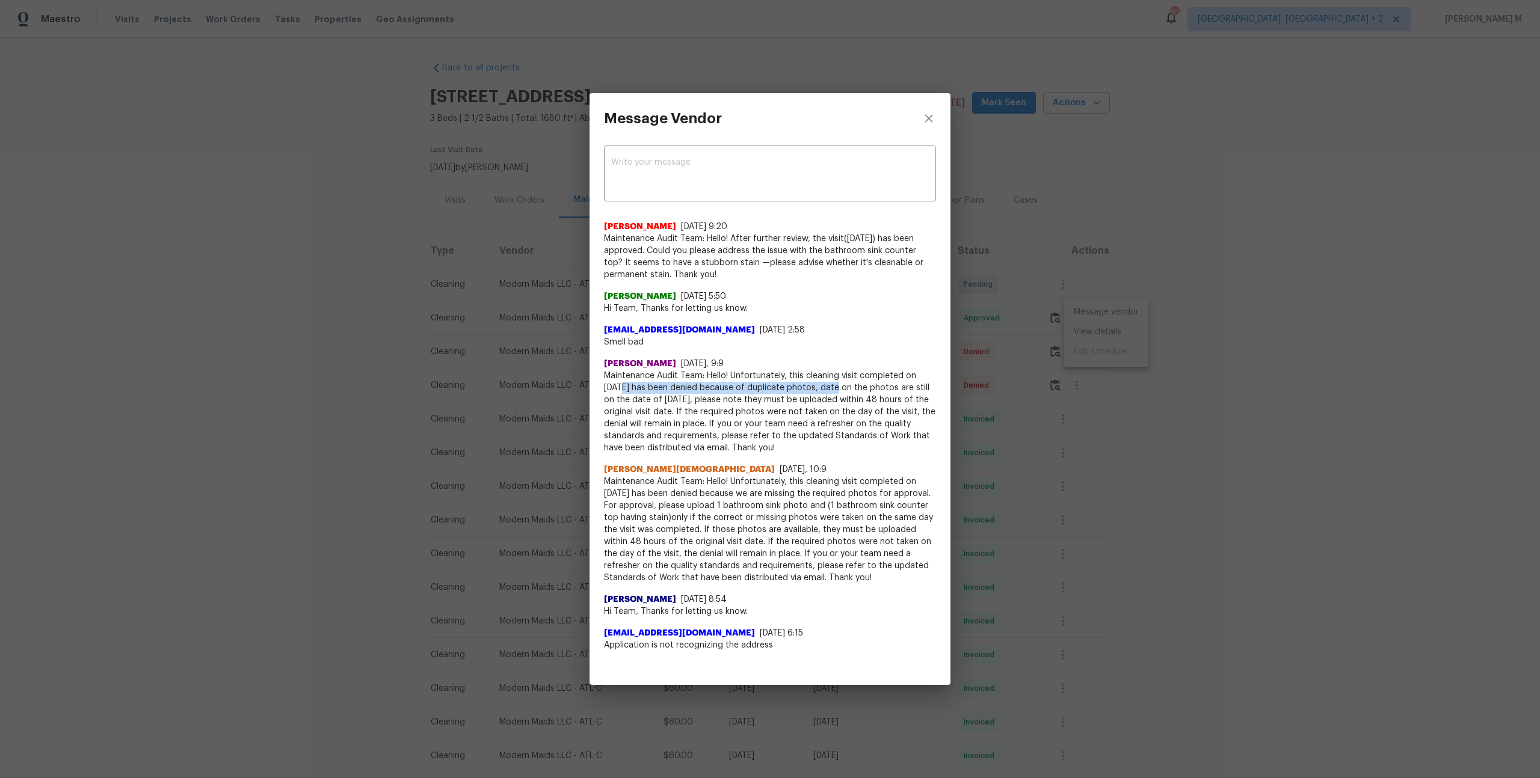
drag, startPoint x: 624, startPoint y: 383, endPoint x: 836, endPoint y: 382, distance: 211.8
click at [836, 382] on span "Maintenance Audit Team: Hello! Unfortunately, this cleaning visit completed on …" at bounding box center [770, 412] width 332 height 84
click at [772, 404] on span "Maintenance Audit Team: Hello! Unfortunately, this cleaning visit completed on …" at bounding box center [770, 412] width 332 height 84
drag, startPoint x: 772, startPoint y: 404, endPoint x: 953, endPoint y: 389, distance: 181.7
click at [959, 396] on div "Message Vendor x ​ Saravanan Thiagarajan 8/14/25, 9:20 Maintenance Audit Team: …" at bounding box center [770, 389] width 1540 height 778
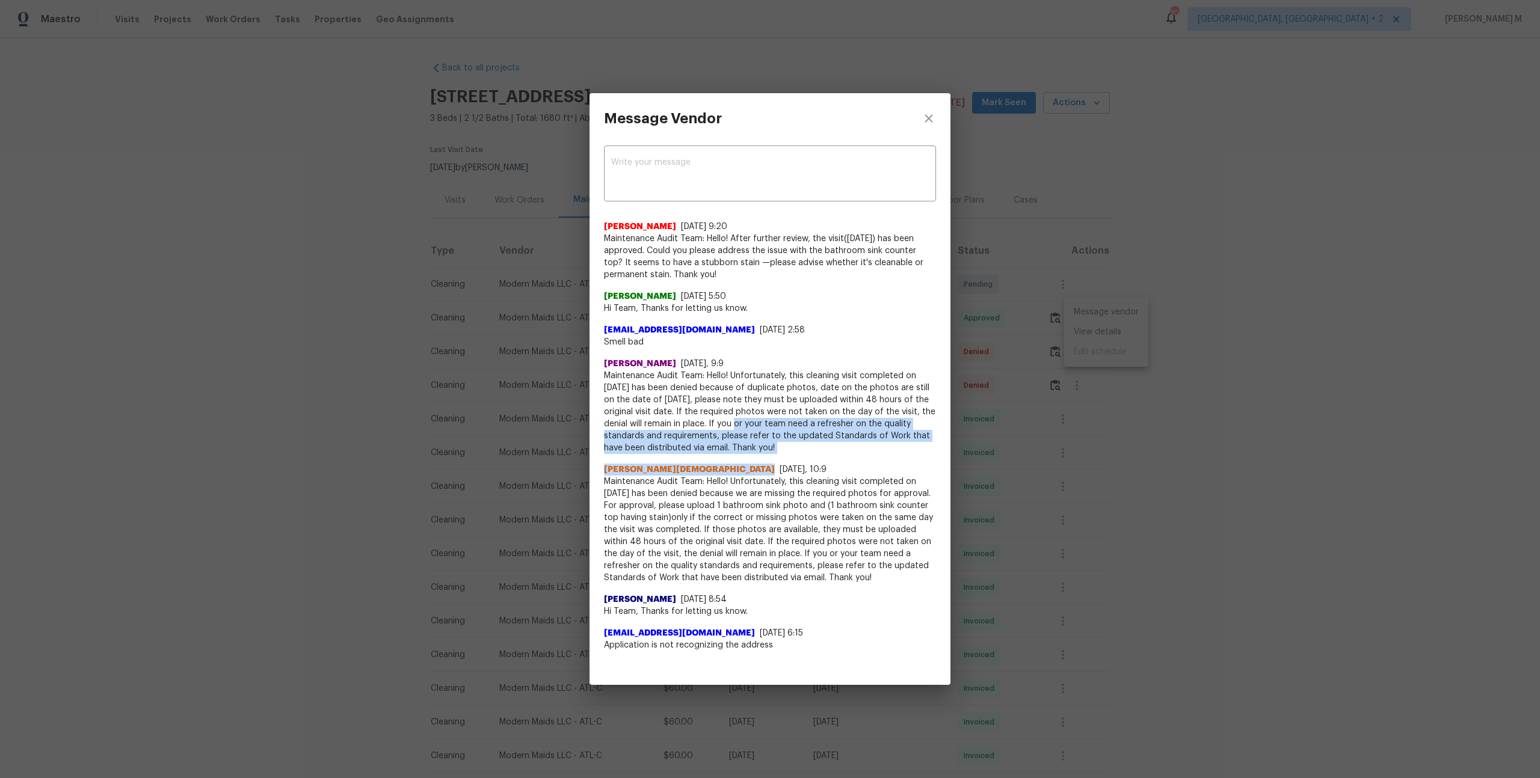
drag, startPoint x: 725, startPoint y: 422, endPoint x: 927, endPoint y: 453, distance: 203.9
click at [927, 454] on div "Saravanan Thiagarajan 8/14/25, 9:20 Maintenance Audit Team: Hello! After furthe…" at bounding box center [770, 431] width 332 height 440
click at [756, 476] on span "Maintenance Audit Team: Hello! Unfortunately, this cleaning visit completed on …" at bounding box center [770, 530] width 332 height 108
click at [1141, 481] on div "Message Vendor x ​ Saravanan Thiagarajan 8/14/25, 9:20 Maintenance Audit Team: …" at bounding box center [770, 389] width 1540 height 778
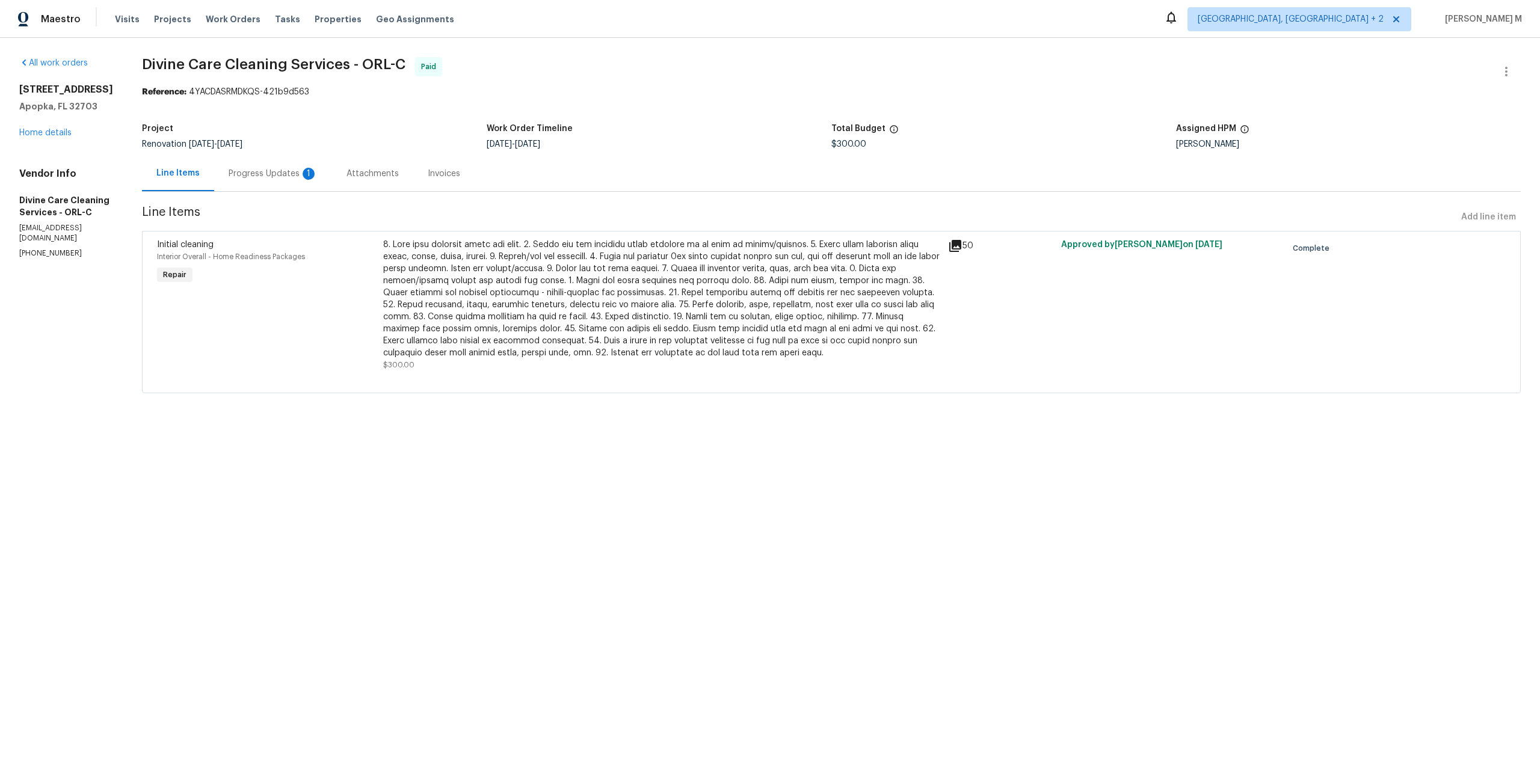
click at [300, 180] on div "Progress Updates 1" at bounding box center [273, 173] width 118 height 35
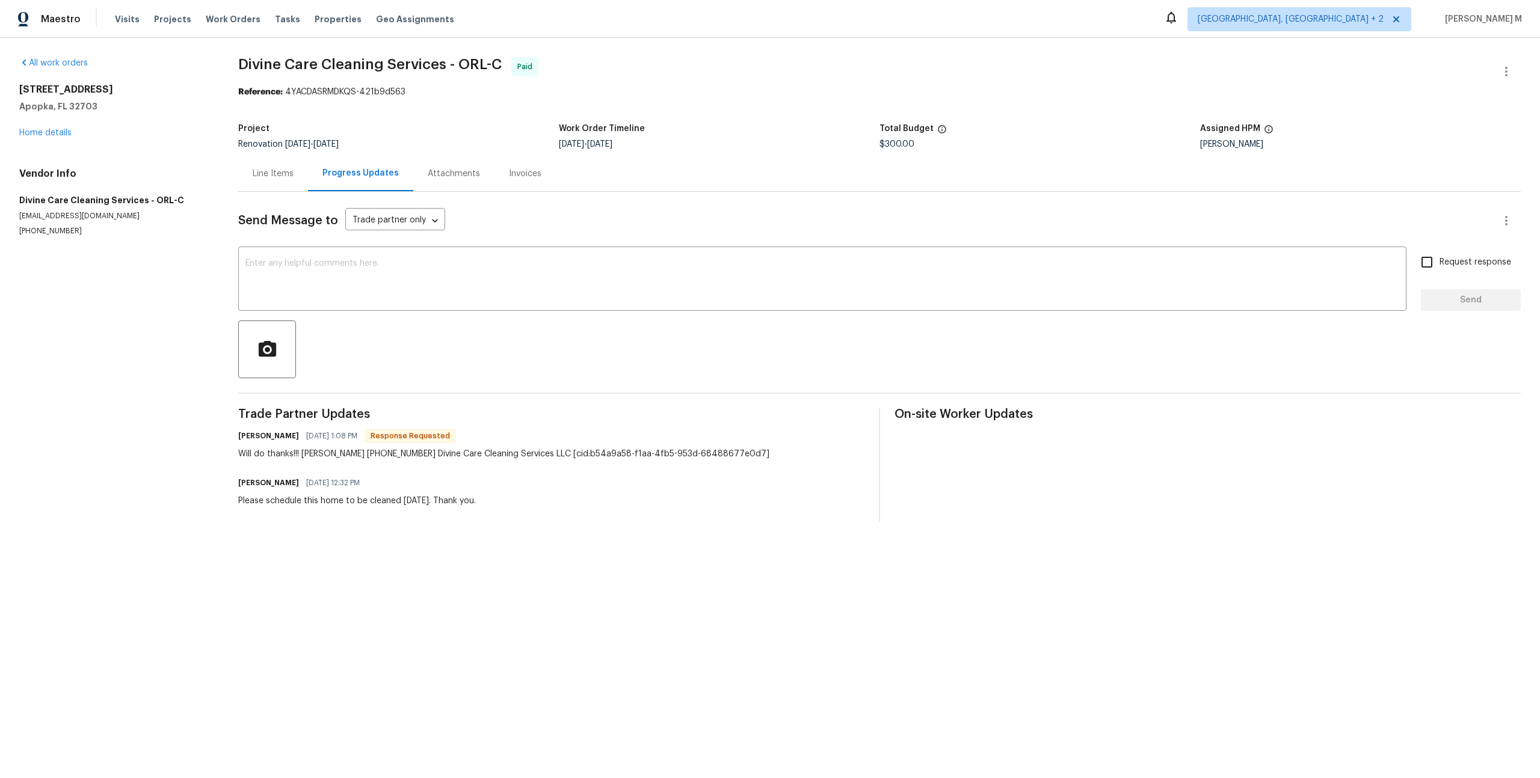
click at [265, 156] on div "Line Items" at bounding box center [273, 173] width 70 height 35
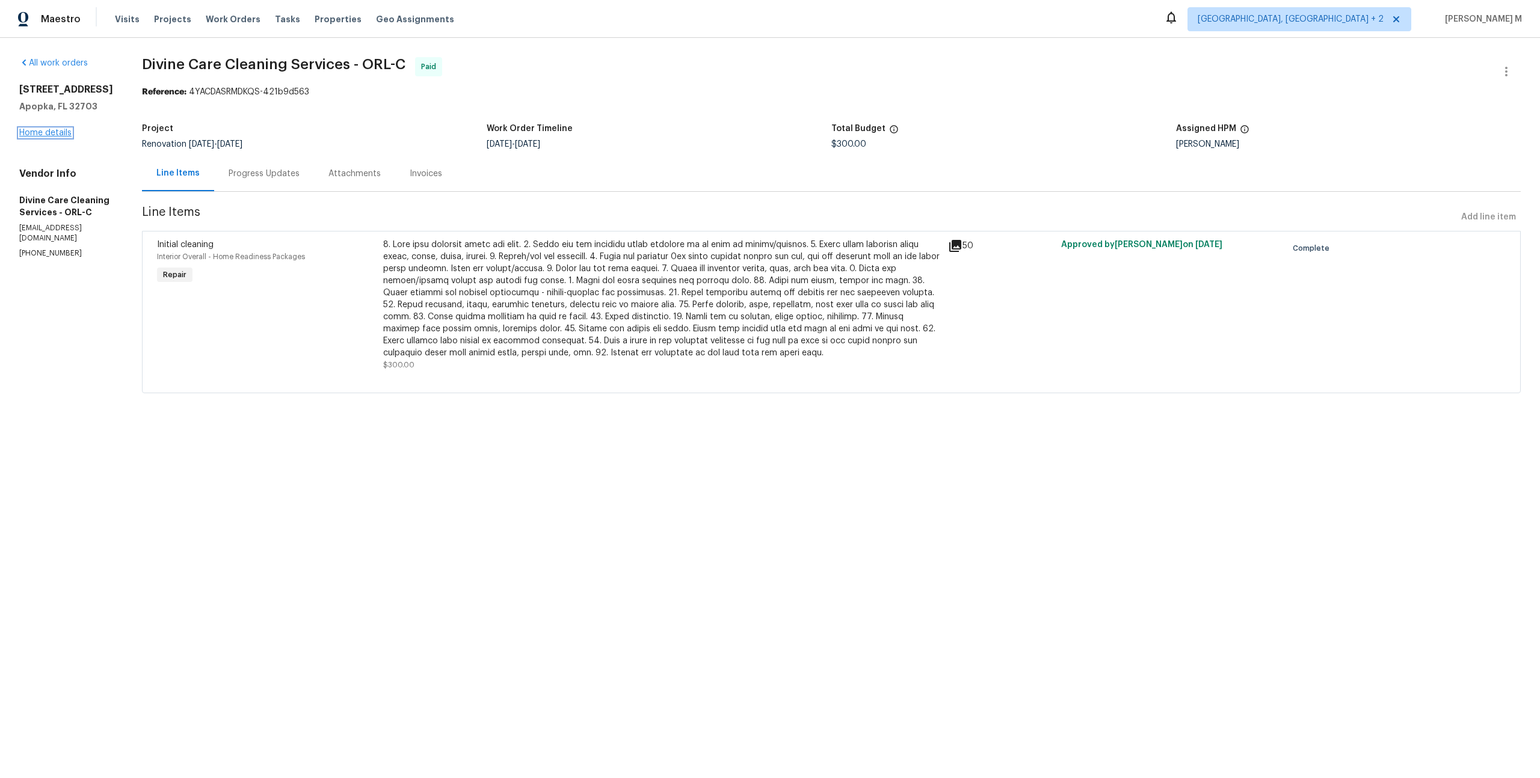
click at [54, 130] on link "Home details" at bounding box center [45, 133] width 52 height 8
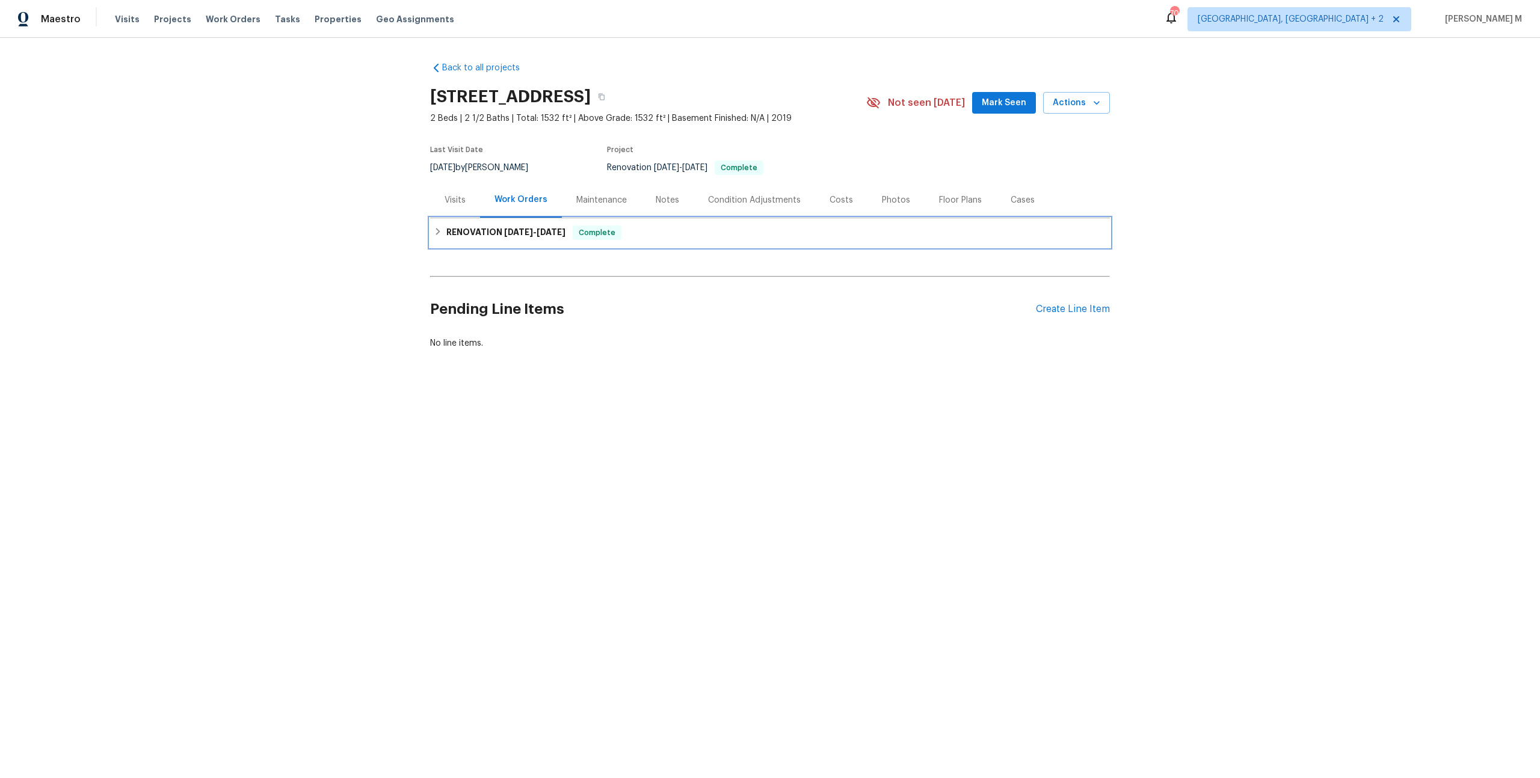
click at [504, 229] on span "[DATE]" at bounding box center [518, 232] width 29 height 8
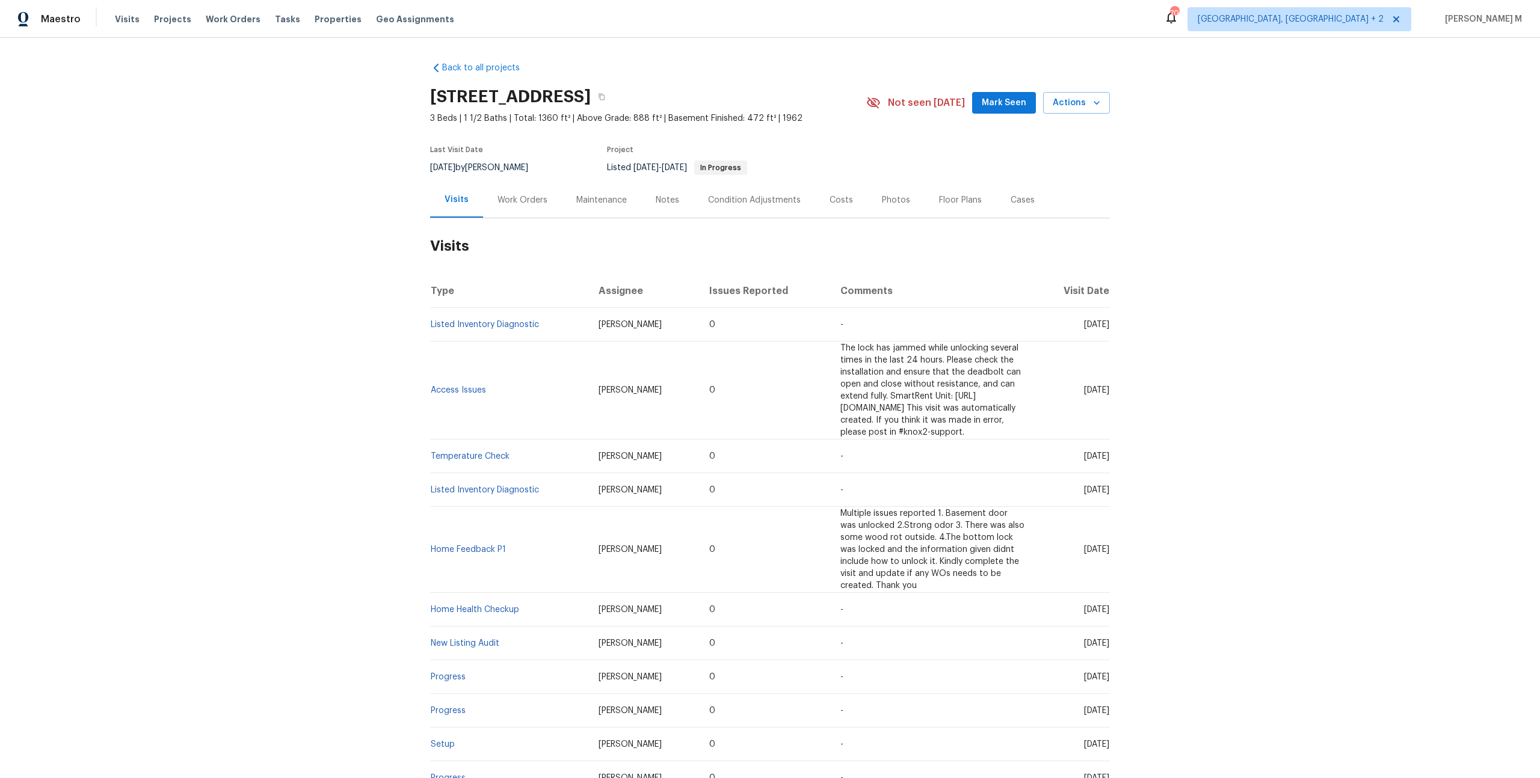
click at [509, 197] on div "Work Orders" at bounding box center [522, 200] width 50 height 12
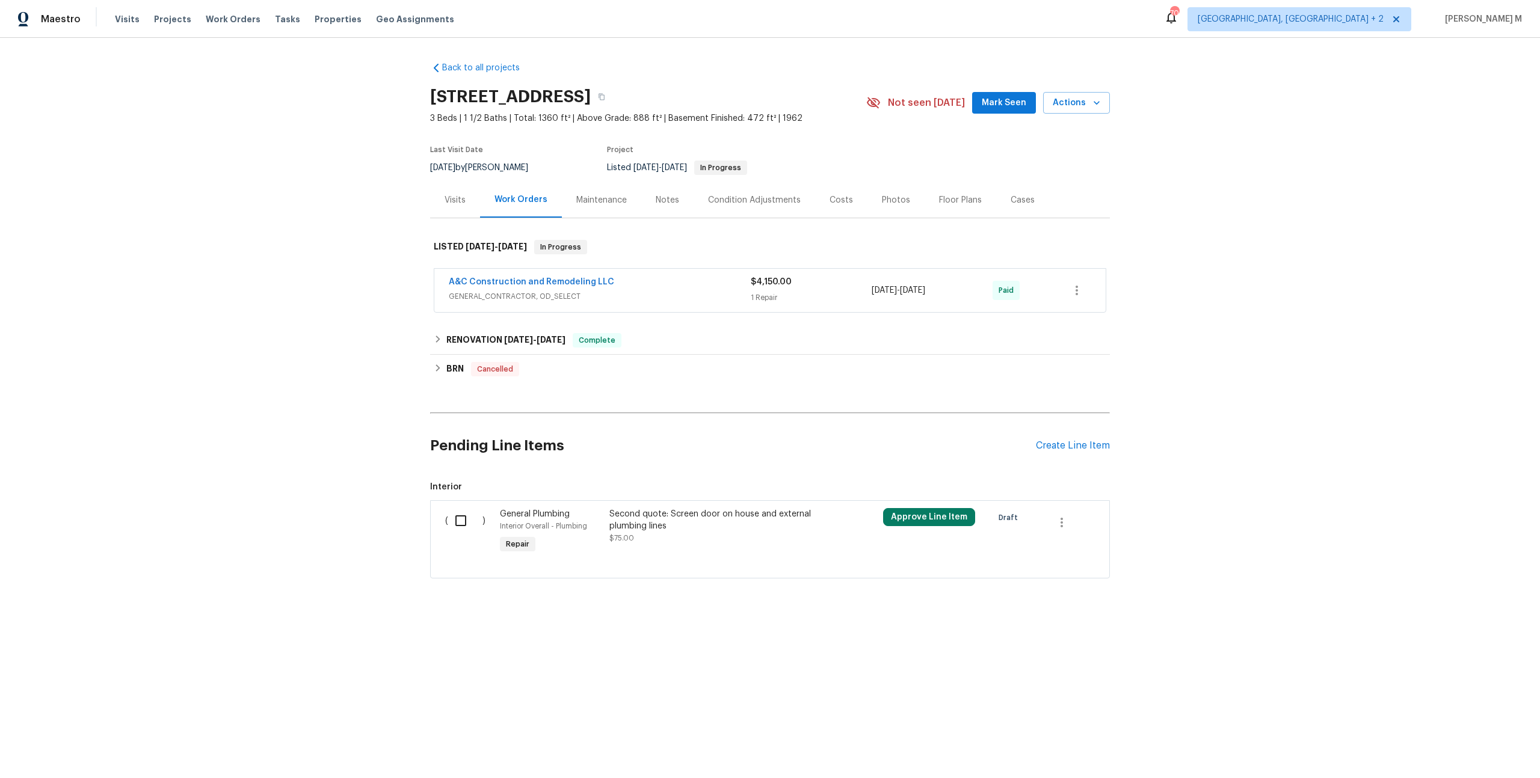
click at [552, 293] on span "GENERAL_CONTRACTOR, OD_SELECT" at bounding box center [600, 297] width 302 height 12
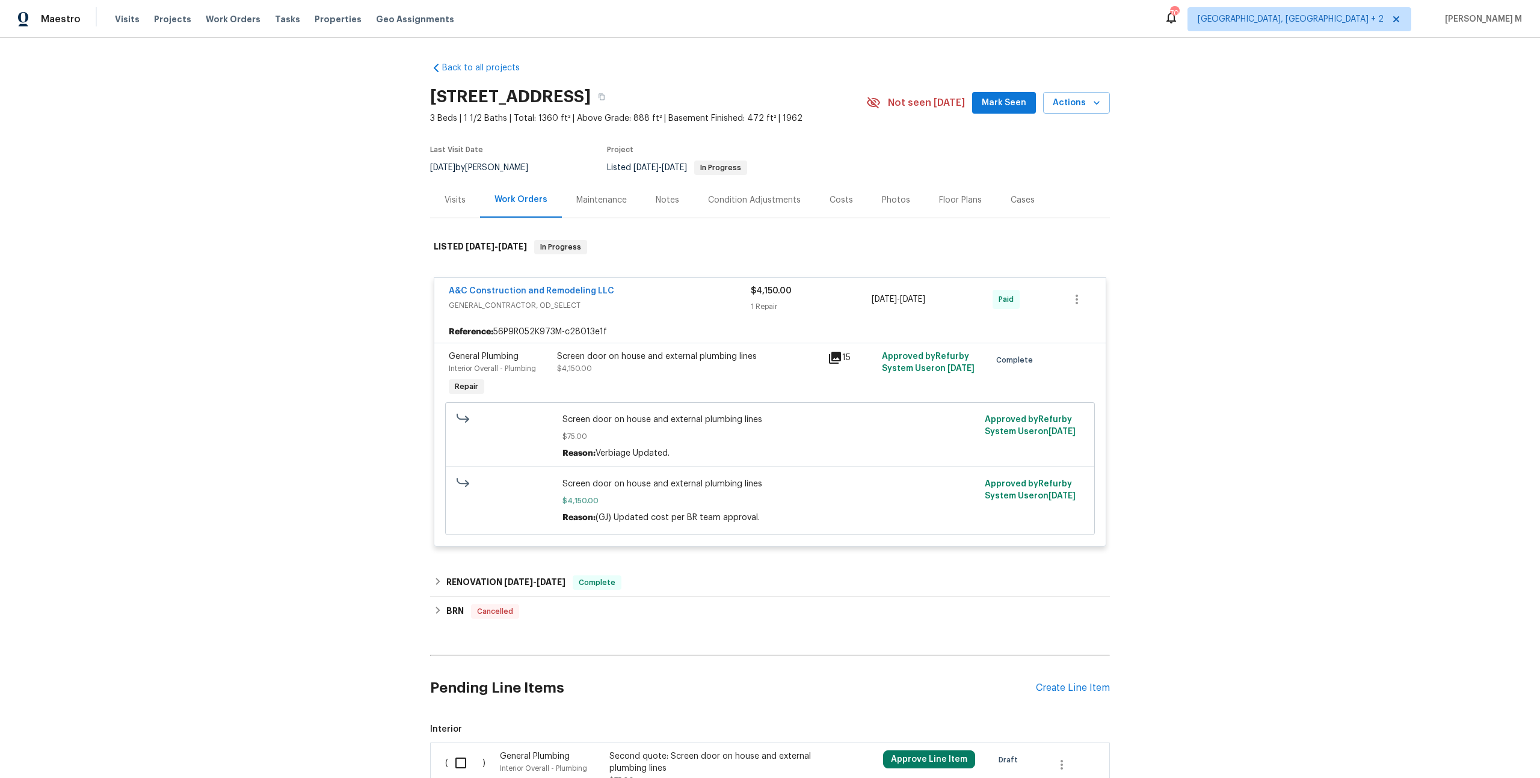
scroll to position [103, 0]
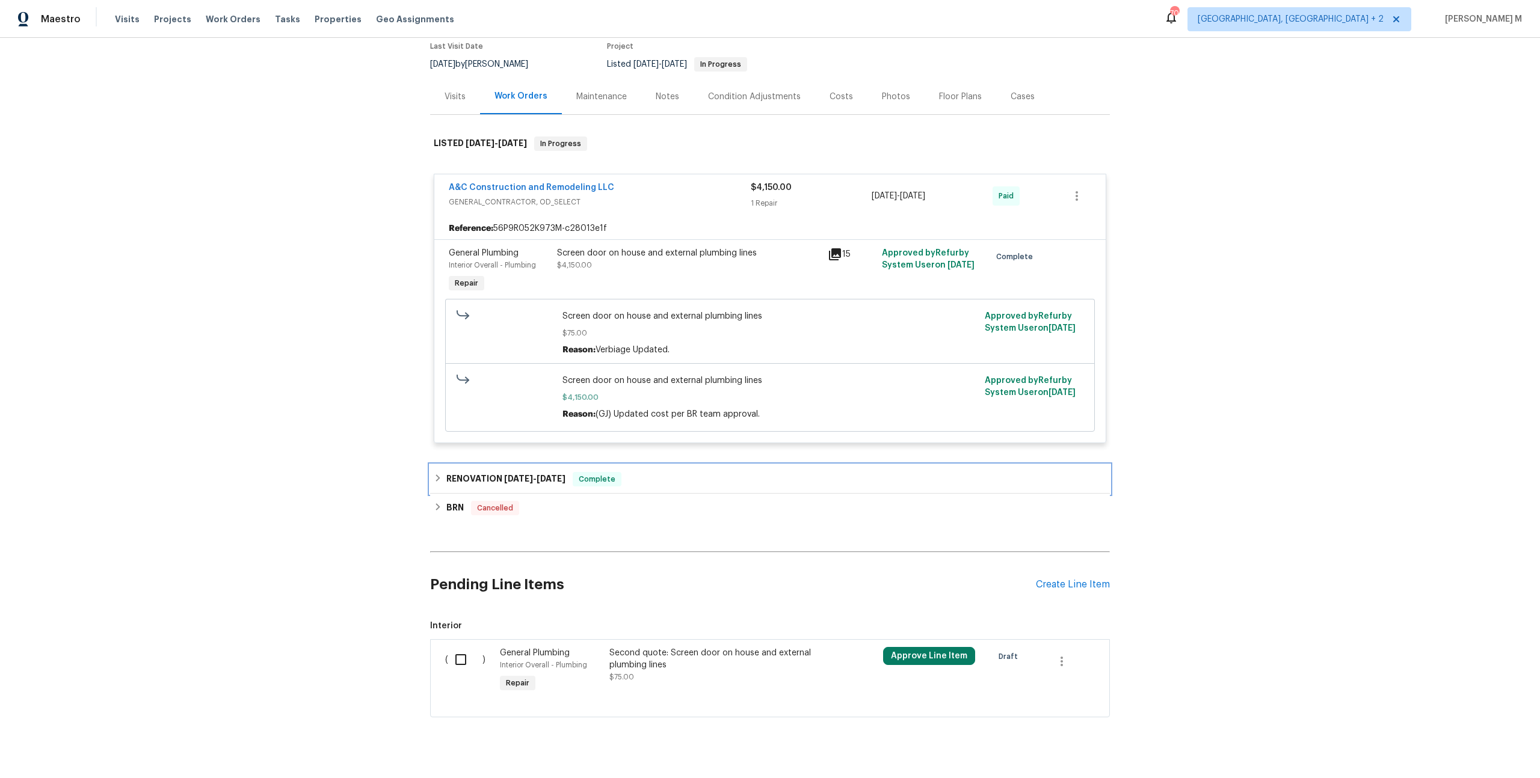
click at [482, 475] on div "RENOVATION [DATE] - [DATE] Complete" at bounding box center [770, 479] width 680 height 29
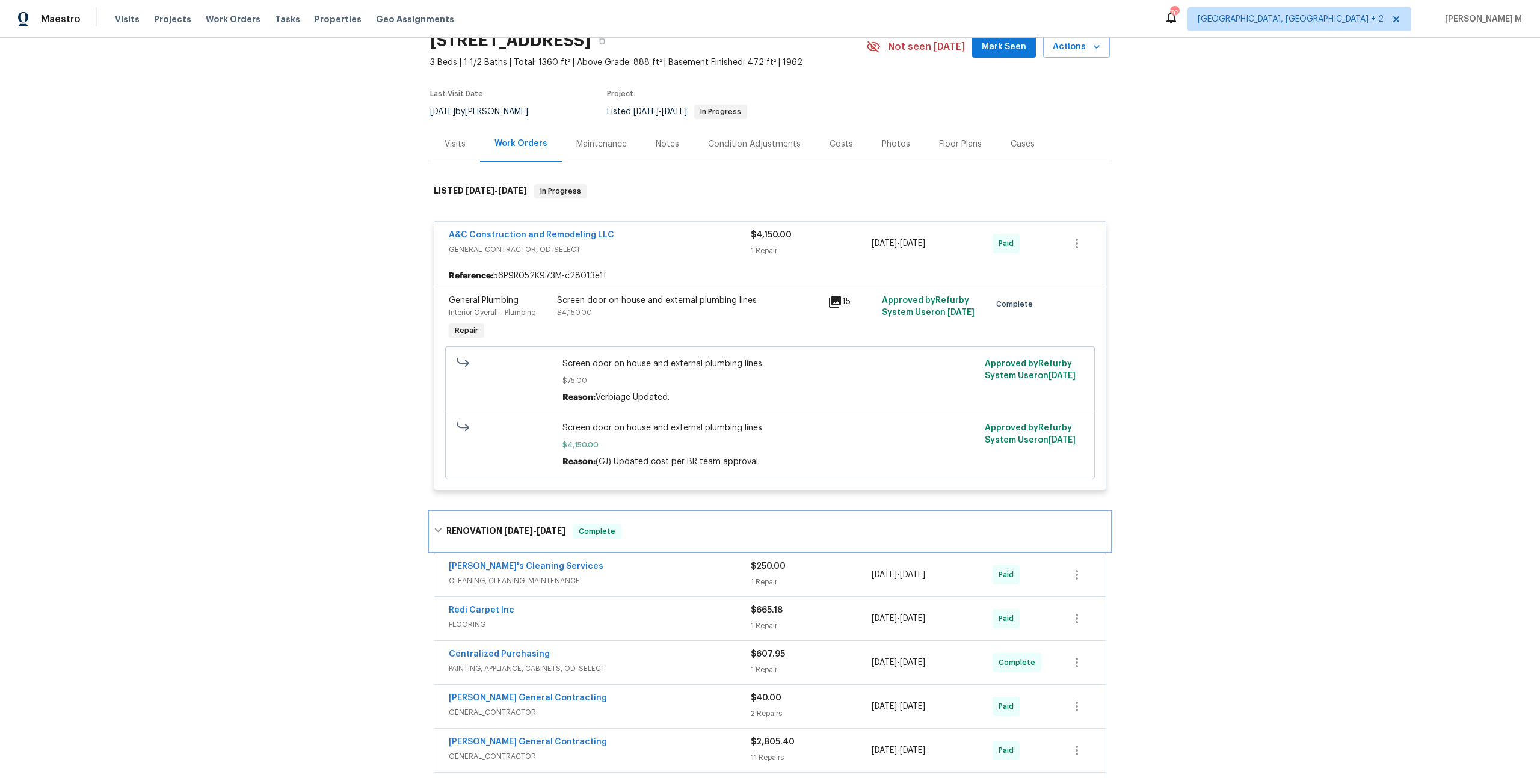
scroll to position [0, 0]
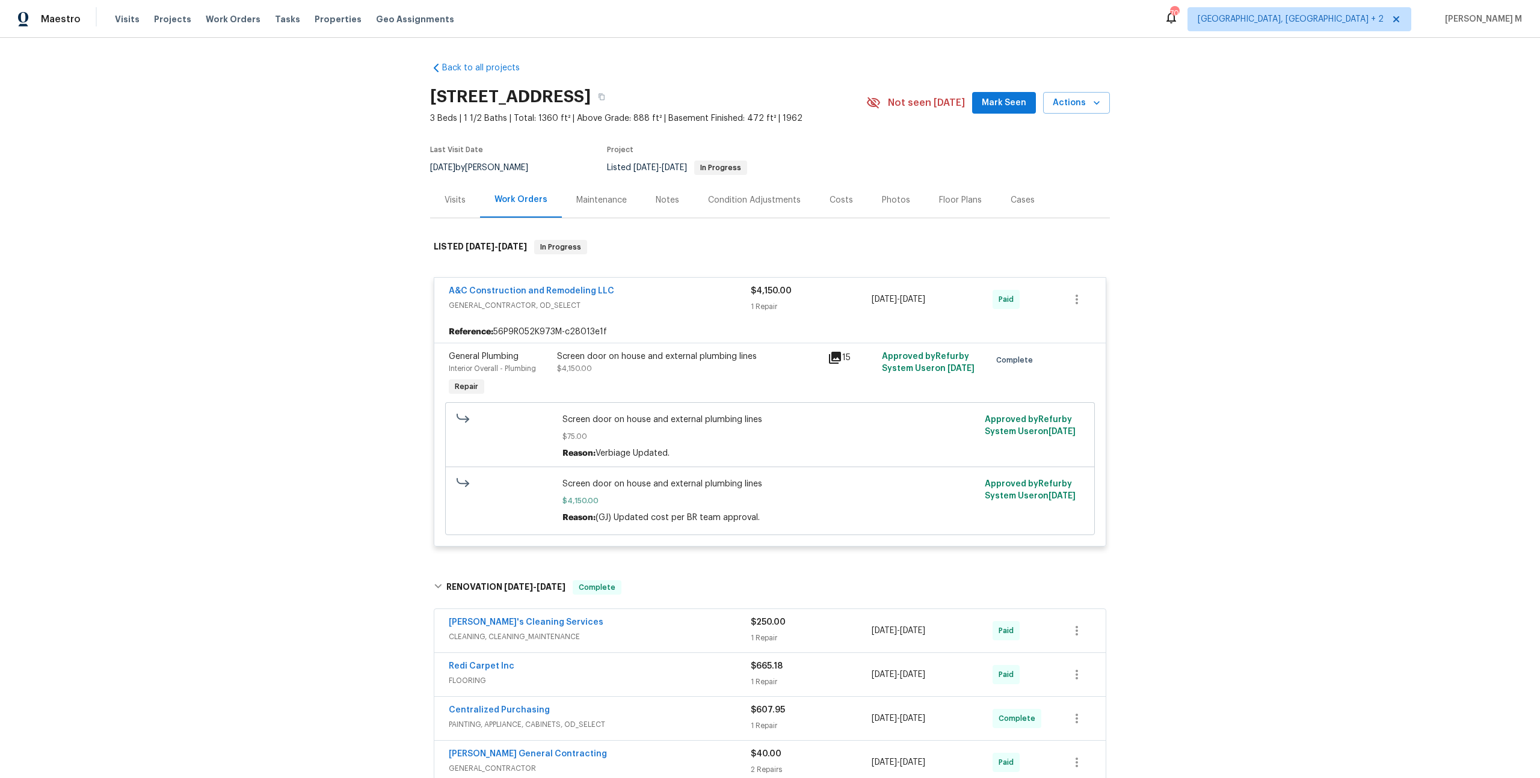
click at [593, 194] on div "Maintenance" at bounding box center [601, 200] width 51 height 12
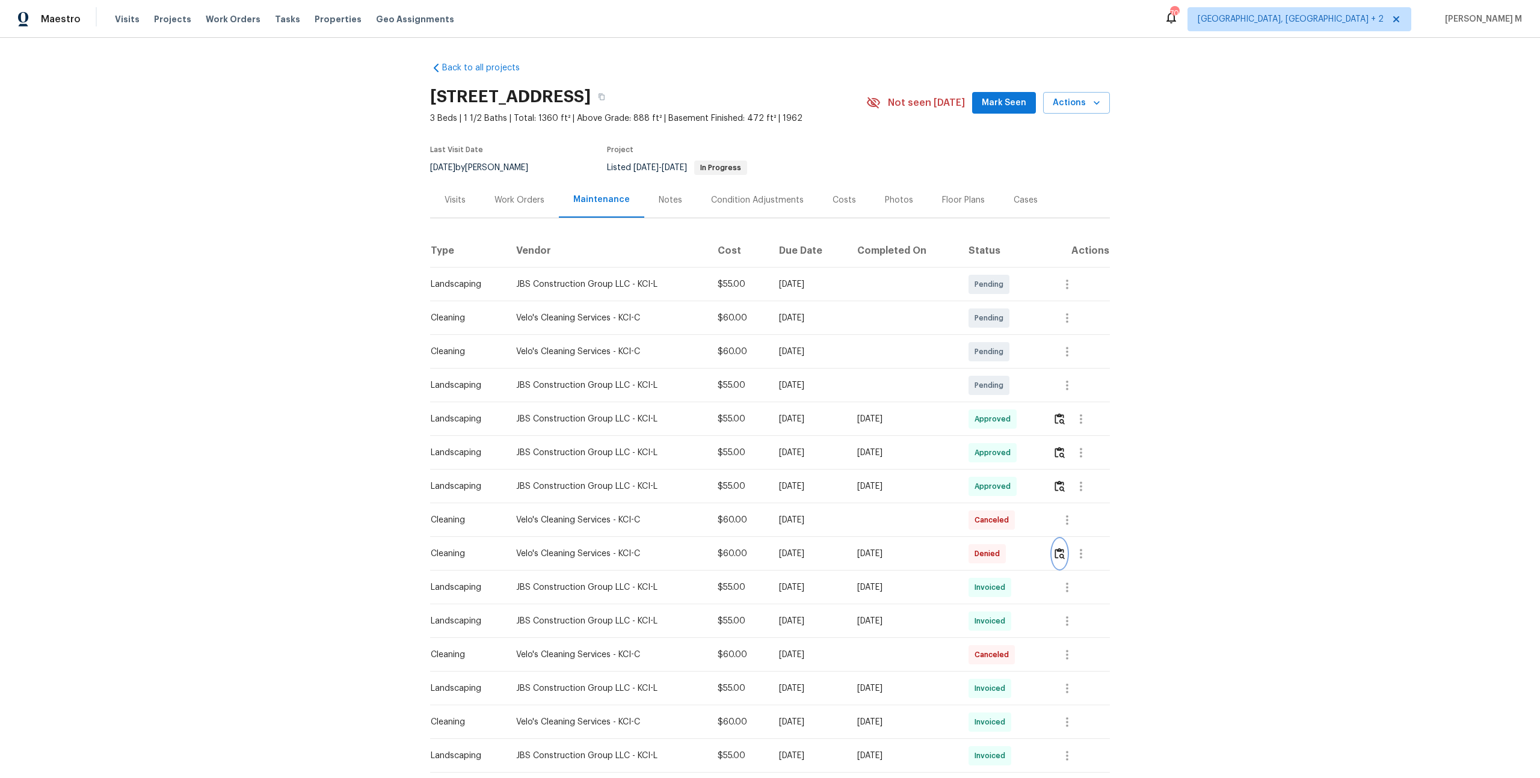
click at [1061, 548] on img "button" at bounding box center [1060, 553] width 10 height 11
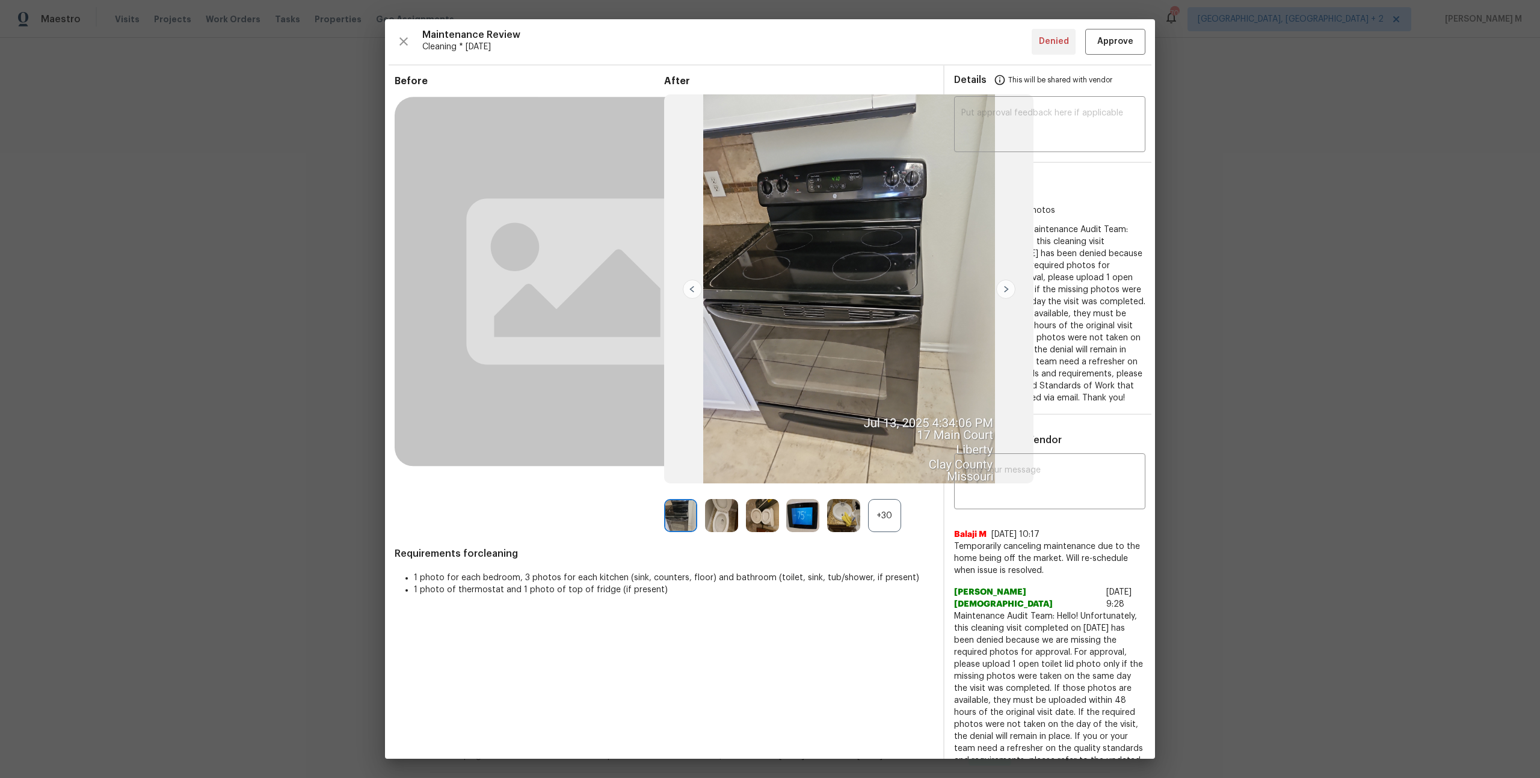
click at [878, 523] on div "+30" at bounding box center [884, 515] width 33 height 33
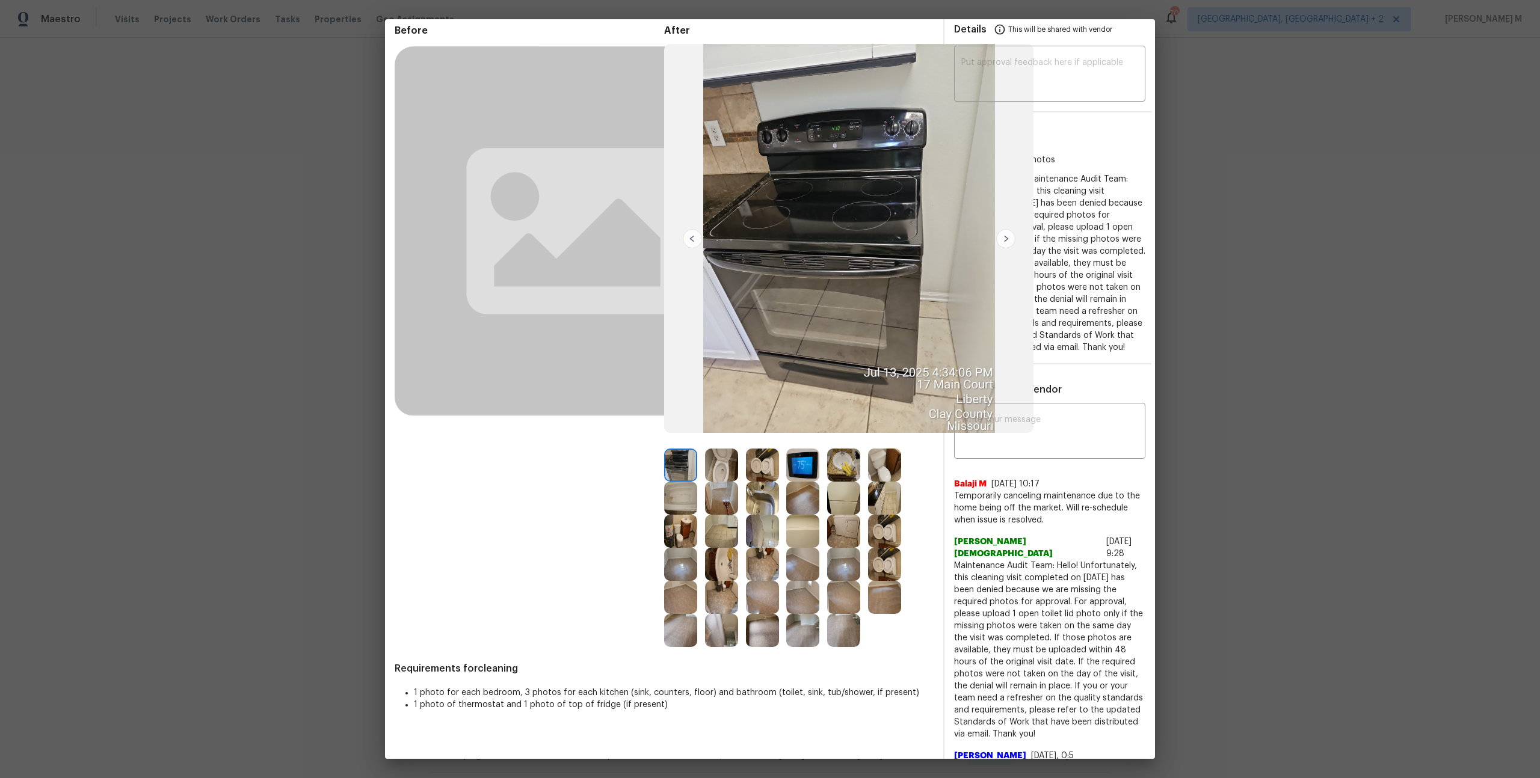
scroll to position [63, 0]
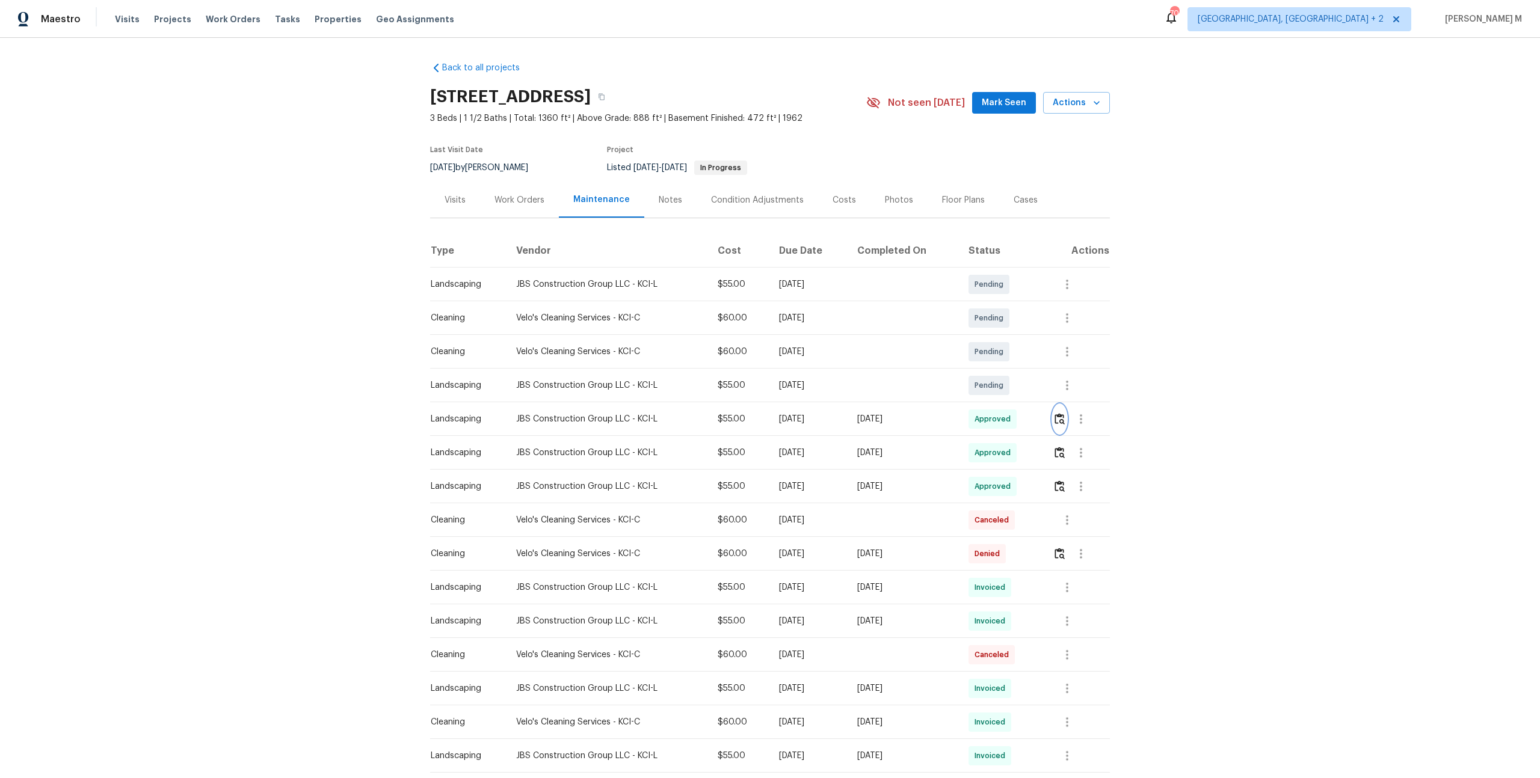
click at [1059, 420] on button "button" at bounding box center [1060, 419] width 14 height 29
click at [1056, 548] on button "button" at bounding box center [1060, 554] width 14 height 29
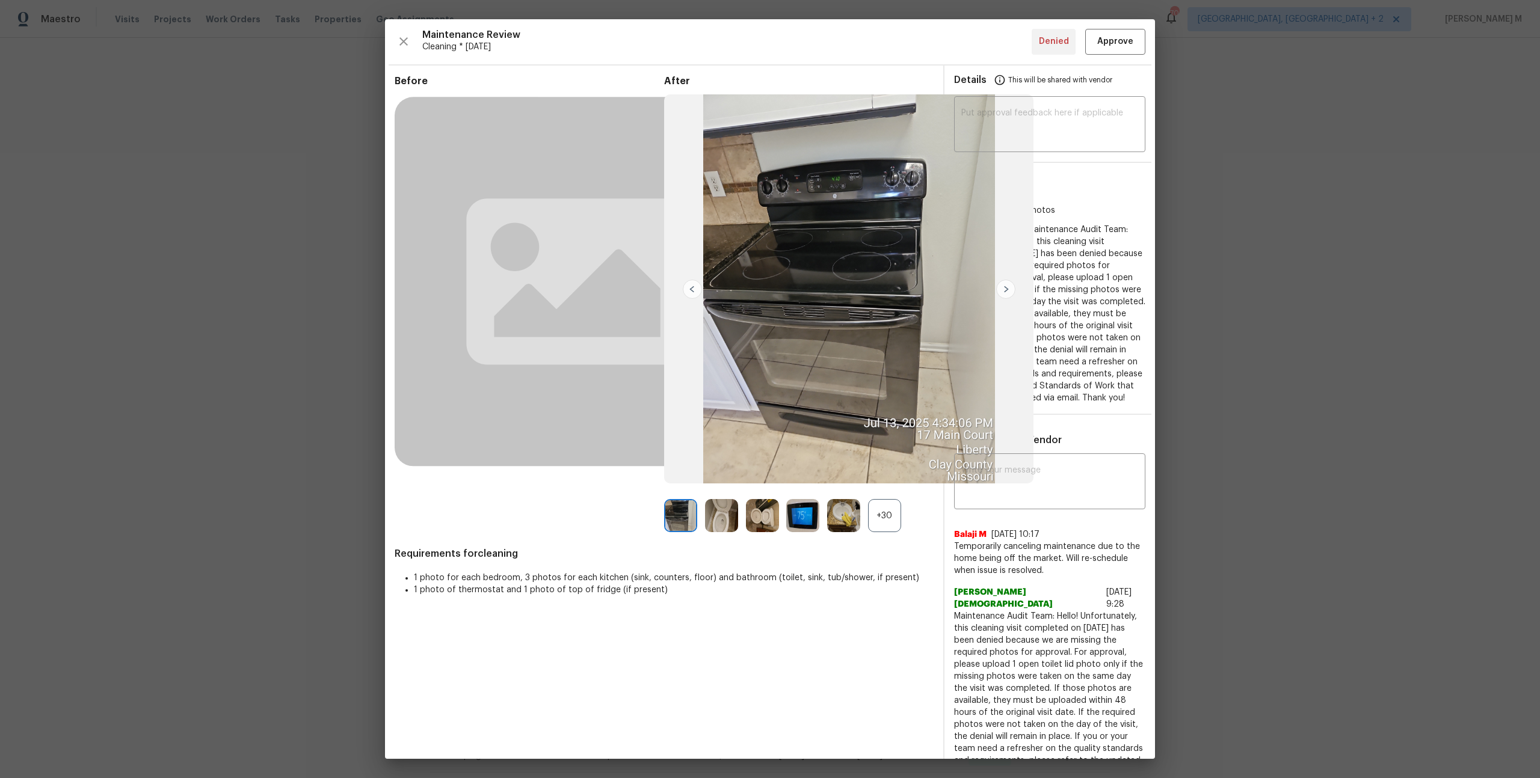
click at [885, 505] on div "+30" at bounding box center [884, 515] width 33 height 33
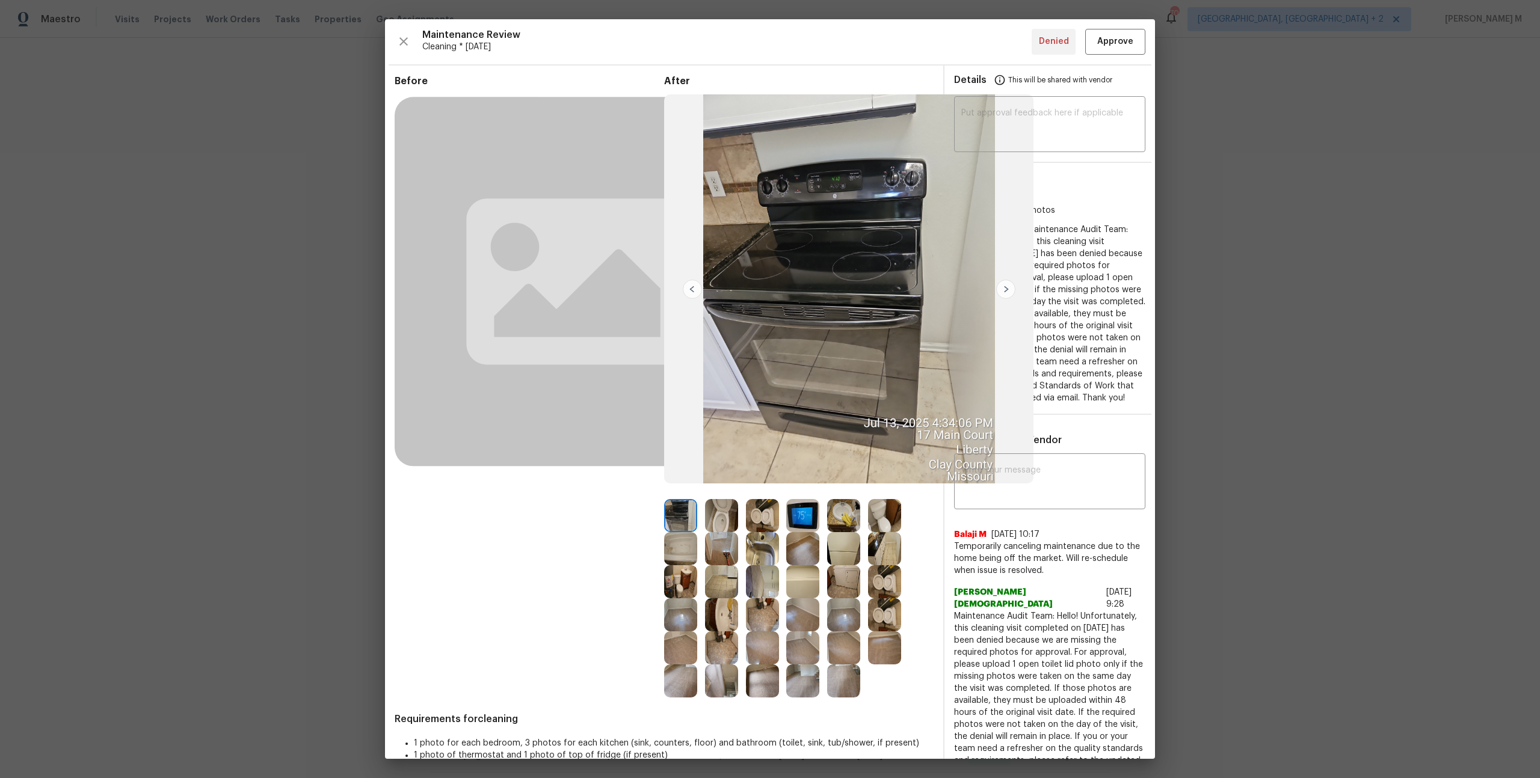
click at [733, 569] on img at bounding box center [721, 581] width 33 height 33
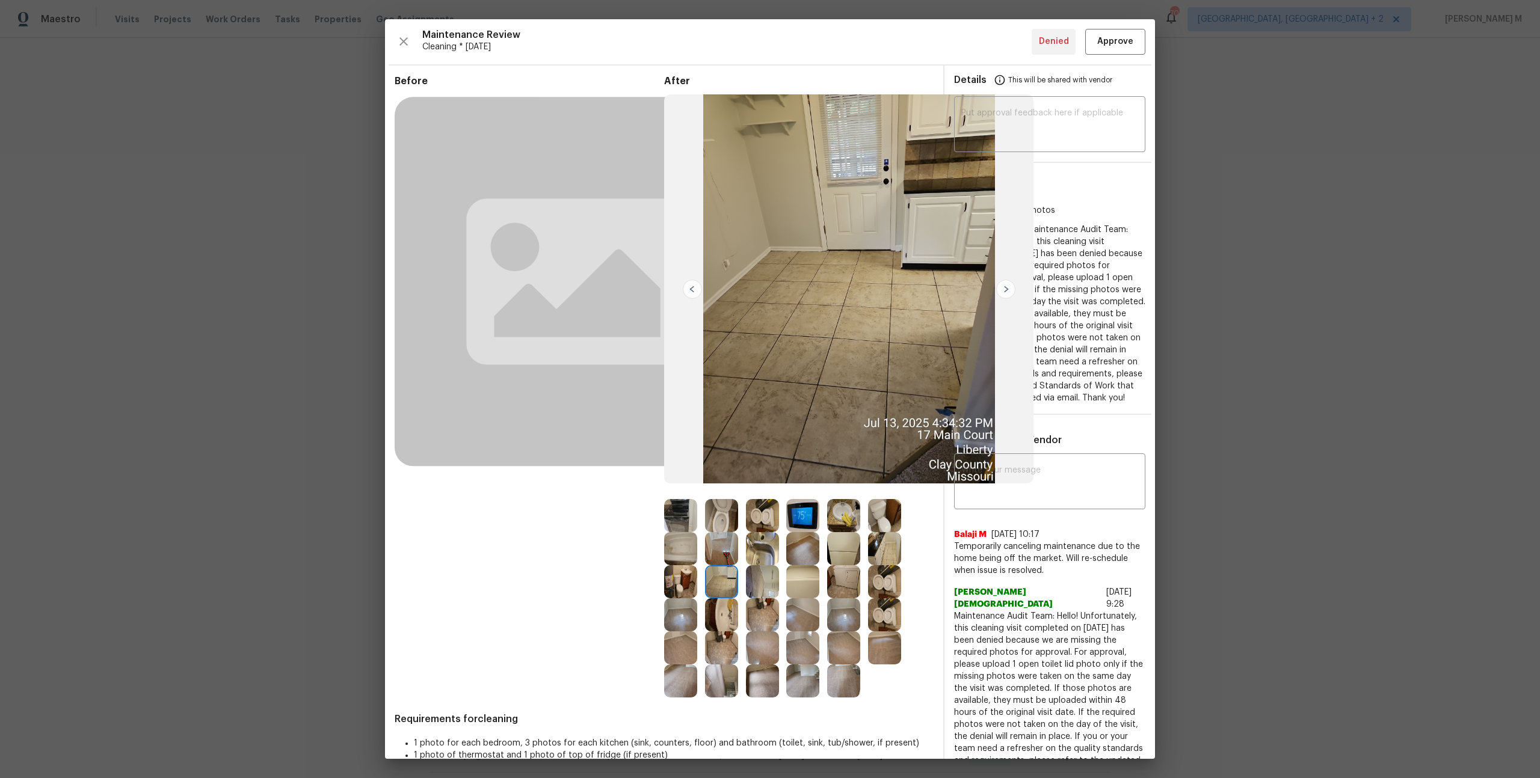
click at [1011, 287] on img at bounding box center [1005, 289] width 19 height 19
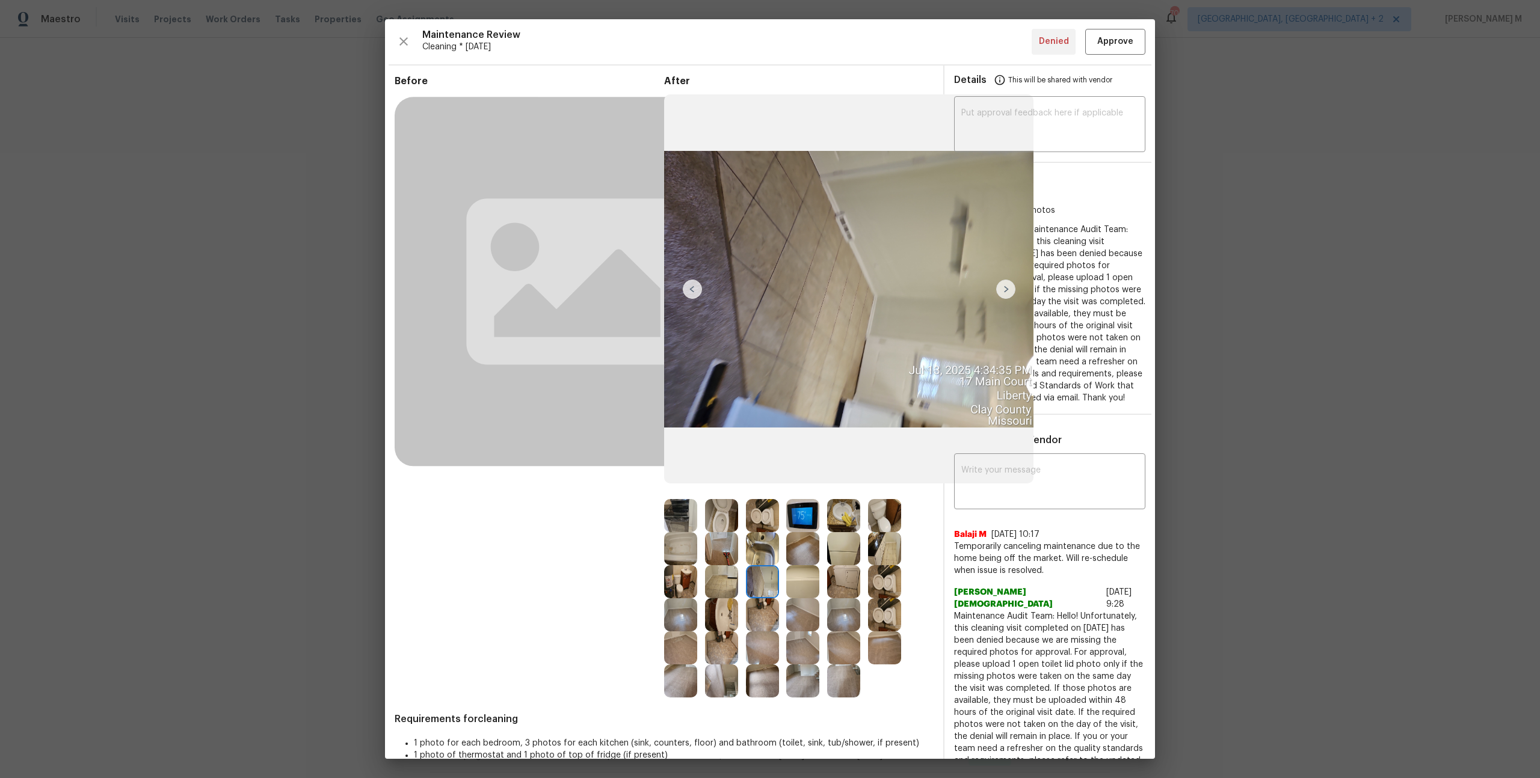
click at [1011, 290] on img at bounding box center [1005, 289] width 19 height 19
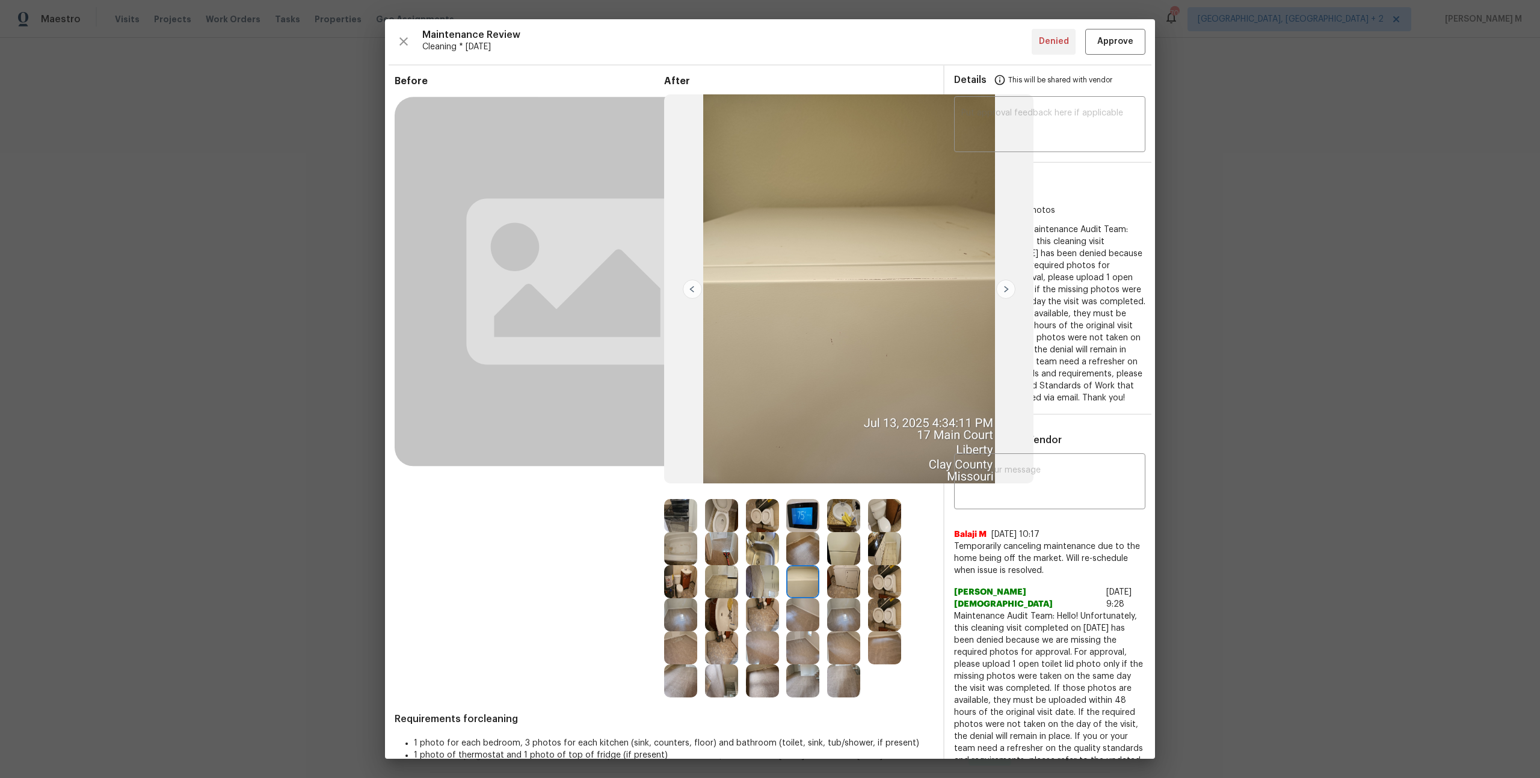
click at [1011, 295] on img at bounding box center [1005, 289] width 19 height 19
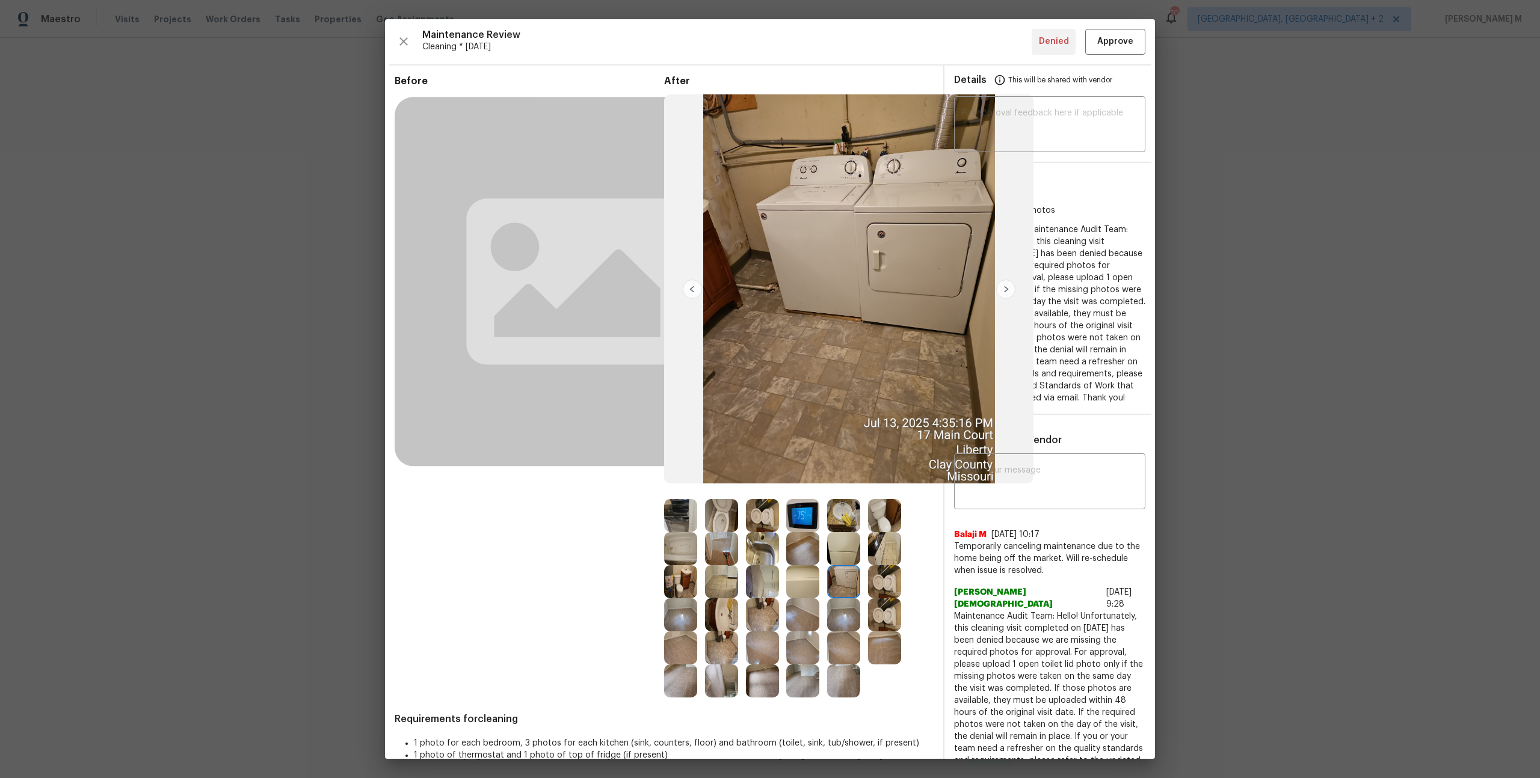
click at [1008, 290] on img at bounding box center [1005, 289] width 19 height 19
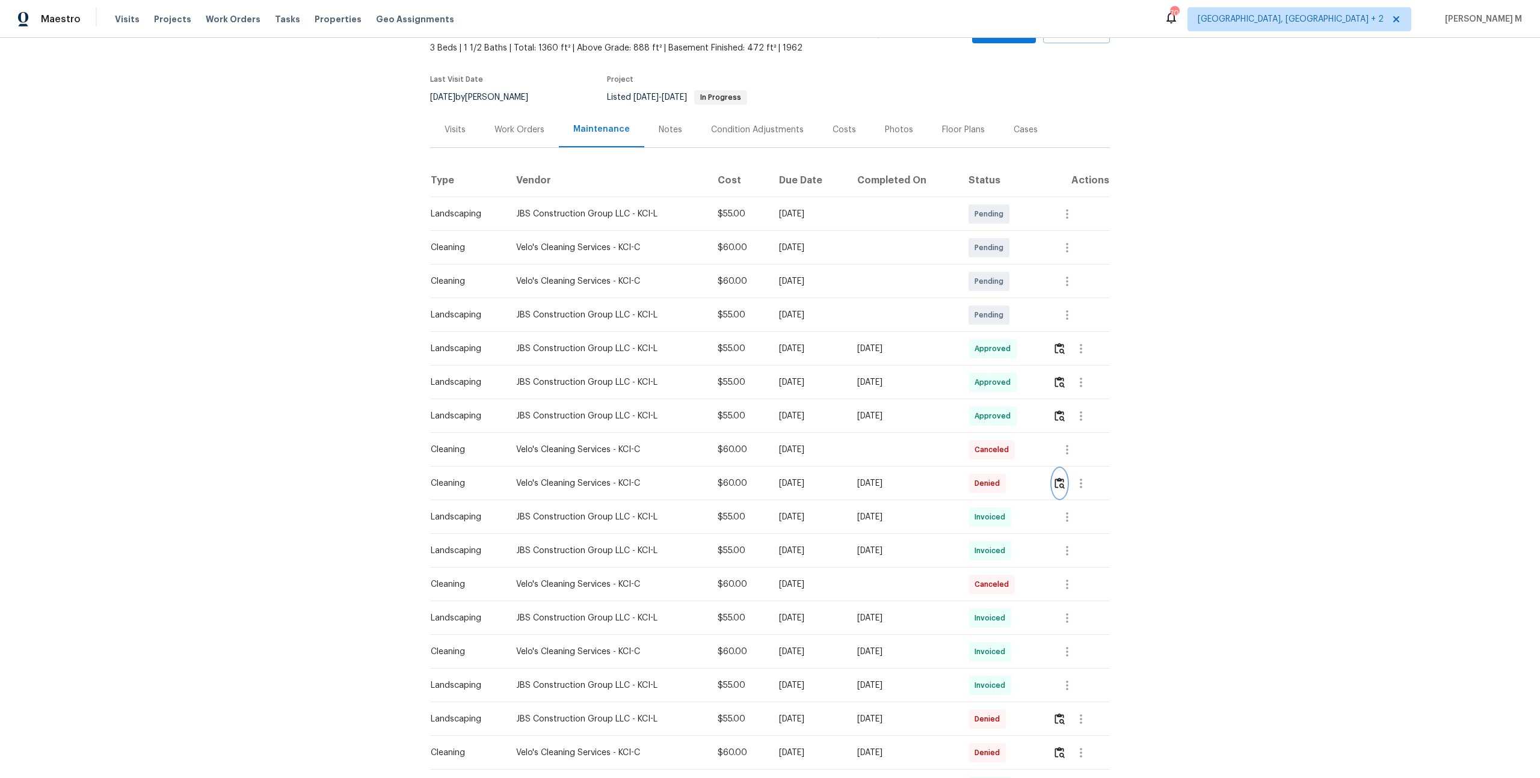
scroll to position [73, 0]
click at [1093, 414] on button "button" at bounding box center [1081, 413] width 29 height 29
click at [1056, 398] on div at bounding box center [770, 389] width 1540 height 778
click at [1061, 408] on img "button" at bounding box center [1060, 413] width 10 height 11
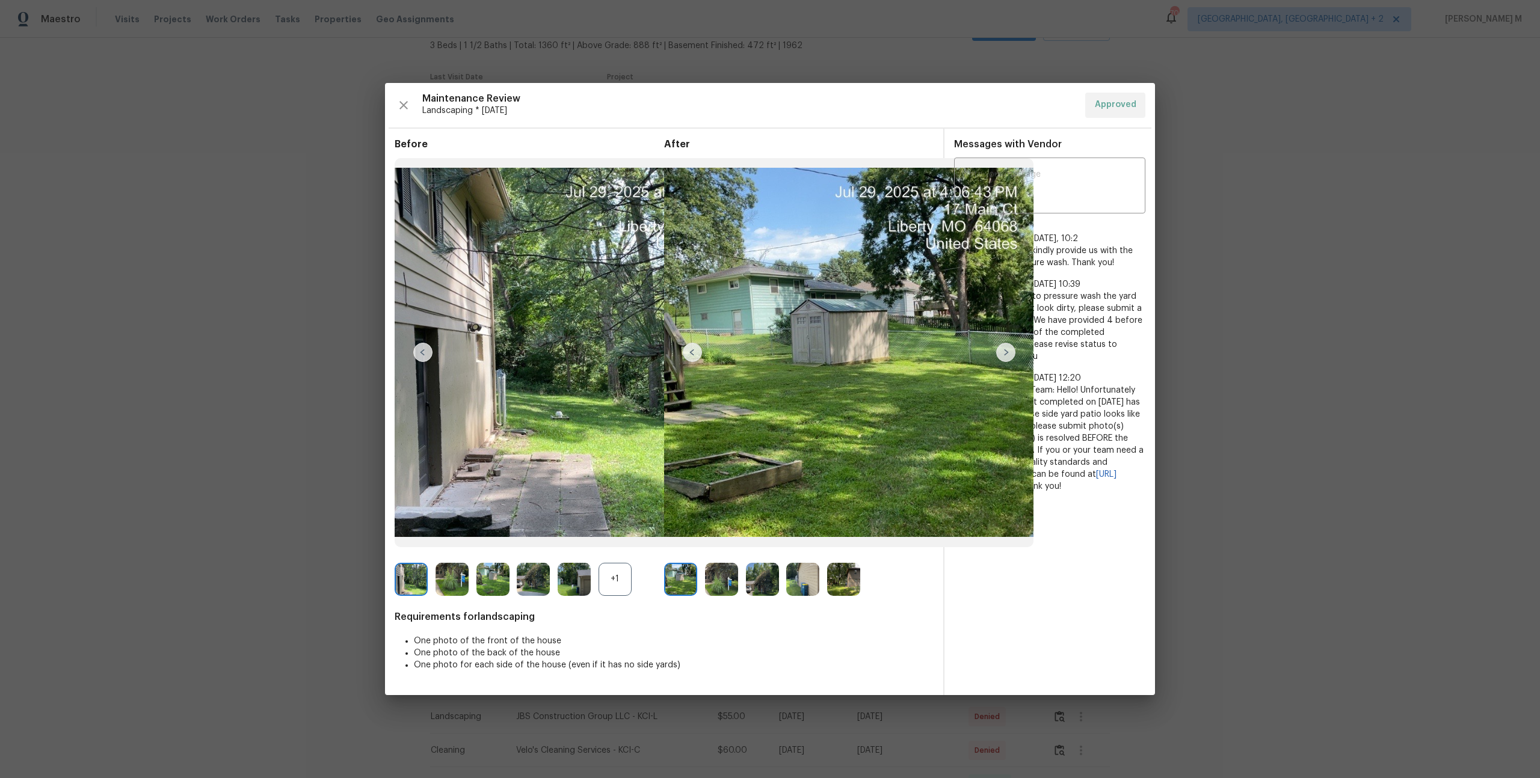
click at [1013, 348] on img at bounding box center [1005, 352] width 19 height 19
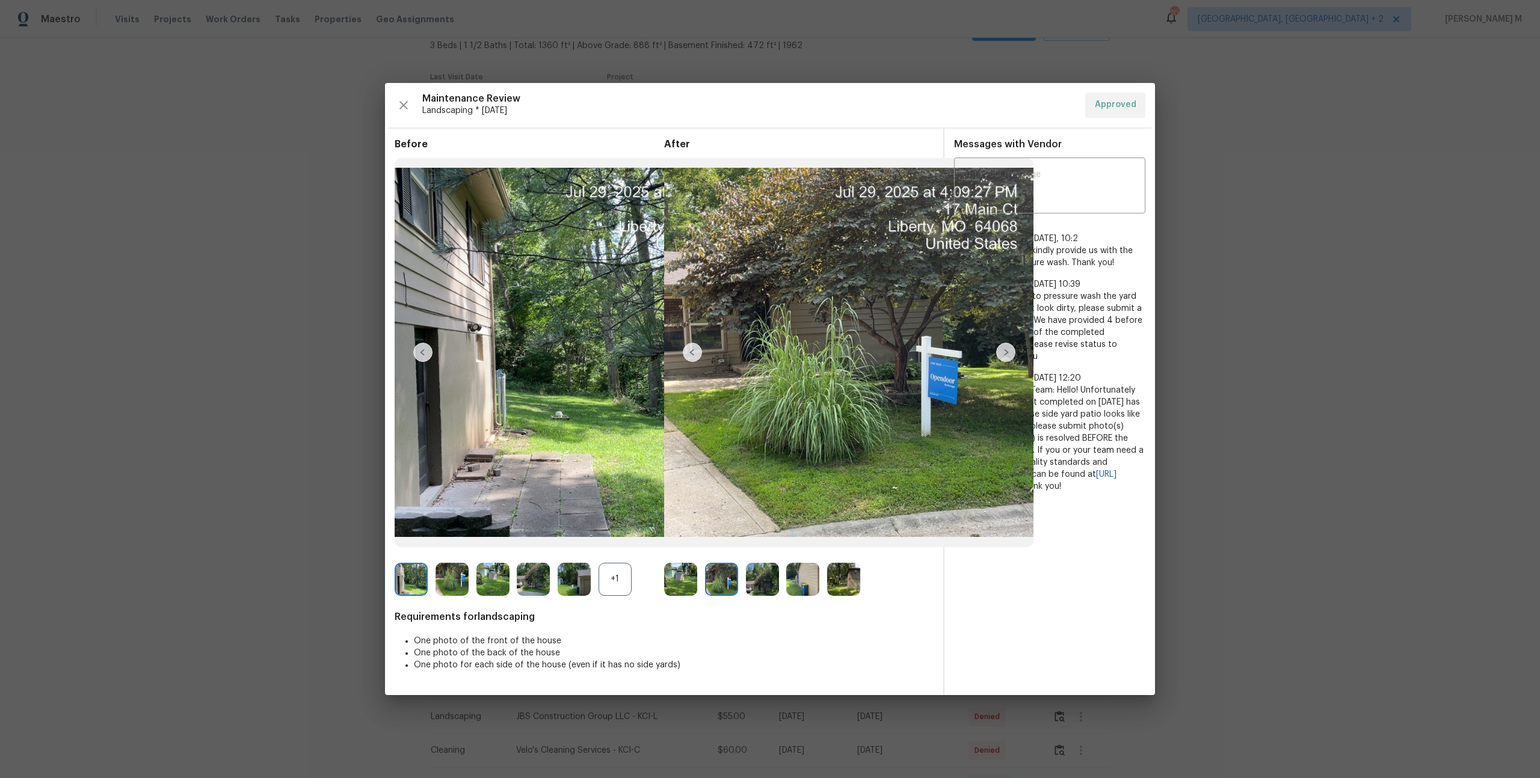
click at [1013, 348] on img at bounding box center [1005, 352] width 19 height 19
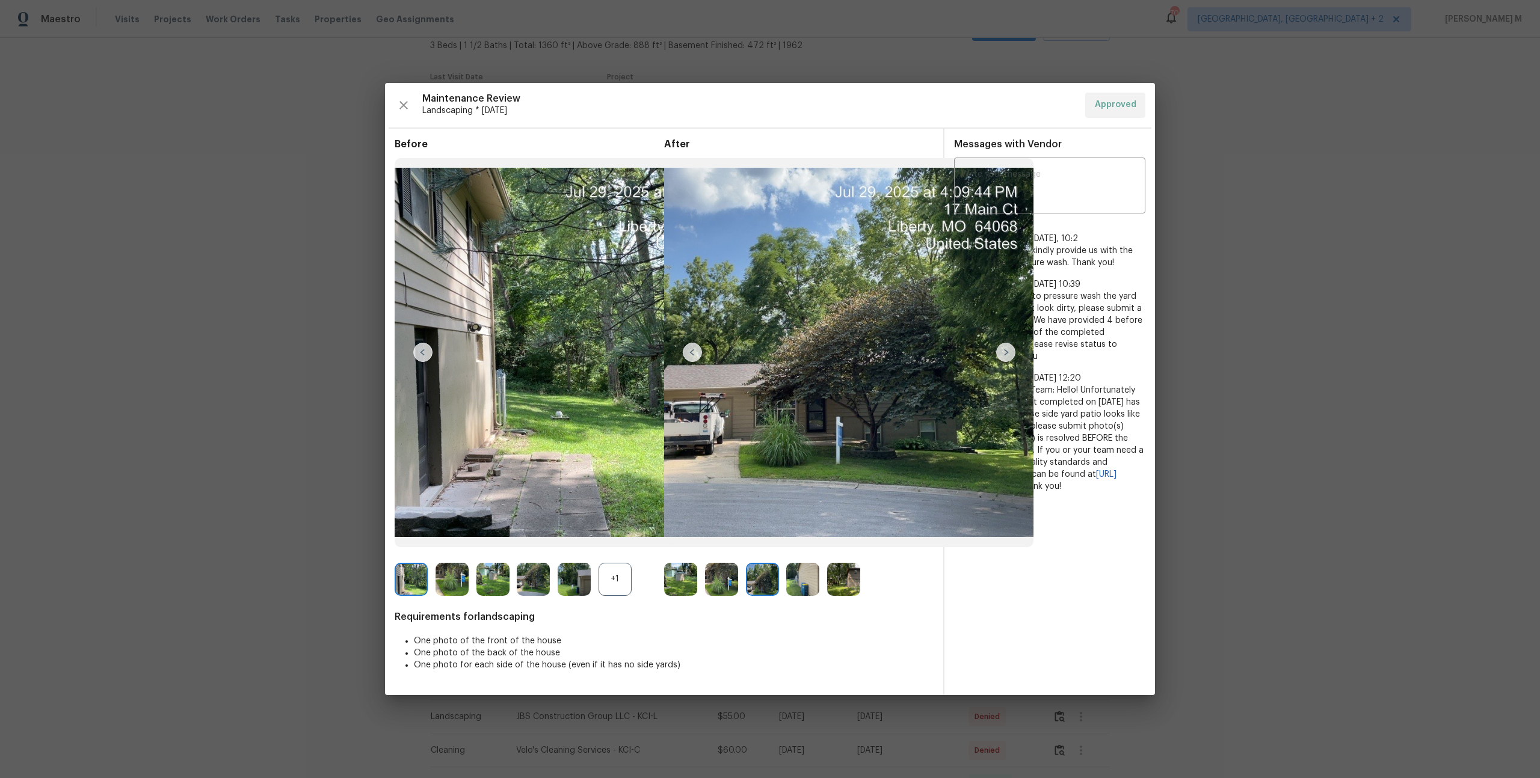
click at [1006, 350] on img at bounding box center [1005, 352] width 19 height 19
